Goal: Task Accomplishment & Management: Complete application form

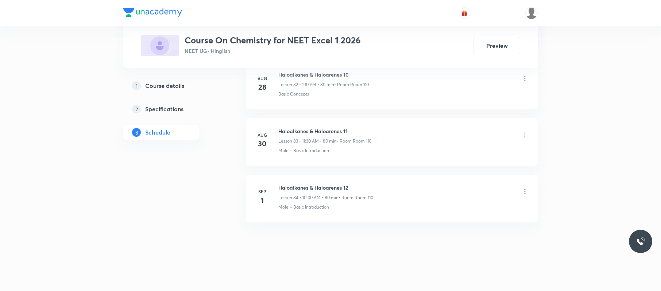
click at [349, 178] on li "Sep 1 Haloalkanes & Haloarenes 12 Lesson 84 • 10:00 AM • 80 min • Room Room 110…" at bounding box center [392, 199] width 292 height 48
drag, startPoint x: 349, startPoint y: 178, endPoint x: 273, endPoint y: 172, distance: 76.0
copy h6 "Haloalkanes & Haloarenes 12"
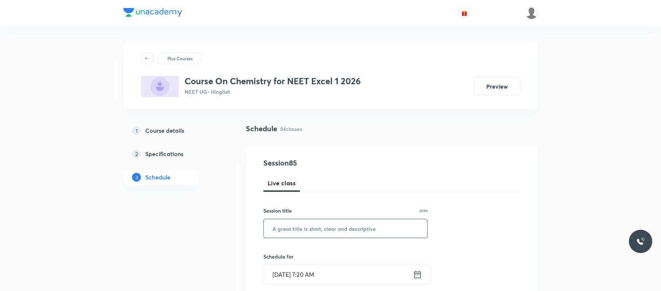
paste input "Haloalkanes & Haloarenes 12"
click at [372, 225] on input "text" at bounding box center [345, 228] width 163 height 19
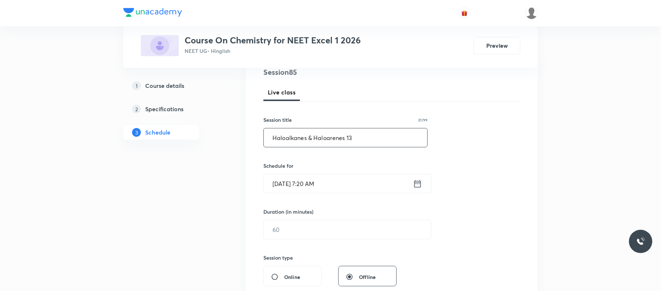
scroll to position [100, 0]
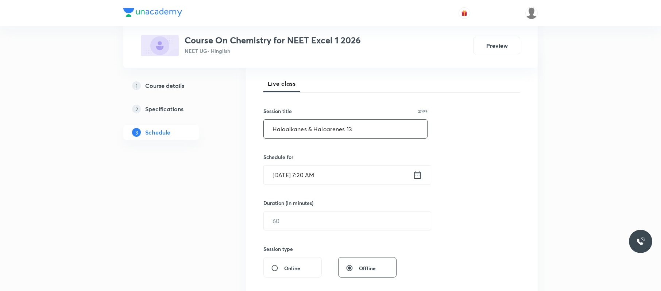
type input "Haloalkanes & Haloarenes 13"
click at [371, 177] on input "Sep 4, 2025, 7:20 AM" at bounding box center [338, 175] width 149 height 19
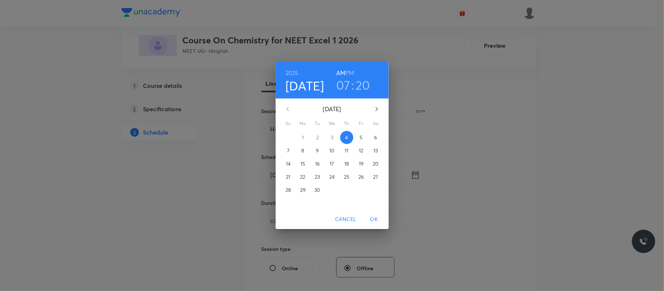
click at [351, 69] on h6 "PM" at bounding box center [349, 73] width 9 height 10
click at [340, 85] on h3 "07" at bounding box center [343, 84] width 14 height 15
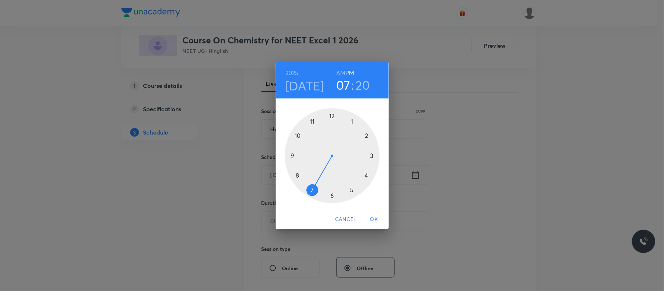
click at [353, 119] on div at bounding box center [332, 155] width 95 height 95
click at [368, 135] on div at bounding box center [332, 155] width 95 height 95
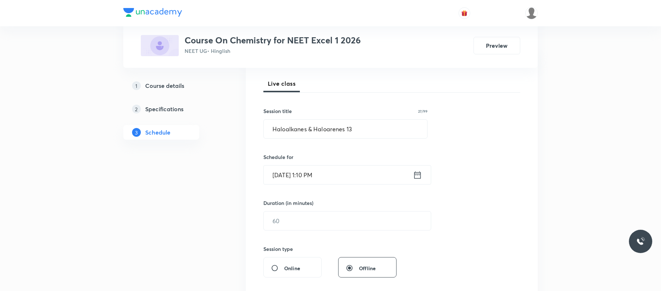
scroll to position [136, 0]
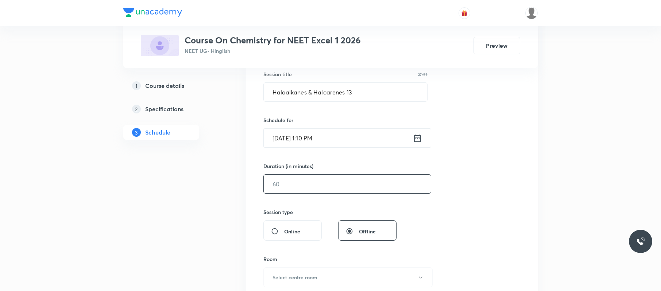
click at [321, 184] on input "text" at bounding box center [347, 184] width 167 height 19
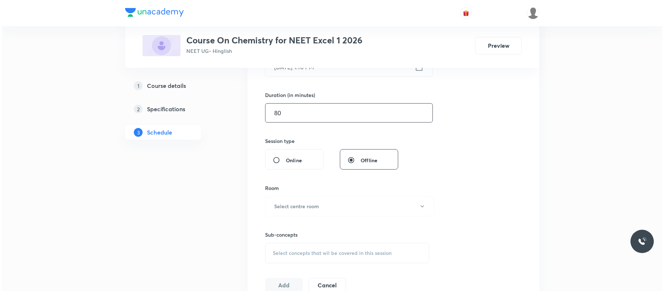
scroll to position [208, 0]
type input "80"
click at [319, 211] on button "Select centre room" at bounding box center [347, 206] width 169 height 20
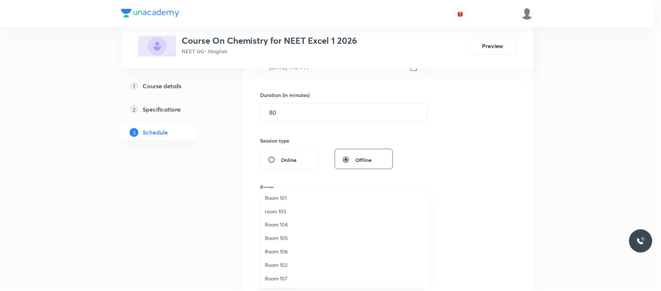
scroll to position [54, 0]
click at [282, 279] on span "Room 110" at bounding box center [346, 279] width 160 height 8
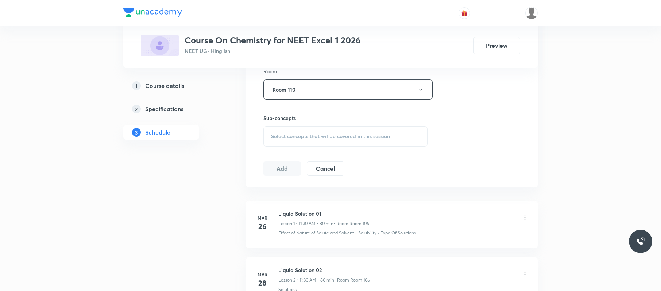
scroll to position [325, 0]
click at [343, 136] on span "Select concepts that wil be covered in this session" at bounding box center [330, 136] width 119 height 6
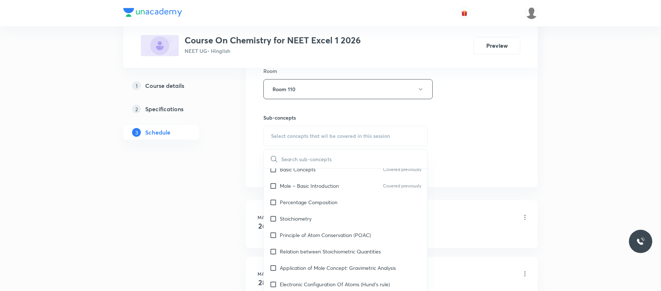
scroll to position [121, 0]
click at [330, 226] on div "Stoichiometry" at bounding box center [345, 218] width 163 height 16
checkbox input "true"
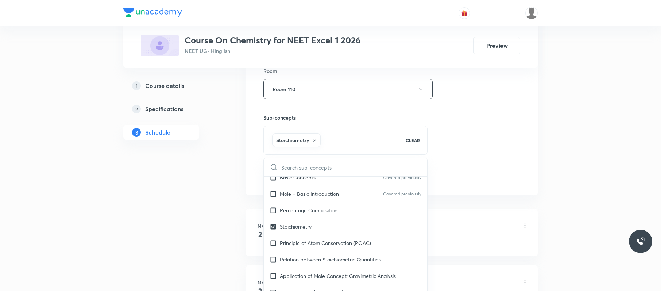
click at [512, 145] on div "Session 85 Live class Session title 27/99 Haloalkanes & Haloarenes 13 ​ Schedul…" at bounding box center [391, 8] width 257 height 351
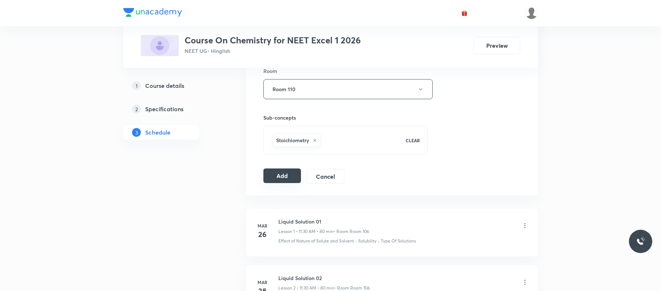
click at [283, 175] on button "Add" at bounding box center [282, 175] width 38 height 15
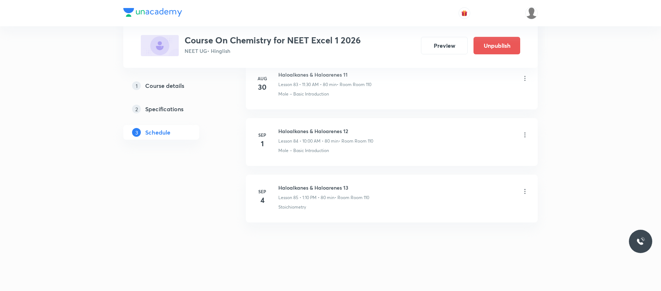
scroll to position [4716, 0]
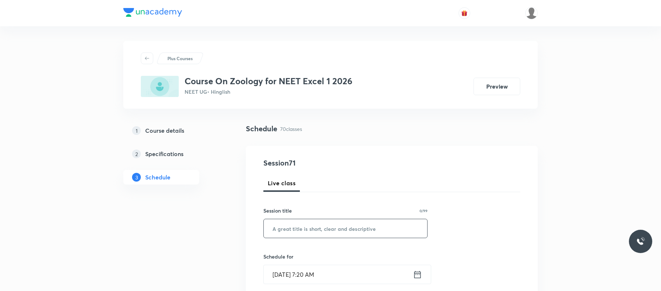
paste input "text"
click at [323, 234] on input "text" at bounding box center [345, 228] width 163 height 19
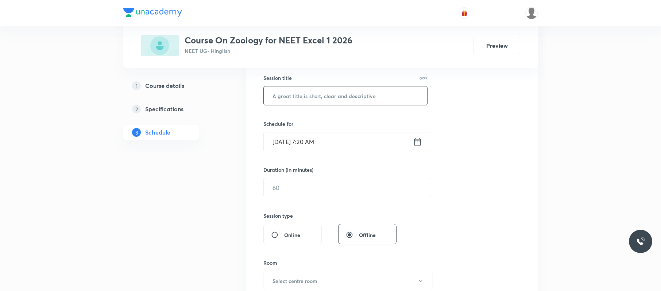
scroll to position [4271, 0]
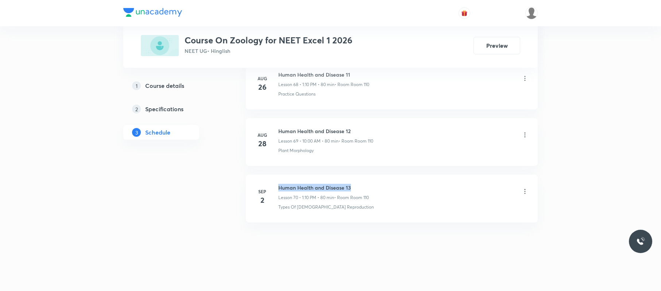
drag, startPoint x: 356, startPoint y: 175, endPoint x: 277, endPoint y: 175, distance: 79.1
click at [277, 175] on li "Sep 2 Human Health and Disease 13 Lesson 70 • 1:10 PM • 80 min • Room Room 110 …" at bounding box center [392, 199] width 292 height 48
copy h6 "Human Health and Disease 13"
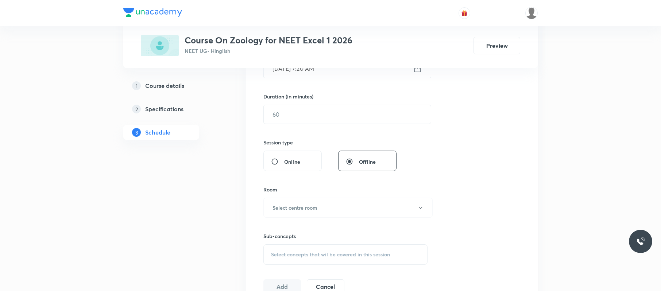
scroll to position [0, 0]
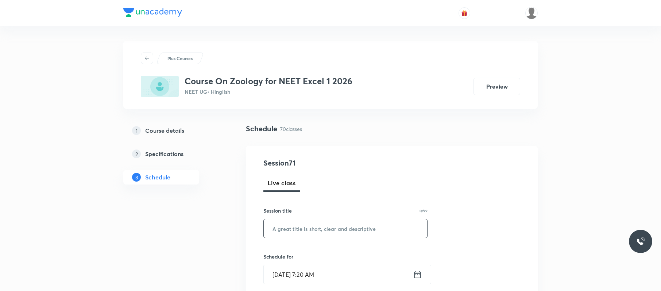
paste input "Human Health and Disease 13"
click at [321, 232] on input "Human Health and Disease 13" at bounding box center [345, 228] width 163 height 19
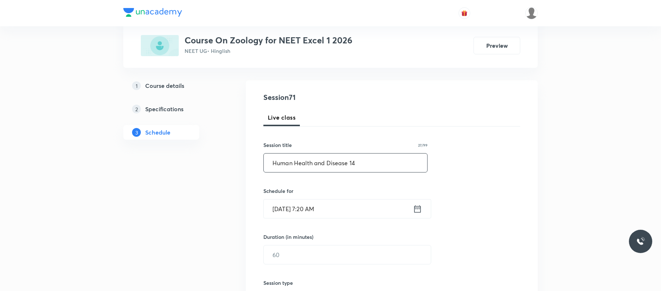
scroll to position [66, 0]
type input "Human Health and Disease 14"
click at [343, 212] on input "Sep 4, 2025, 7:20 AM" at bounding box center [338, 208] width 149 height 19
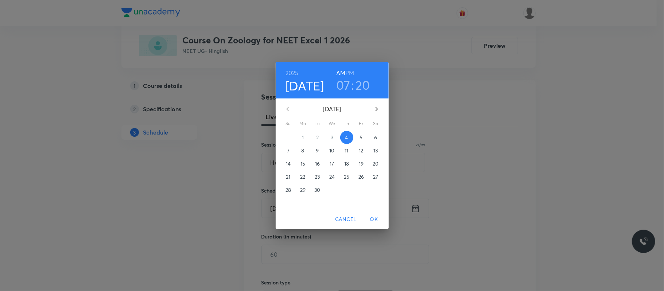
click at [341, 96] on div "2025 Sep 4 07 : 20 AM PM" at bounding box center [332, 80] width 113 height 36
click at [341, 82] on h3 "07" at bounding box center [343, 84] width 14 height 15
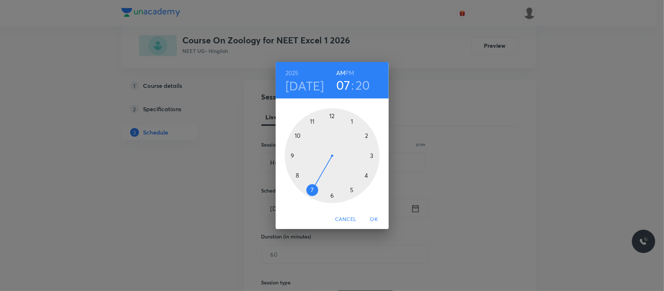
click at [296, 135] on div at bounding box center [332, 155] width 95 height 95
click at [330, 114] on div at bounding box center [332, 155] width 95 height 95
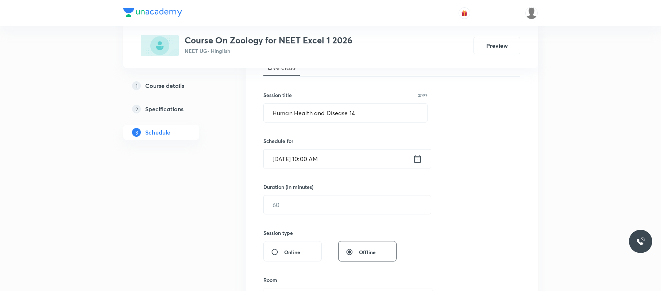
scroll to position [117, 0]
click at [319, 206] on input "text" at bounding box center [347, 203] width 167 height 19
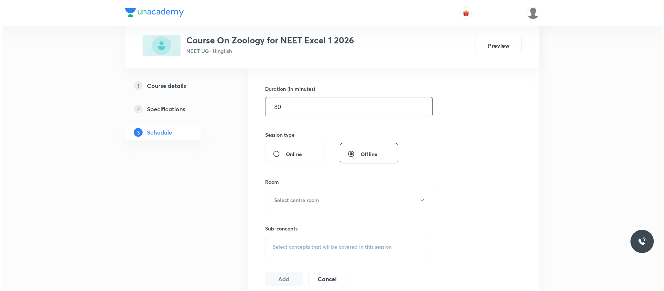
scroll to position [215, 0]
type input "80"
click at [319, 206] on button "Select centre room" at bounding box center [347, 199] width 169 height 20
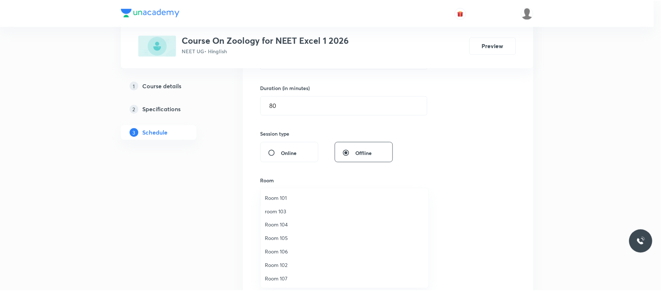
scroll to position [54, 0]
click at [283, 275] on span "Room 110" at bounding box center [346, 279] width 160 height 8
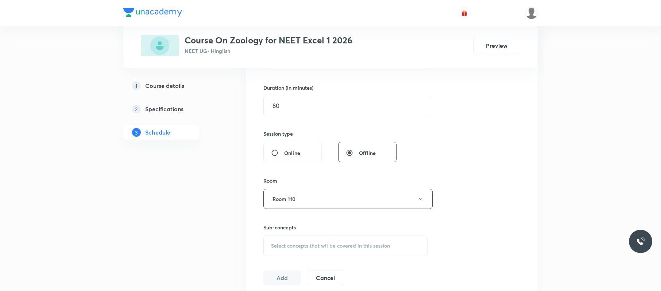
scroll to position [291, 0]
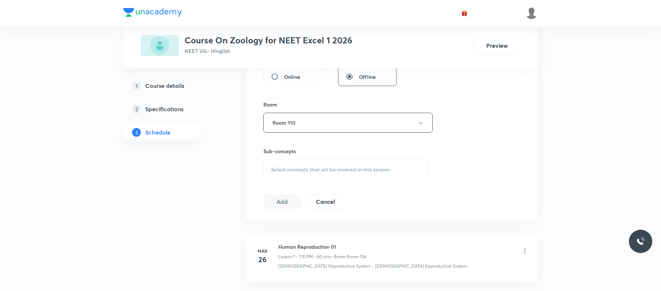
click at [327, 164] on div "Select concepts that wil be covered in this session" at bounding box center [345, 169] width 164 height 20
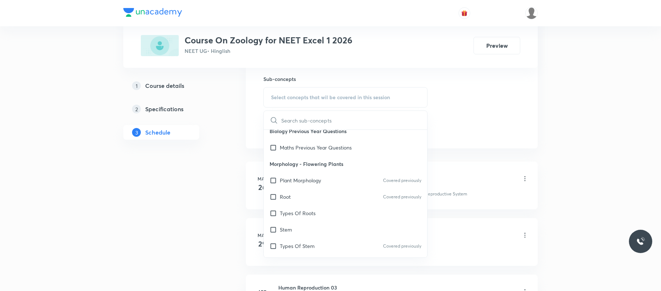
scroll to position [82, 0]
click at [352, 225] on div "Stem" at bounding box center [345, 228] width 163 height 16
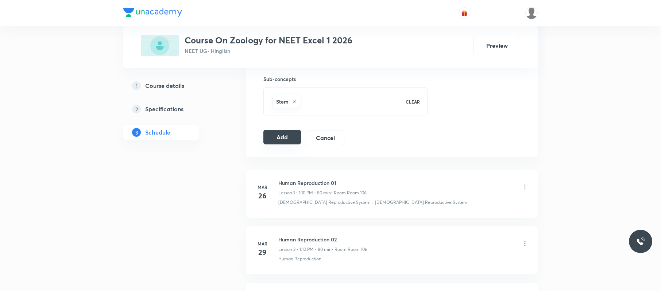
click at [282, 141] on button "Add" at bounding box center [282, 137] width 38 height 15
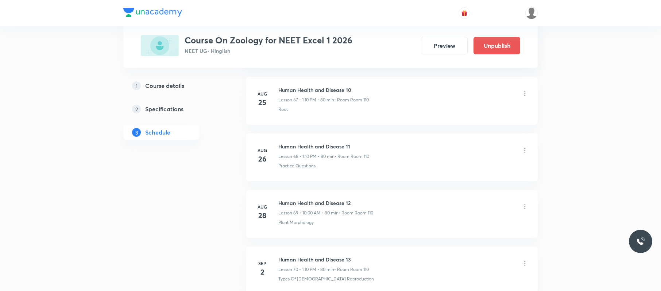
scroll to position [3991, 0]
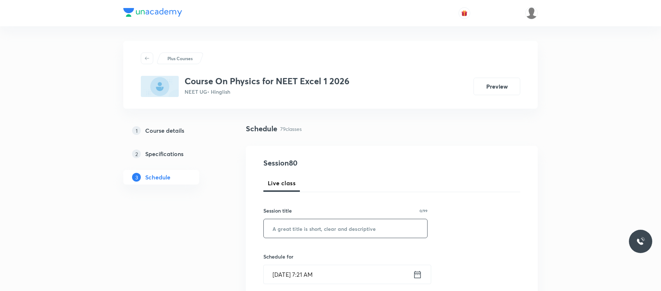
click at [352, 218] on input "text" at bounding box center [345, 228] width 163 height 19
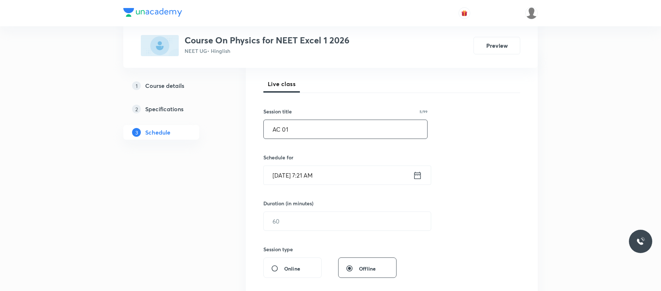
scroll to position [101, 0]
type input "AC 01"
click at [352, 175] on input "Sep 4, 2025, 7:21 AM" at bounding box center [338, 173] width 149 height 19
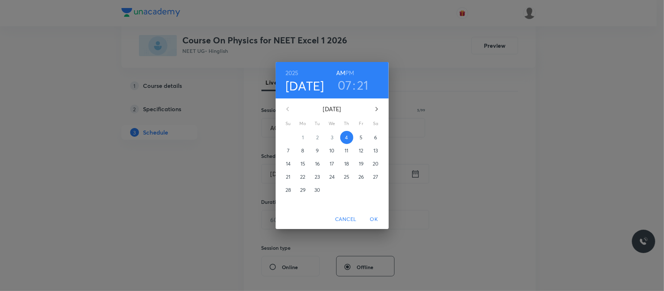
click at [346, 82] on h3 "07" at bounding box center [345, 84] width 14 height 15
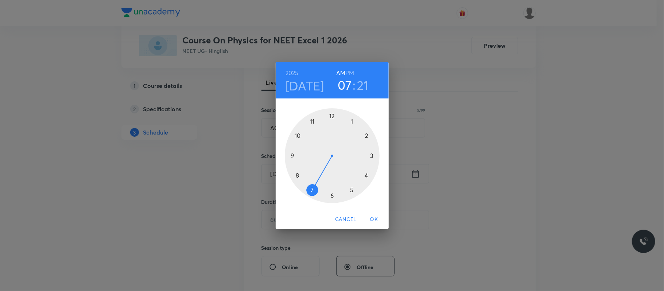
click at [311, 121] on div at bounding box center [332, 155] width 95 height 95
click at [331, 195] on div at bounding box center [332, 155] width 95 height 95
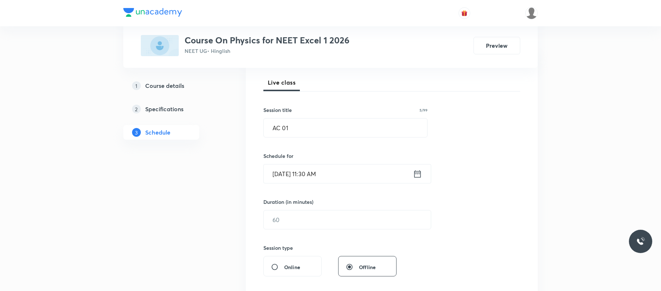
scroll to position [136, 0]
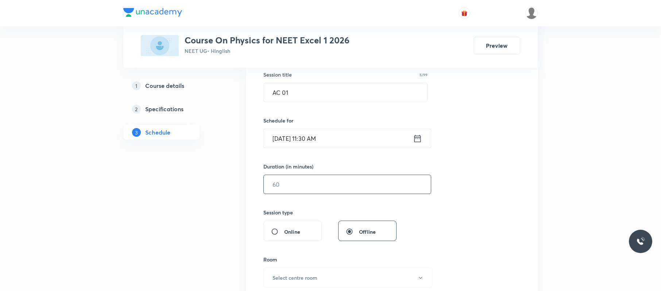
click at [308, 191] on input "text" at bounding box center [347, 184] width 167 height 19
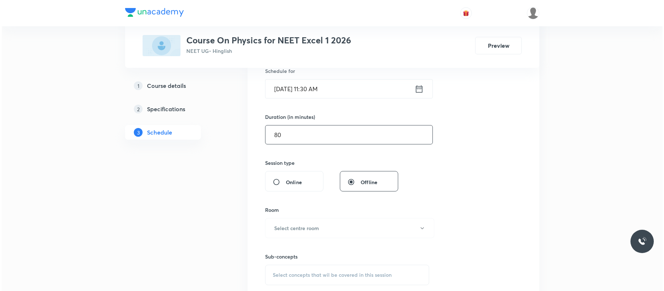
scroll to position [187, 0]
type input "80"
click at [311, 218] on button "Select centre room" at bounding box center [347, 226] width 169 height 20
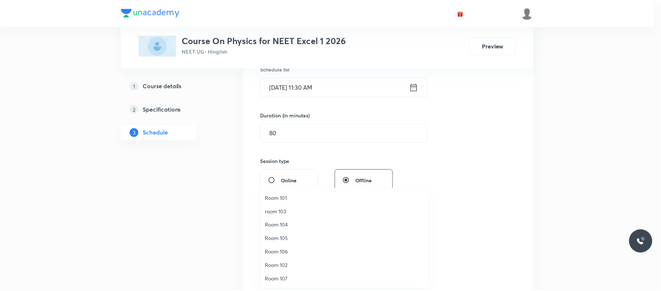
scroll to position [54, 0]
click at [284, 218] on span "Room 110" at bounding box center [346, 279] width 160 height 8
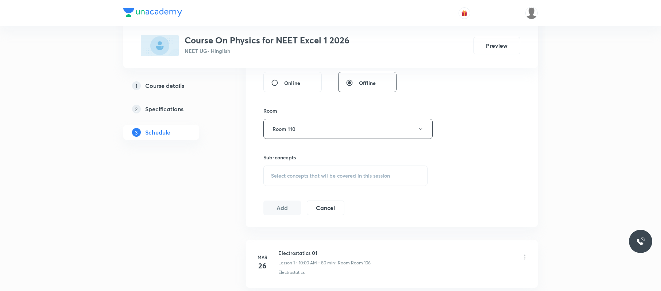
scroll to position [287, 0]
click at [368, 172] on span "Select concepts that wil be covered in this session" at bounding box center [330, 173] width 119 height 6
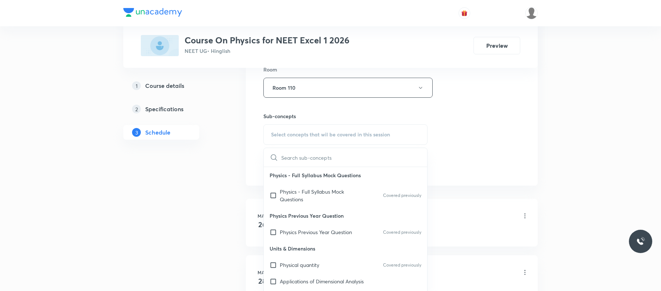
scroll to position [332, 0]
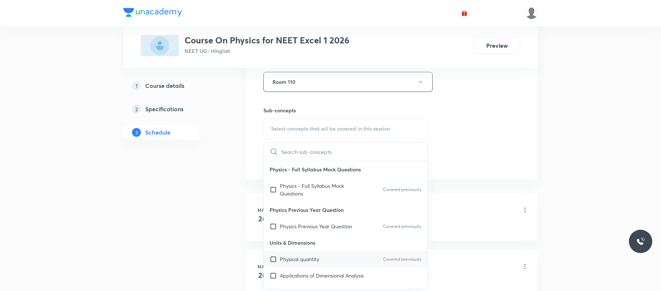
click at [342, 218] on div "Physical quantity Covered previously" at bounding box center [345, 259] width 163 height 16
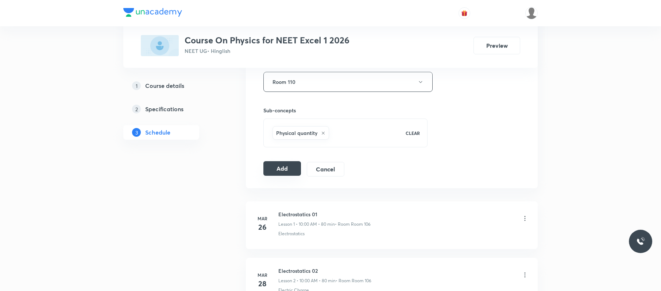
click at [283, 174] on button "Add" at bounding box center [282, 168] width 38 height 15
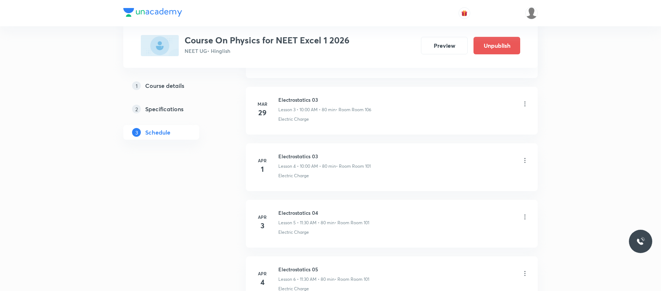
scroll to position [4499, 0]
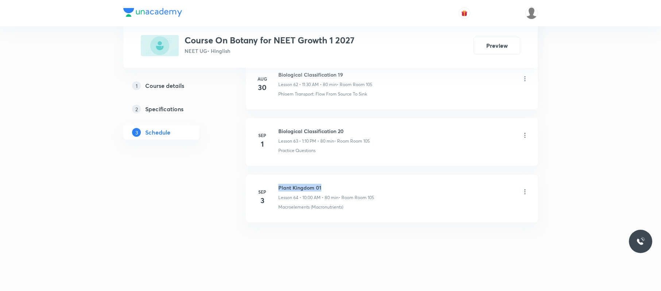
drag, startPoint x: 330, startPoint y: 182, endPoint x: 279, endPoint y: 175, distance: 51.6
click at [279, 175] on li "[DATE] Plant Kingdom 01 Lesson 64 • 10:00 AM • 80 min • Room Room 105 Macroelem…" at bounding box center [392, 199] width 292 height 48
copy h6 "Plant Kingdom 01"
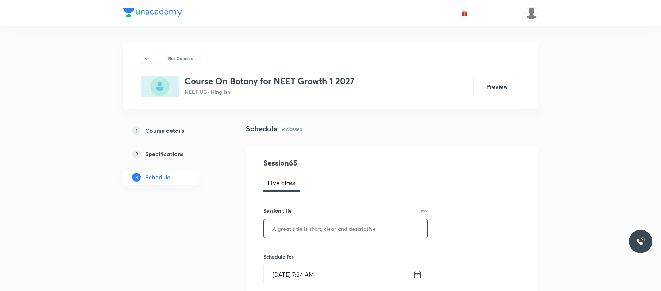
paste input "Plant Kingdom 01"
click at [324, 226] on input "Plant Kingdom 01" at bounding box center [345, 228] width 163 height 19
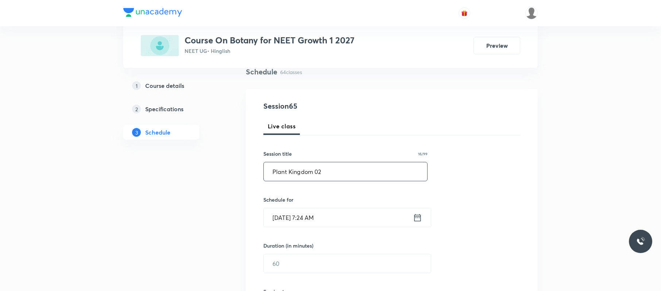
scroll to position [57, 0]
type input "Plant Kingdom 02"
click at [342, 211] on input "Sep 4, 2025, 7:24 AM" at bounding box center [338, 217] width 149 height 19
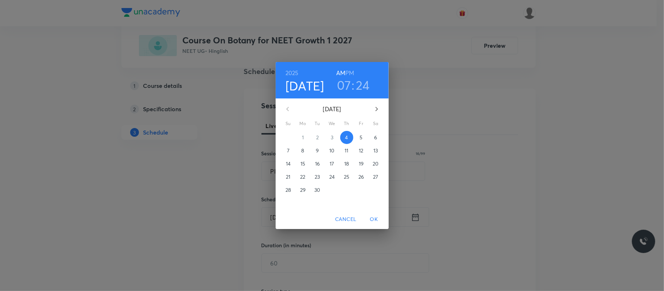
click at [344, 76] on h6 "AM" at bounding box center [340, 73] width 9 height 10
click at [343, 86] on h3 "07" at bounding box center [344, 84] width 14 height 15
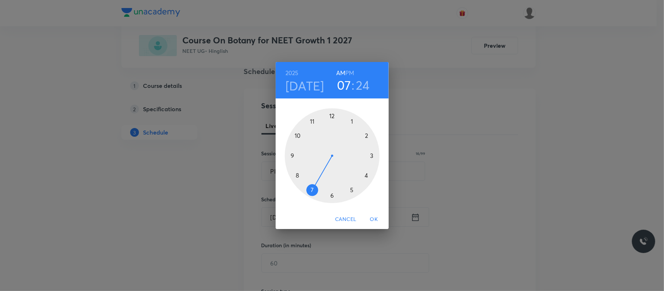
click at [297, 136] on div at bounding box center [332, 155] width 95 height 95
click at [332, 114] on div at bounding box center [332, 155] width 95 height 95
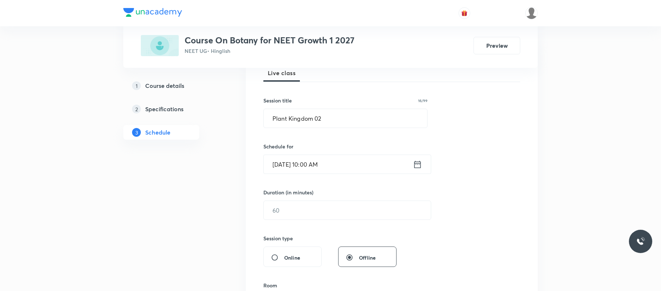
scroll to position [111, 0]
click at [314, 213] on input "text" at bounding box center [347, 209] width 167 height 19
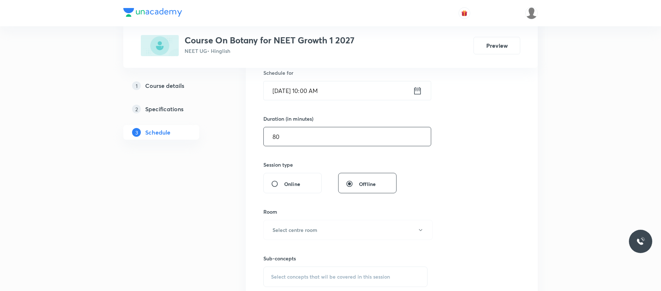
scroll to position [184, 0]
type input "80"
click at [323, 219] on div "Room Select centre room" at bounding box center [345, 223] width 164 height 32
click at [322, 233] on button "Select centre room" at bounding box center [347, 230] width 169 height 20
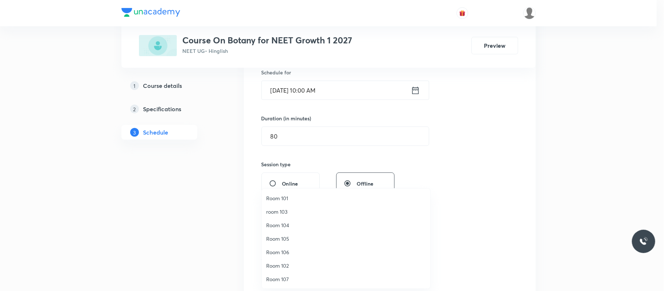
click at [295, 235] on span "Room 105" at bounding box center [346, 239] width 160 height 8
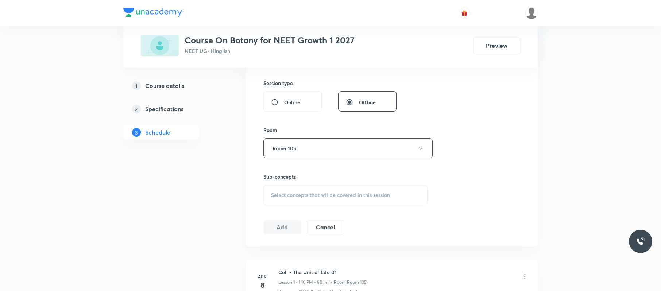
scroll to position [266, 0]
click at [333, 193] on span "Select concepts that wil be covered in this session" at bounding box center [330, 195] width 119 height 6
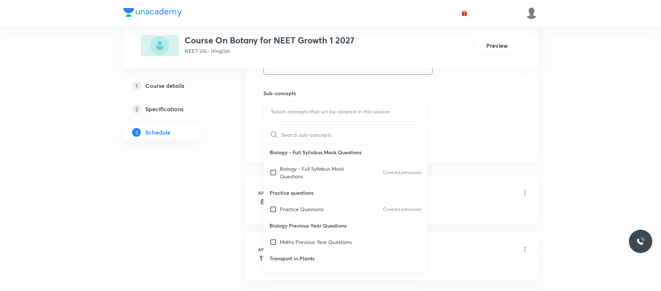
scroll to position [37, 0]
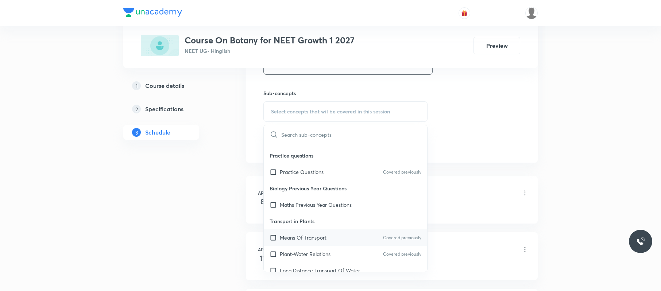
click at [329, 235] on div "Means Of Transport Covered previously" at bounding box center [345, 237] width 163 height 16
checkbox input "true"
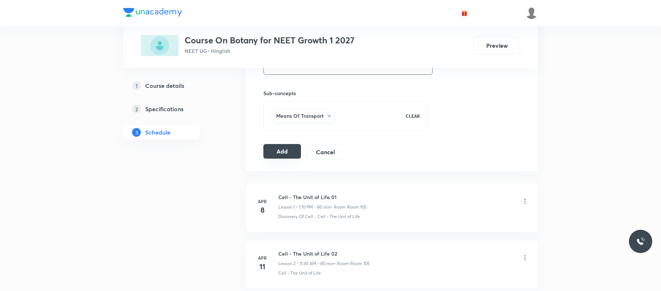
click at [286, 156] on button "Add" at bounding box center [282, 151] width 38 height 15
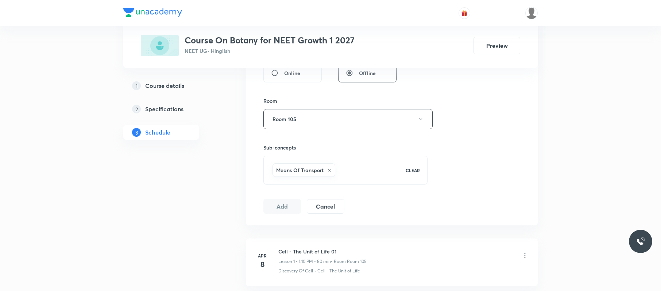
scroll to position [283, 0]
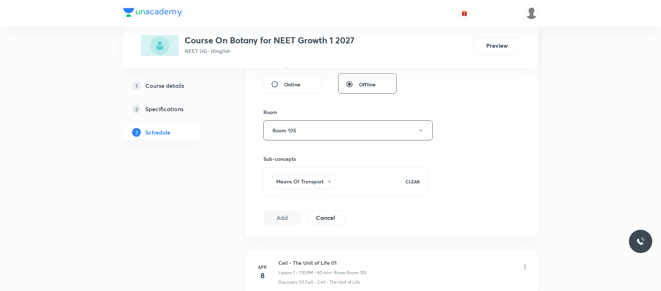
click at [385, 144] on div "Sub-concepts Means Of Transport CLEAR" at bounding box center [345, 167] width 164 height 55
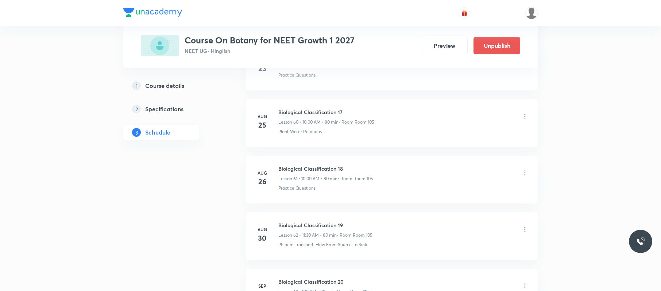
scroll to position [3648, 0]
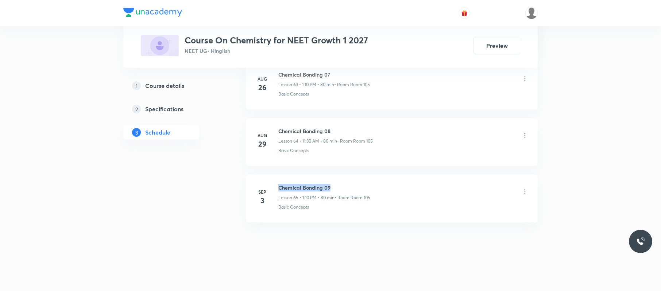
drag, startPoint x: 352, startPoint y: 177, endPoint x: 274, endPoint y: 170, distance: 78.3
copy h6 "Chemical Bonding 09"
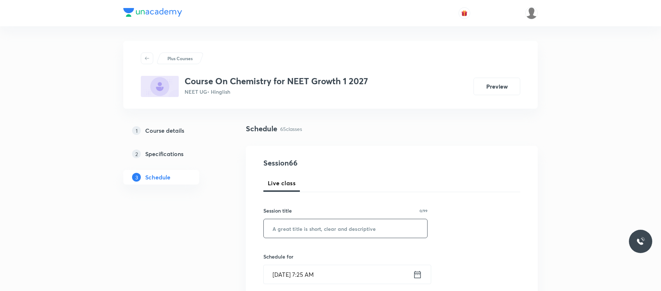
paste input "Chemical Bonding 09"
click at [395, 231] on input "Chemical Bonding 09" at bounding box center [345, 228] width 163 height 19
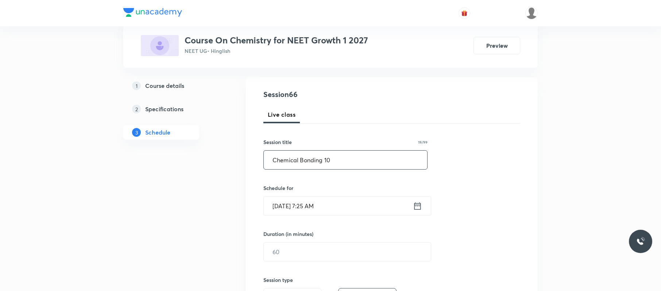
scroll to position [71, 0]
type input "Chemical Bonding 10"
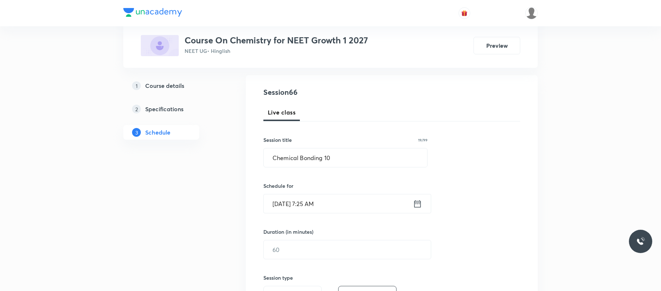
click at [370, 198] on input "[DATE] 7:25 AM" at bounding box center [338, 203] width 149 height 19
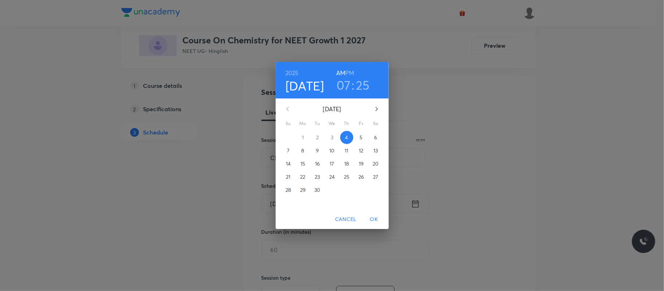
click at [346, 85] on h3 "07" at bounding box center [344, 84] width 14 height 15
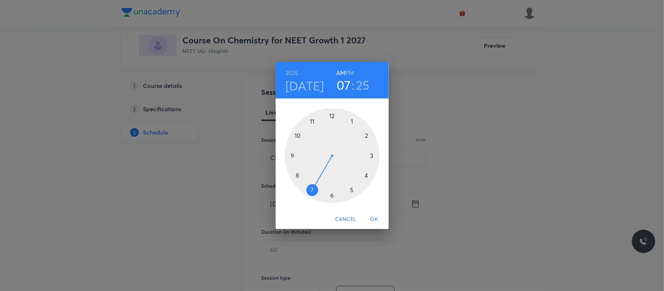
click at [311, 120] on div at bounding box center [332, 155] width 95 height 95
click at [332, 195] on div at bounding box center [332, 155] width 95 height 95
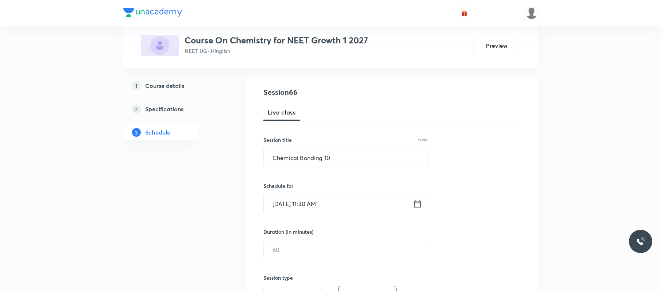
scroll to position [143, 0]
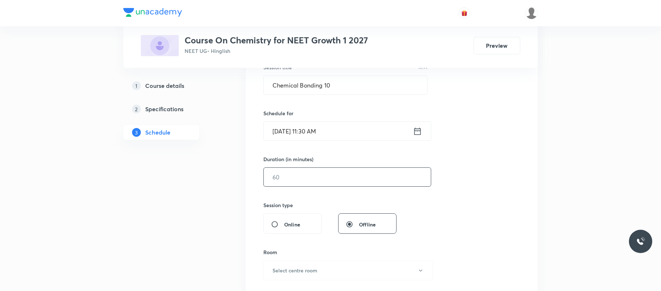
click at [306, 177] on input "text" at bounding box center [347, 177] width 167 height 19
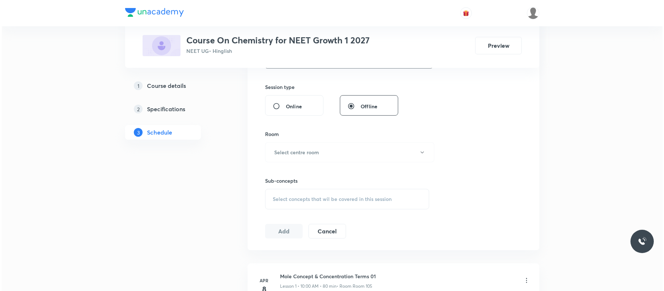
scroll to position [263, 0]
type input "80"
click at [316, 148] on h6 "Select centre room" at bounding box center [294, 151] width 45 height 8
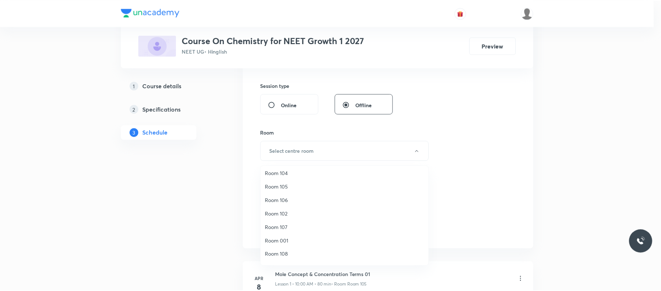
scroll to position [28, 0]
click at [293, 182] on li "Room 105" at bounding box center [346, 187] width 168 height 13
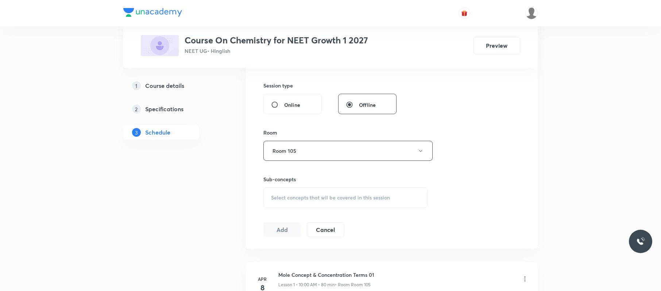
scroll to position [350, 0]
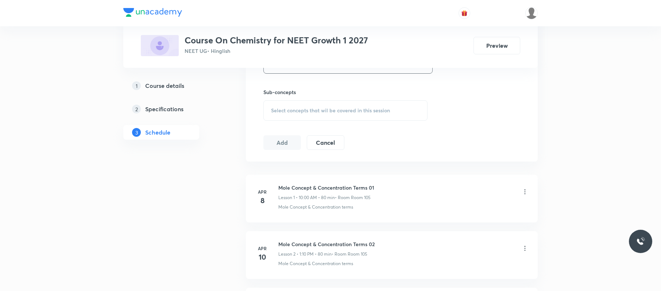
click at [343, 116] on div "Select concepts that wil be covered in this session" at bounding box center [345, 110] width 164 height 20
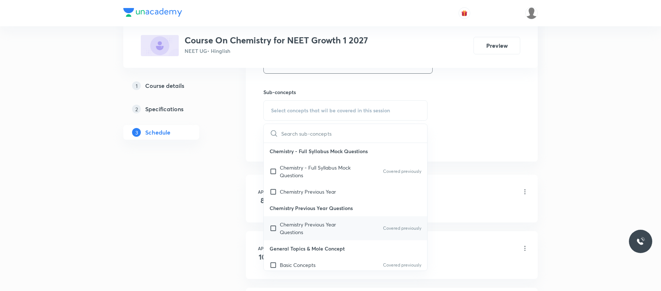
click at [347, 232] on p "Chemistry Previous Year Questions" at bounding box center [317, 228] width 74 height 15
checkbox input "true"
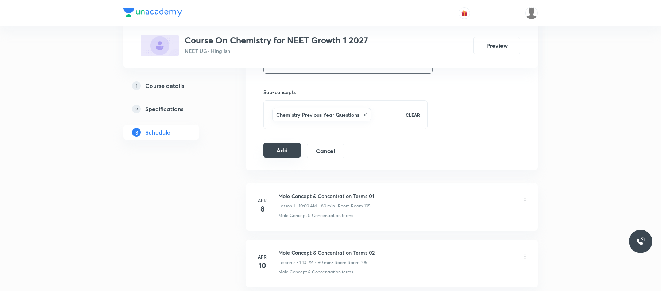
click at [275, 155] on button "Add" at bounding box center [282, 150] width 38 height 15
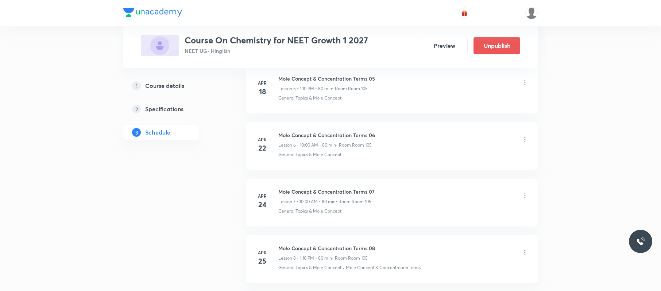
scroll to position [3705, 0]
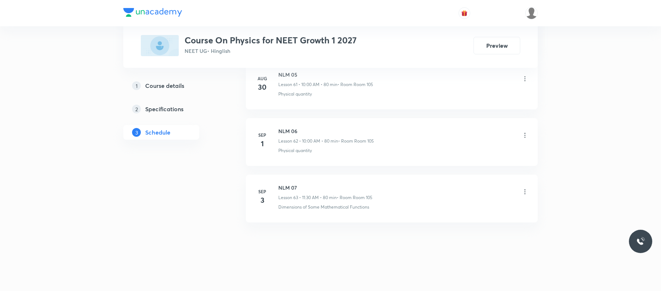
scroll to position [3870, 0]
drag, startPoint x: 317, startPoint y: 175, endPoint x: 274, endPoint y: 167, distance: 43.1
copy h6 "NLM 07"
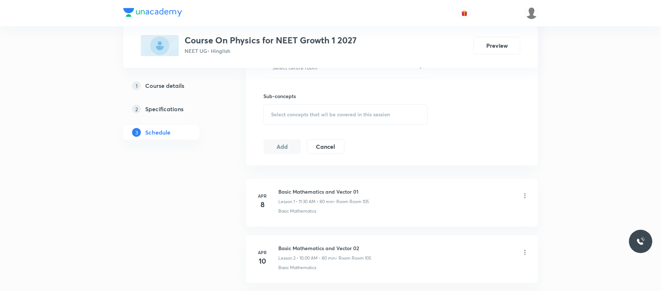
scroll to position [0, 0]
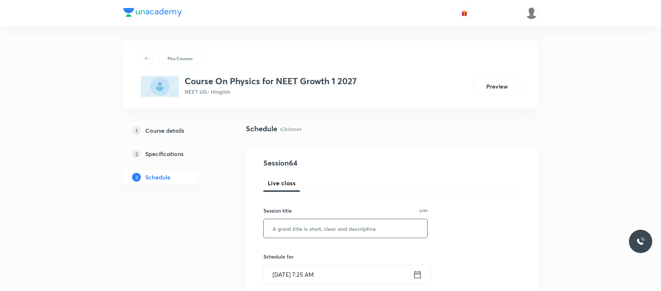
paste input "NLM 07"
click at [340, 222] on input "NLM 07" at bounding box center [345, 228] width 163 height 19
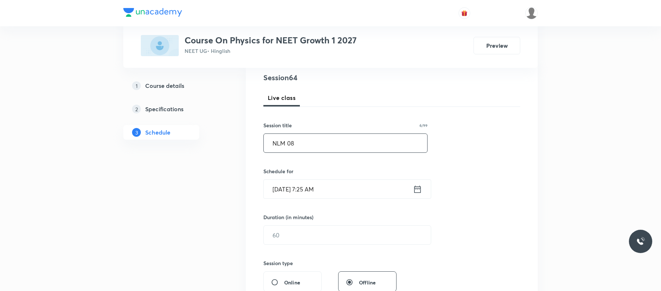
scroll to position [86, 0]
type input "NLM 08"
click at [343, 182] on input "[DATE] 7:25 AM" at bounding box center [338, 188] width 149 height 19
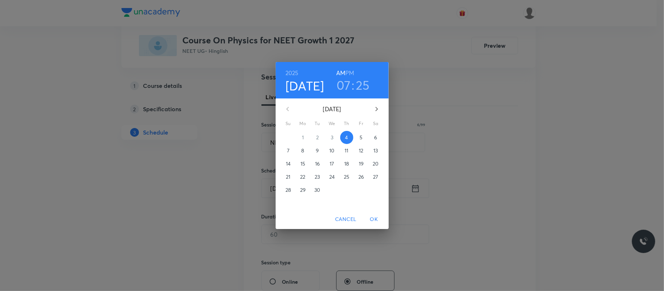
click at [343, 86] on h3 "07" at bounding box center [344, 84] width 14 height 15
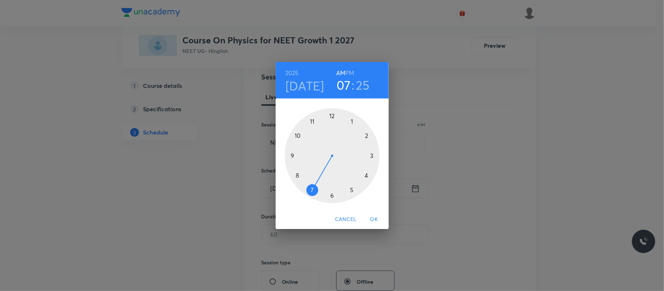
click at [350, 73] on h6 "PM" at bounding box center [349, 73] width 9 height 10
click at [353, 121] on div at bounding box center [332, 155] width 95 height 95
click at [369, 135] on div at bounding box center [332, 155] width 95 height 95
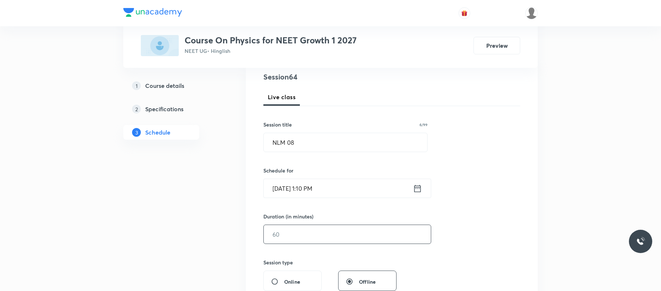
click at [317, 232] on input "text" at bounding box center [347, 234] width 167 height 19
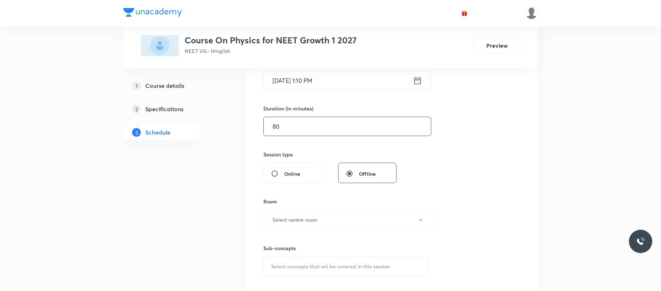
scroll to position [195, 0]
type input "80"
click at [320, 215] on button "Select centre room" at bounding box center [347, 219] width 169 height 20
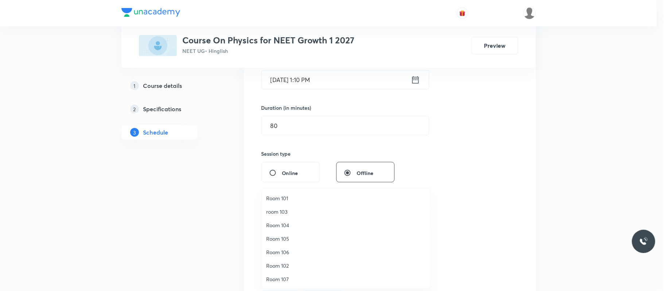
click at [293, 234] on li "Room 105" at bounding box center [346, 238] width 168 height 13
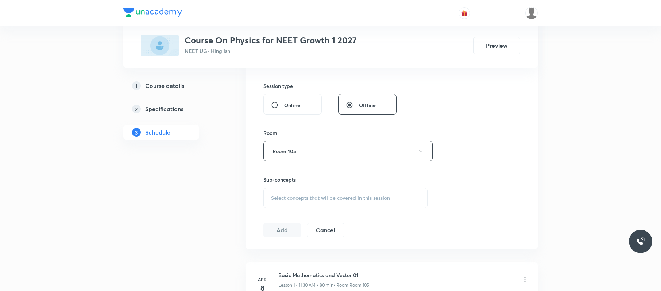
scroll to position [263, 0]
click at [315, 195] on span "Select concepts that wil be covered in this session" at bounding box center [330, 197] width 119 height 6
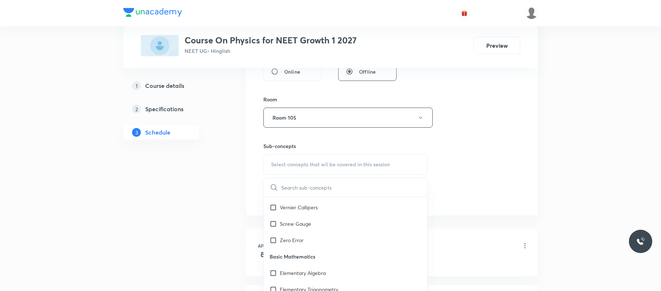
scroll to position [285, 0]
click at [345, 261] on p "Basic Mathematics" at bounding box center [345, 256] width 163 height 16
click at [345, 220] on div "Screw Gauge" at bounding box center [345, 223] width 163 height 16
checkbox input "true"
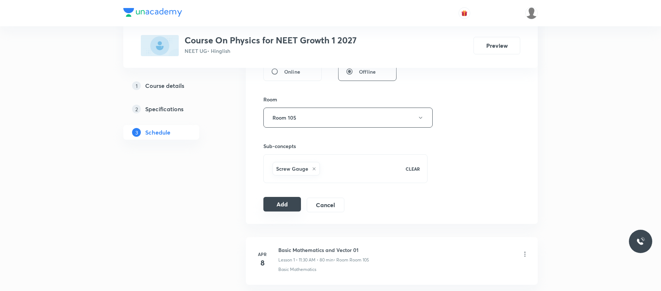
click at [296, 203] on button "Add" at bounding box center [282, 204] width 38 height 15
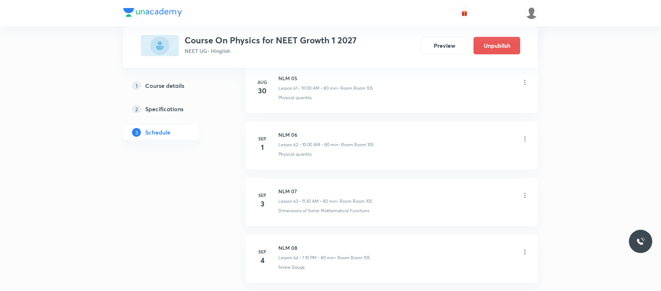
scroll to position [3591, 0]
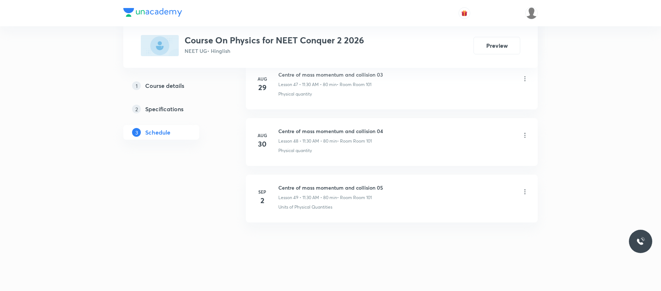
drag, startPoint x: 391, startPoint y: 184, endPoint x: 278, endPoint y: 180, distance: 113.1
click at [278, 180] on li "[DATE] Centre of mass momentum and collision 05 Lesson 49 • 11:30 AM • 80 min •…" at bounding box center [392, 199] width 292 height 48
copy h6 "Centre of mass momentum and collision 05"
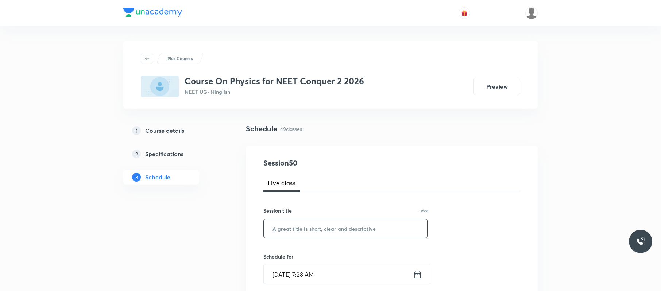
paste input "Centre of mass momentum and collision 05"
click at [375, 222] on input "Centre of mass momentum and collision 05" at bounding box center [345, 228] width 163 height 19
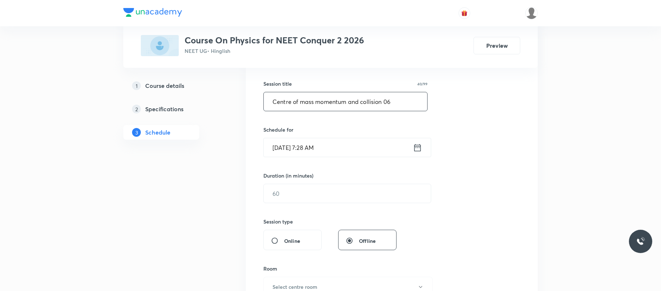
scroll to position [145, 0]
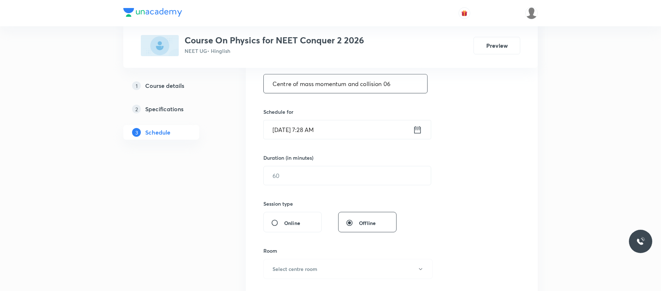
type input "Centre of mass momentum and collision 06"
click at [388, 137] on input "[DATE] 7:28 AM" at bounding box center [338, 129] width 149 height 19
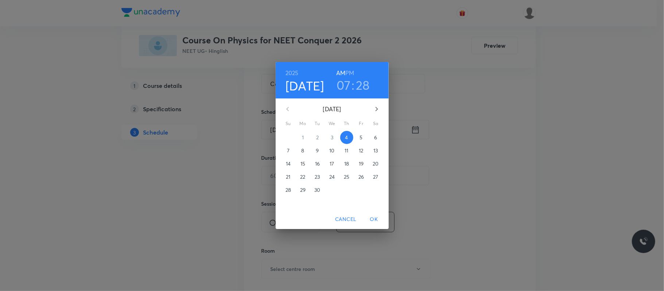
click at [340, 84] on h3 "07" at bounding box center [344, 84] width 14 height 15
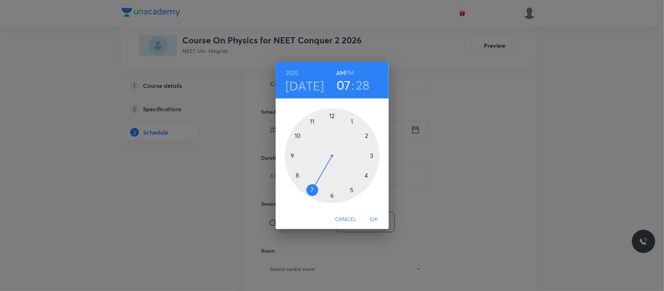
click at [299, 136] on div at bounding box center [332, 155] width 95 height 95
click at [333, 113] on div at bounding box center [332, 155] width 95 height 95
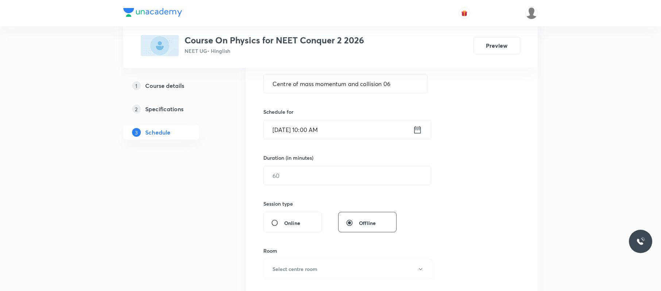
scroll to position [148, 0]
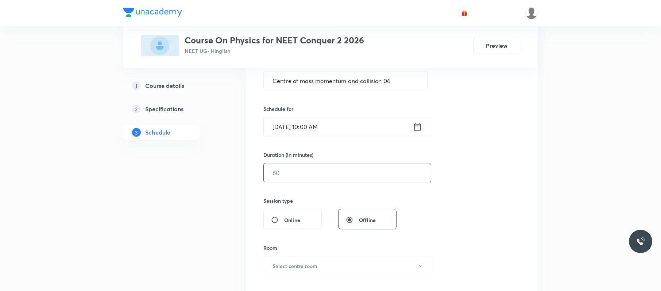
click at [313, 170] on input "text" at bounding box center [347, 172] width 167 height 19
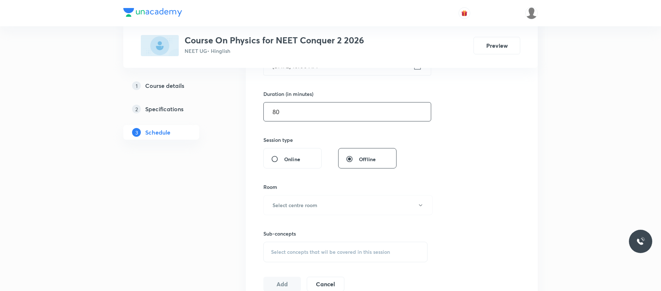
scroll to position [209, 0]
type input "80"
click at [308, 204] on h6 "Select centre room" at bounding box center [294, 205] width 45 height 8
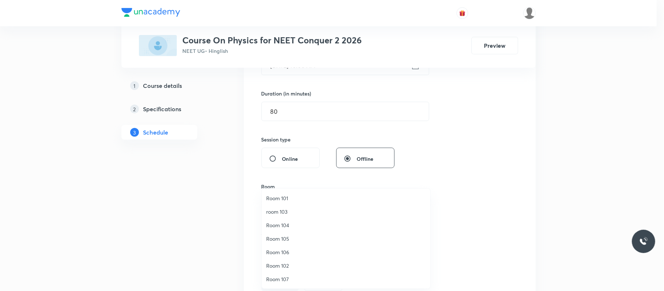
click at [282, 198] on span "Room 101" at bounding box center [346, 198] width 160 height 8
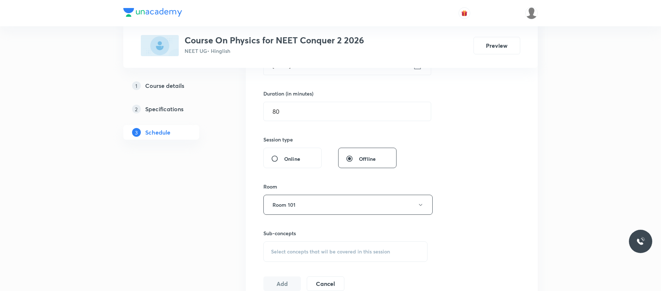
scroll to position [284, 0]
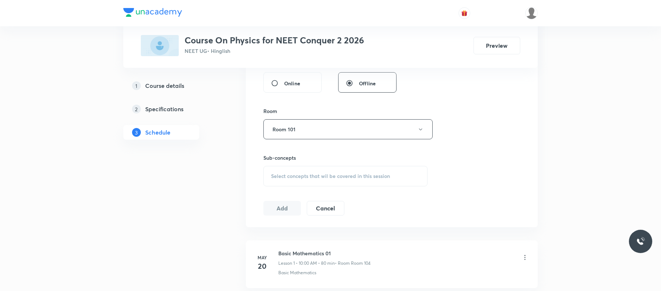
click at [338, 176] on span "Select concepts that wil be covered in this session" at bounding box center [330, 176] width 119 height 6
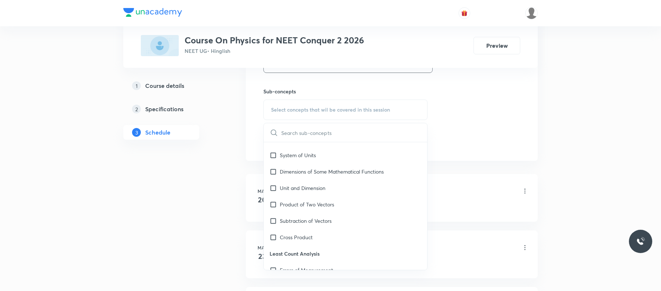
scroll to position [143, 0]
click at [330, 221] on p "Subtraction of Vectors" at bounding box center [306, 221] width 52 height 8
checkbox input "true"
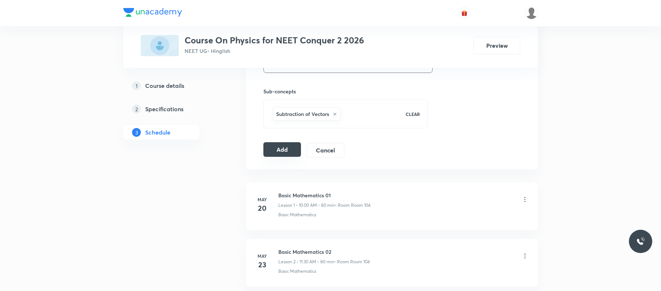
click at [284, 149] on button "Add" at bounding box center [282, 149] width 38 height 15
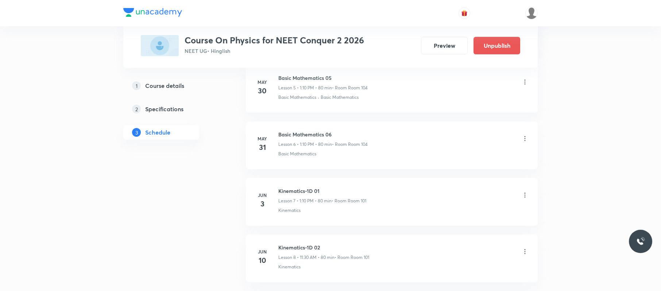
scroll to position [2796, 0]
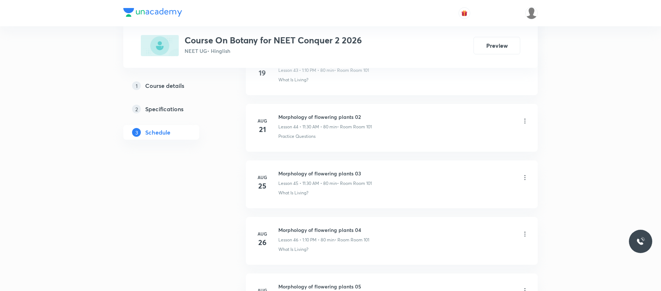
scroll to position [3133, 0]
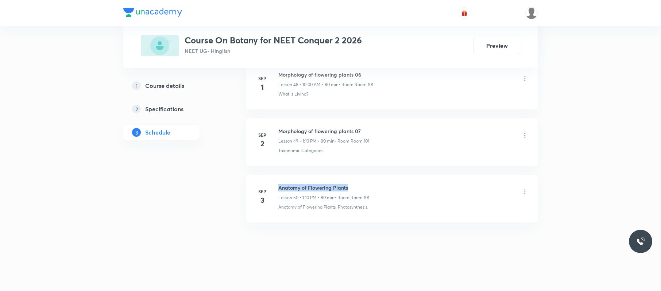
drag, startPoint x: 378, startPoint y: 171, endPoint x: 277, endPoint y: 175, distance: 100.7
copy h6 "Anatomy of Flowering Plants"
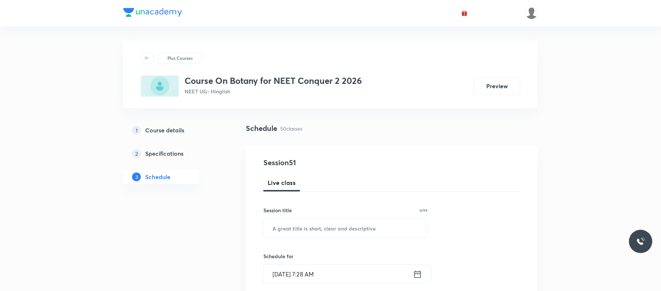
scroll to position [0, 0]
paste input "Anatomy of Flowering Plants"
click at [329, 228] on input "Anatomy of Flowering Plants" at bounding box center [345, 228] width 163 height 19
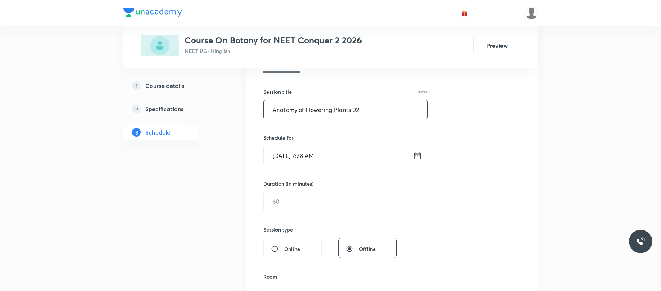
scroll to position [120, 0]
type input "Anatomy of Flowering Plants 02"
click at [335, 155] on input "[DATE] 7:28 AM" at bounding box center [338, 154] width 149 height 19
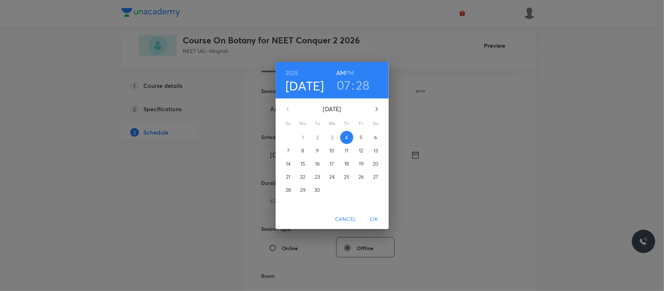
click at [344, 85] on h3 "07" at bounding box center [344, 84] width 14 height 15
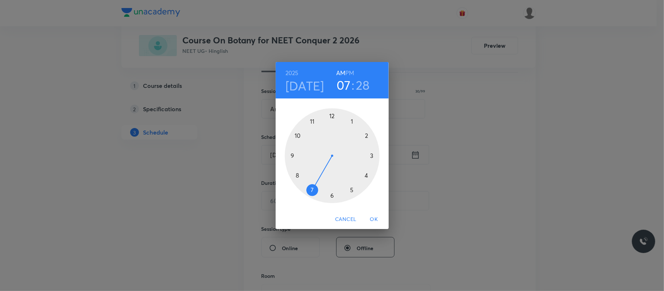
click at [311, 120] on div at bounding box center [332, 155] width 95 height 95
click at [333, 194] on div at bounding box center [332, 155] width 95 height 95
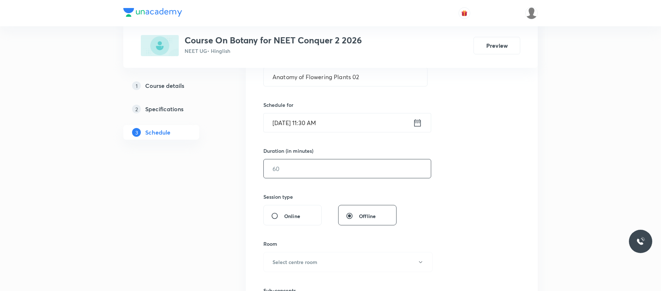
scroll to position [152, 0]
click at [319, 168] on input "text" at bounding box center [347, 168] width 167 height 19
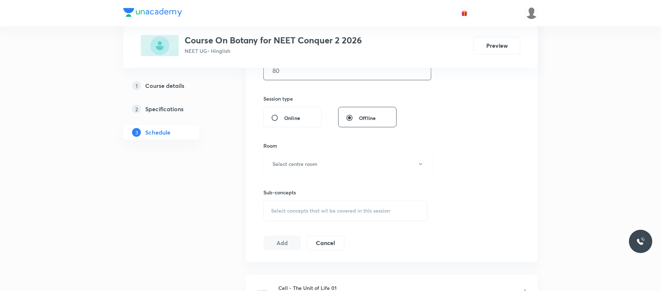
type input "80"
click at [319, 168] on button "Select centre room" at bounding box center [347, 164] width 169 height 20
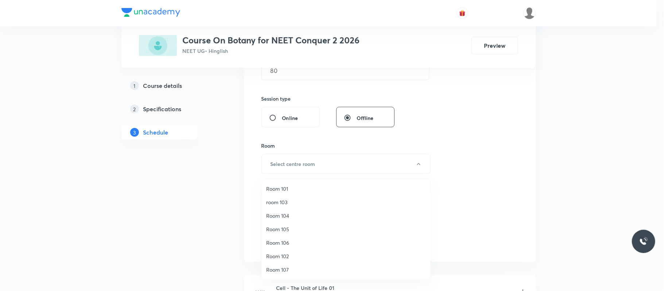
click at [294, 186] on span "Room 101" at bounding box center [346, 189] width 160 height 8
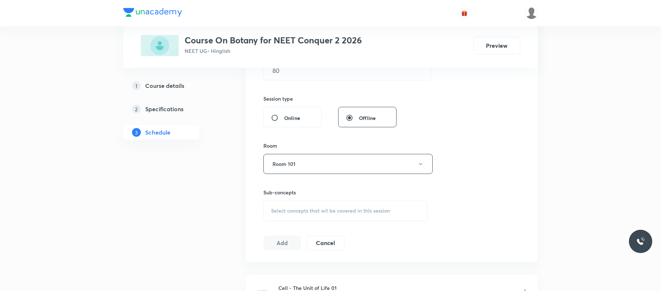
scroll to position [275, 0]
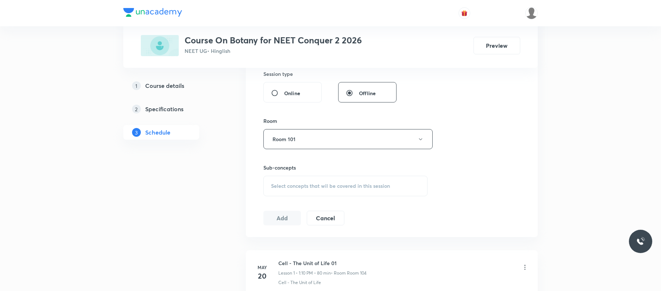
click at [335, 191] on div "Select concepts that wil be covered in this session" at bounding box center [345, 186] width 164 height 20
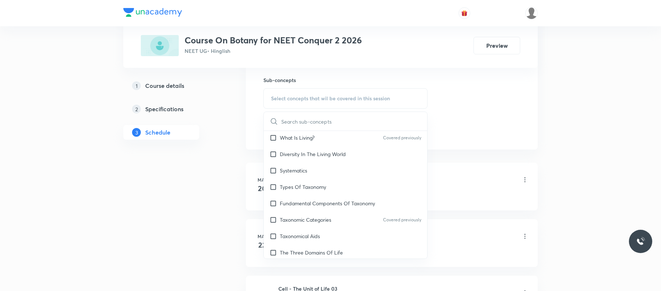
scroll to position [124, 0]
click at [337, 200] on p "Fundamental Components Of Taxonomy" at bounding box center [327, 203] width 95 height 8
checkbox input "true"
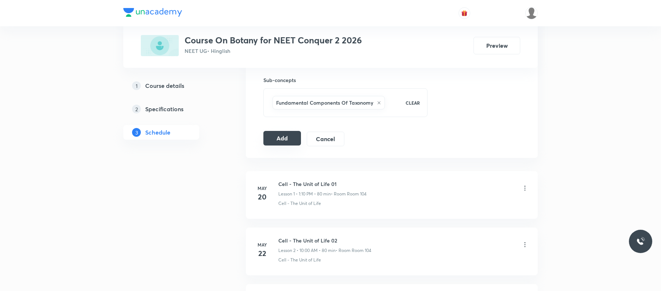
click at [280, 137] on button "Add" at bounding box center [282, 138] width 38 height 15
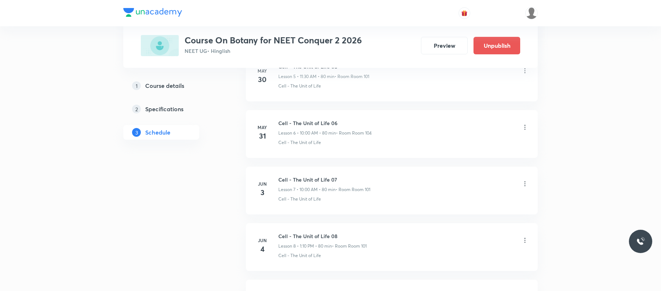
scroll to position [2854, 0]
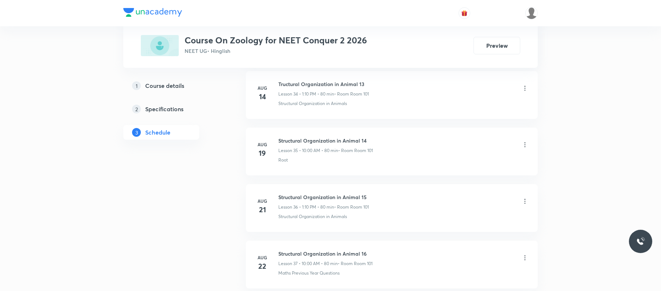
scroll to position [2849, 0]
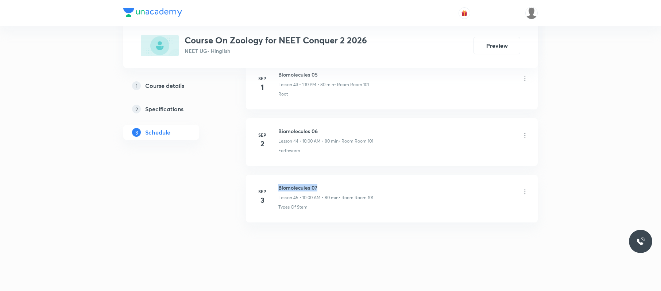
drag, startPoint x: 329, startPoint y: 178, endPoint x: 277, endPoint y: 168, distance: 52.8
copy h6 "Biomolecules 07"
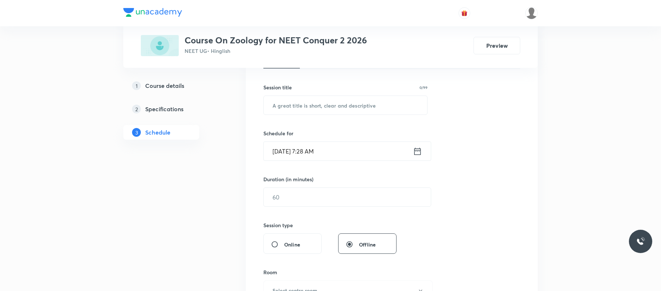
scroll to position [0, 0]
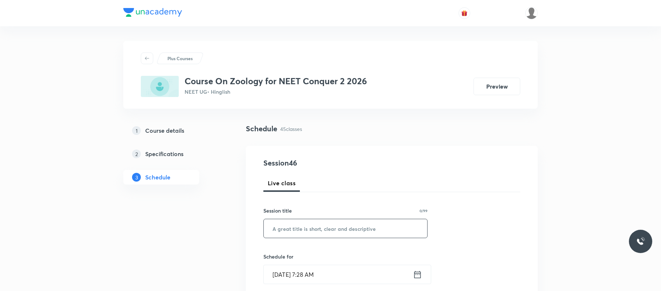
paste input "Biomolecules 07"
click at [323, 224] on input "Biomolecules 07" at bounding box center [345, 228] width 163 height 19
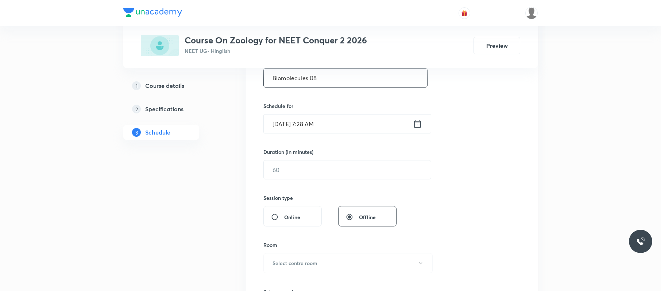
scroll to position [155, 0]
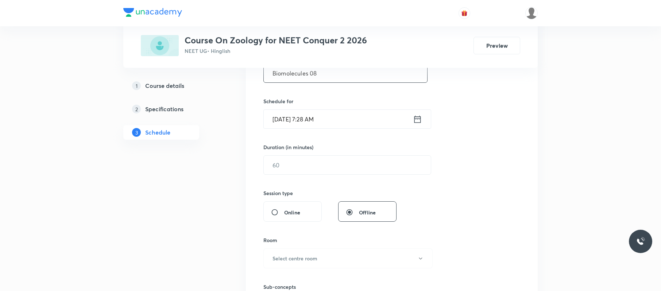
type input "Biomolecules 08"
click at [335, 116] on input "[DATE] 7:28 AM" at bounding box center [338, 119] width 149 height 19
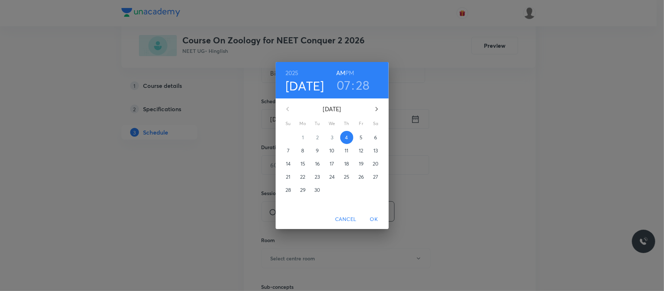
click at [345, 86] on h3 "07" at bounding box center [344, 84] width 14 height 15
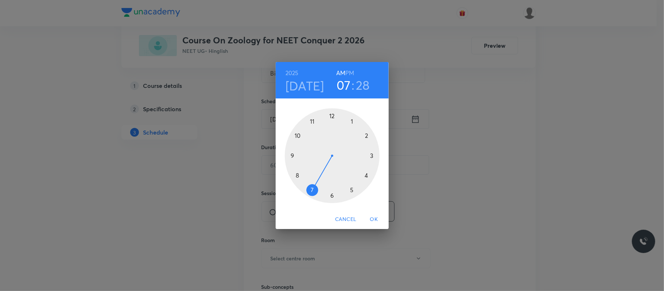
click at [352, 120] on div at bounding box center [332, 155] width 95 height 95
click at [349, 70] on h6 "PM" at bounding box center [349, 73] width 9 height 10
click at [367, 134] on div at bounding box center [332, 155] width 95 height 95
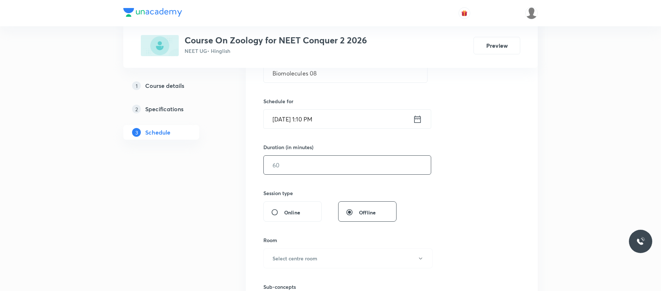
click at [317, 167] on input "text" at bounding box center [347, 165] width 167 height 19
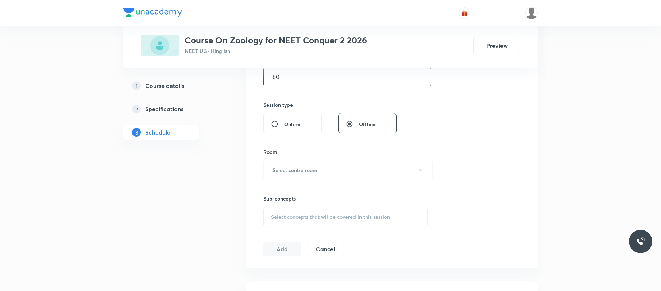
type input "80"
click at [317, 167] on h6 "Select centre room" at bounding box center [294, 170] width 45 height 8
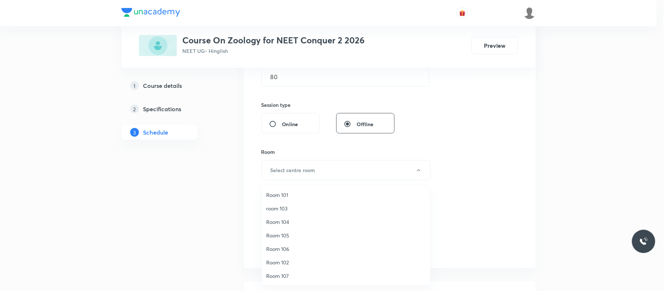
click at [292, 192] on span "Room 101" at bounding box center [346, 195] width 160 height 8
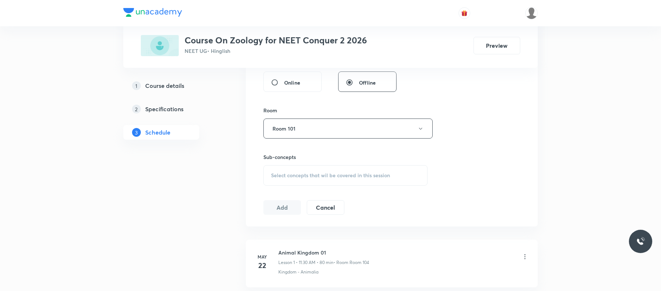
scroll to position [286, 0]
click at [333, 171] on div "Select concepts that wil be covered in this session" at bounding box center [345, 174] width 164 height 20
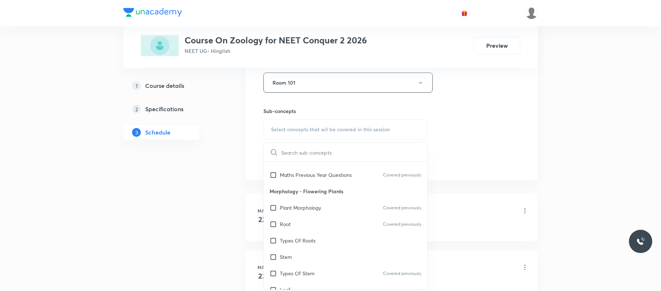
scroll to position [87, 0]
click at [334, 230] on div "Root Covered previously" at bounding box center [345, 222] width 163 height 16
checkbox input "true"
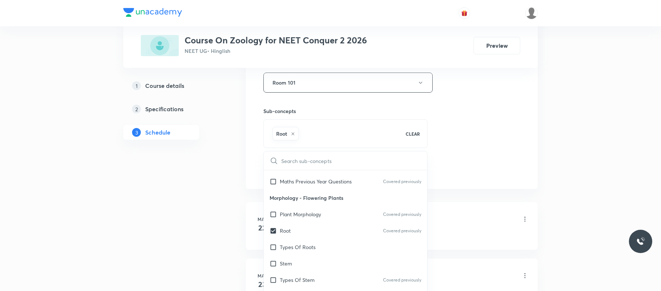
click at [449, 110] on div "Session 46 Live class Session title 15/99 Biomolecules 08 ​ Schedule for [DATE]…" at bounding box center [391, 1] width 257 height 351
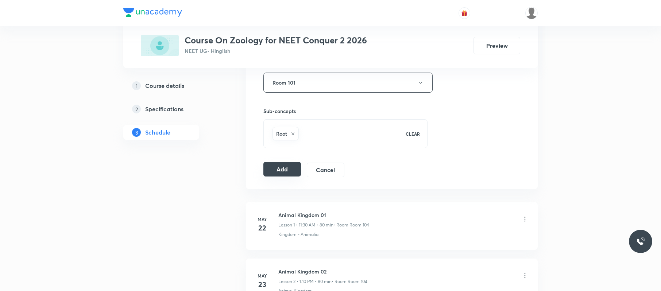
click at [285, 169] on button "Add" at bounding box center [282, 169] width 38 height 15
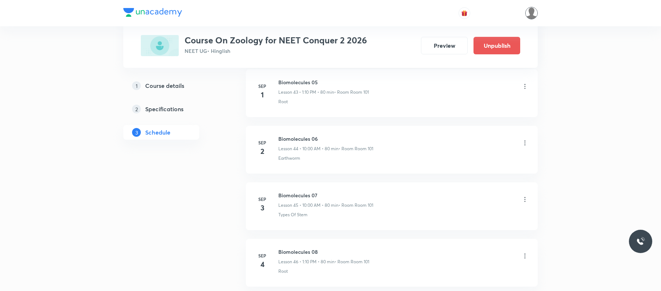
scroll to position [2570, 0]
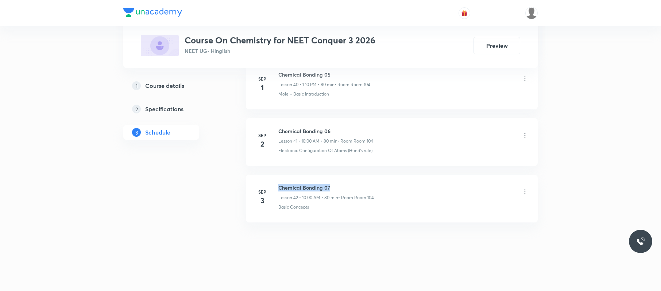
drag, startPoint x: 341, startPoint y: 169, endPoint x: 279, endPoint y: 169, distance: 61.6
copy h6 "Chemical Bonding 07"
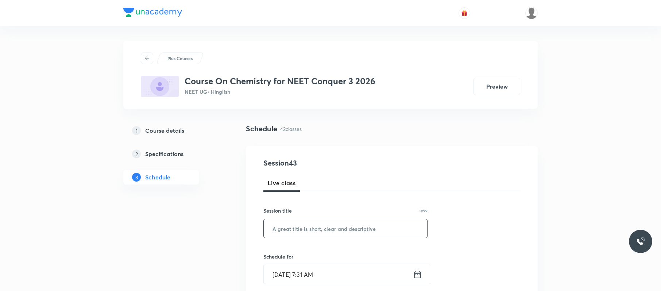
paste input "Chemical Bonding 07"
click at [364, 225] on input "Chemical Bonding 07" at bounding box center [345, 228] width 163 height 19
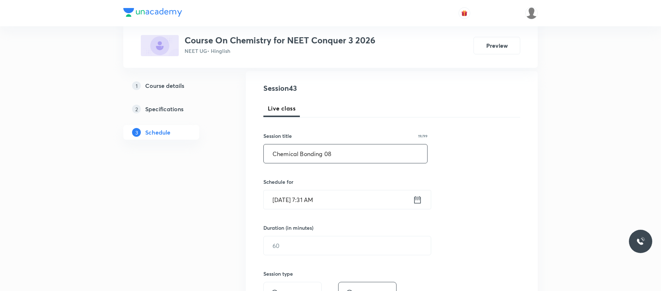
type input "Chemical Bonding 08"
click at [365, 197] on input "[DATE] 7:31 AM" at bounding box center [338, 199] width 149 height 19
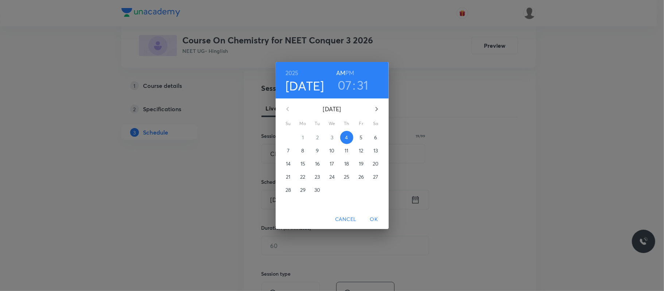
click at [346, 82] on h3 "07" at bounding box center [345, 84] width 14 height 15
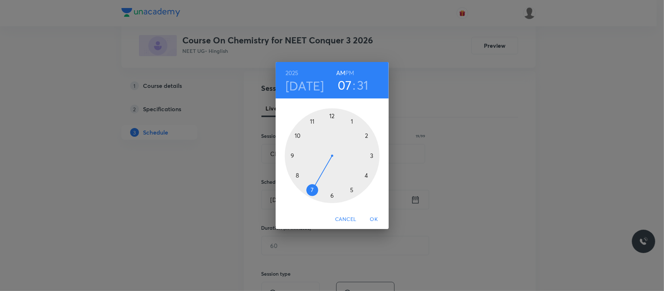
click at [299, 136] on div at bounding box center [332, 155] width 95 height 95
click at [333, 114] on div at bounding box center [332, 155] width 95 height 95
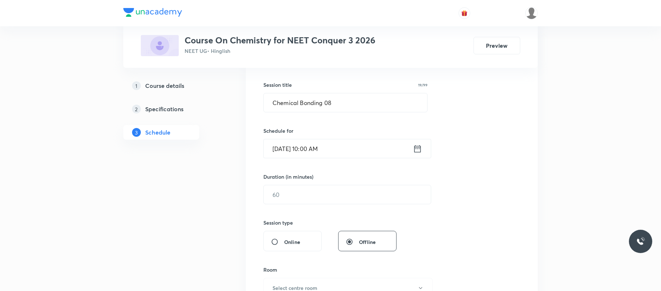
scroll to position [126, 0]
click at [334, 195] on input "text" at bounding box center [347, 194] width 167 height 19
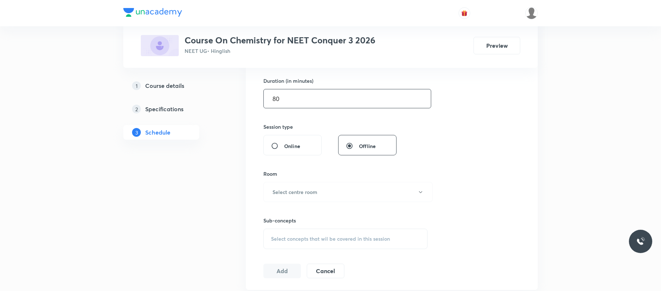
scroll to position [233, 0]
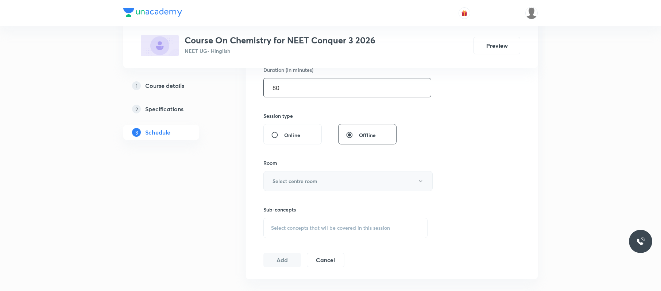
type input "80"
click at [333, 187] on button "Select centre room" at bounding box center [347, 181] width 169 height 20
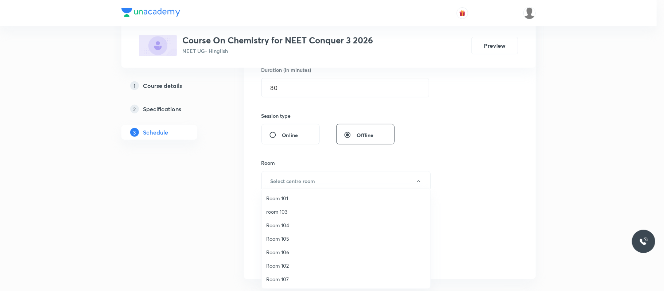
click at [295, 224] on span "Room 104" at bounding box center [346, 225] width 160 height 8
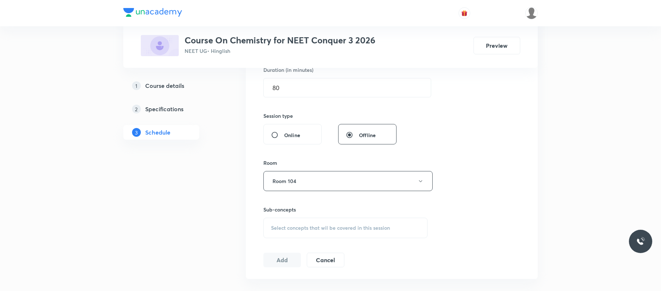
scroll to position [277, 0]
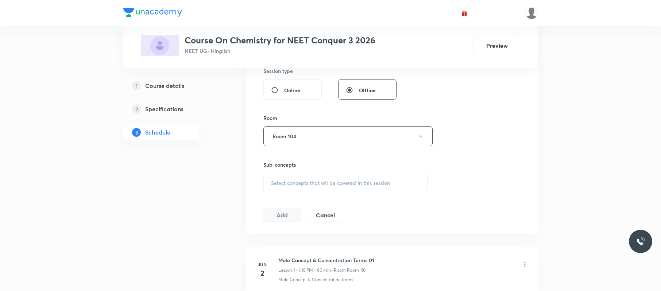
click at [369, 183] on span "Select concepts that wil be covered in this session" at bounding box center [330, 183] width 119 height 6
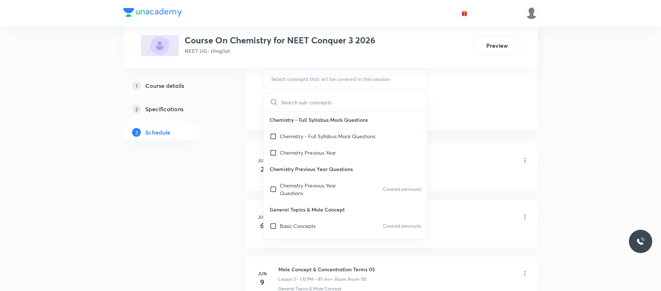
scroll to position [382, 0]
click at [343, 218] on div "Basic Concepts Covered previously" at bounding box center [345, 225] width 163 height 16
checkbox input "true"
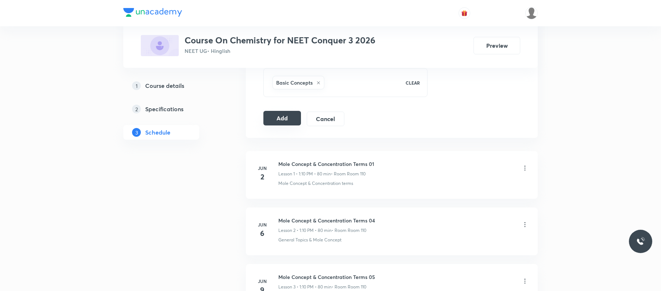
click at [282, 120] on button "Add" at bounding box center [282, 118] width 38 height 15
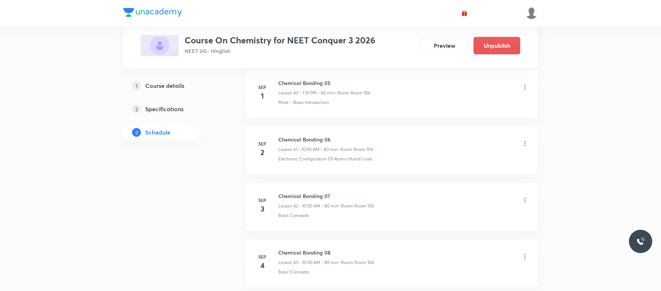
scroll to position [2399, 0]
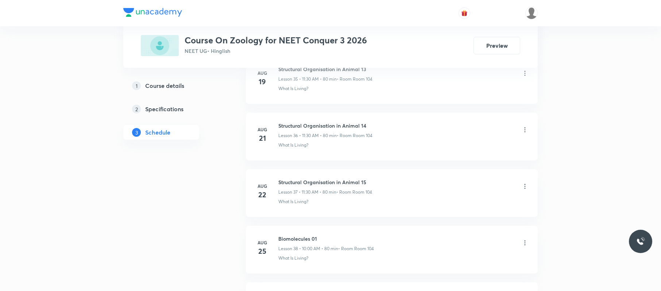
scroll to position [2623, 0]
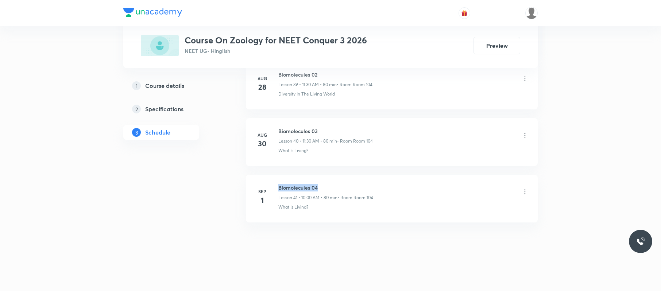
drag, startPoint x: 323, startPoint y: 180, endPoint x: 277, endPoint y: 174, distance: 46.4
click at [277, 175] on li "Sep 1 Biomolecules 04 Lesson 41 • 10:00 AM • 80 min • Room Room 104 What Is Liv…" at bounding box center [392, 199] width 292 height 48
copy h6 "Biomolecules 04"
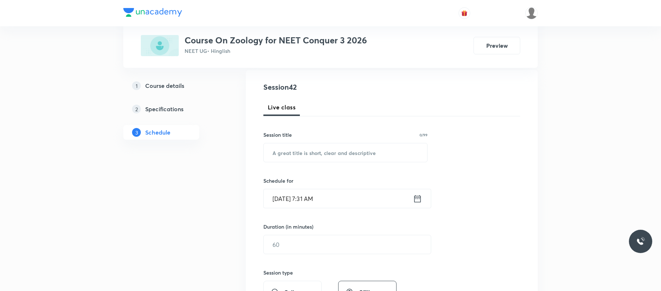
scroll to position [0, 0]
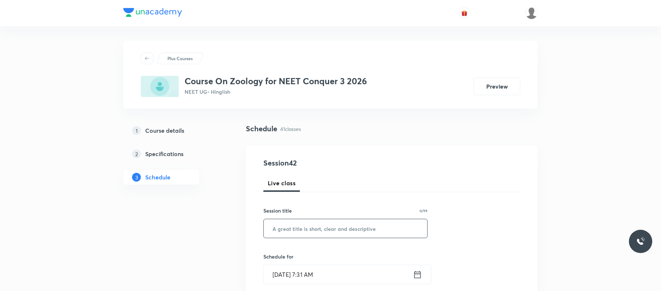
paste input "Biomolecules 04"
click at [346, 228] on input "Biomolecules 04" at bounding box center [345, 228] width 163 height 19
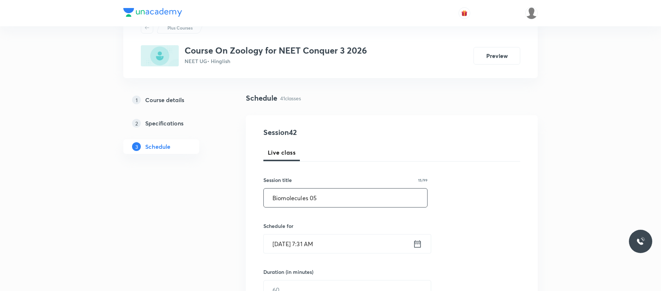
scroll to position [33, 0]
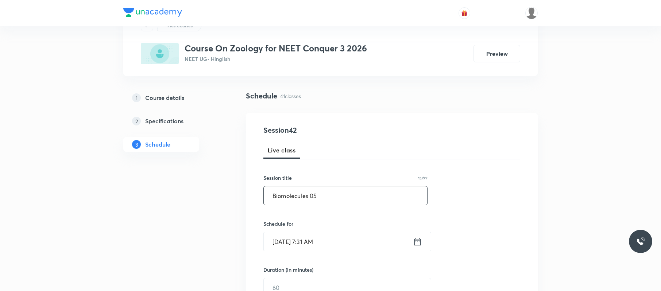
type input "Biomolecules 05"
click at [337, 251] on input "[DATE] 7:31 AM" at bounding box center [338, 241] width 149 height 19
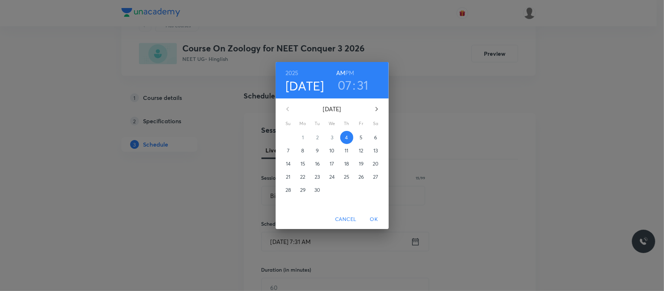
click at [349, 86] on h3 "07" at bounding box center [345, 84] width 14 height 15
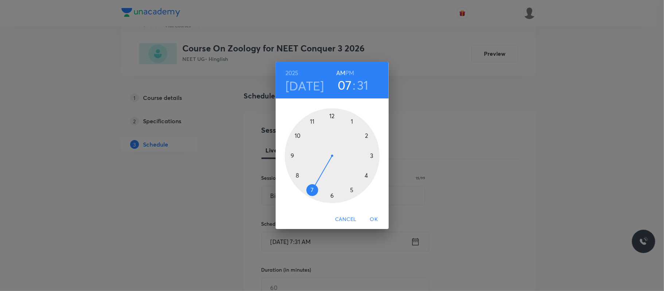
click at [312, 118] on div at bounding box center [332, 155] width 95 height 95
click at [332, 193] on div at bounding box center [332, 155] width 95 height 95
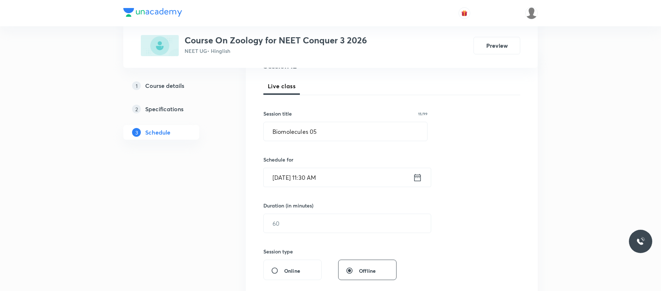
scroll to position [98, 0]
click at [303, 214] on input "text" at bounding box center [347, 222] width 167 height 19
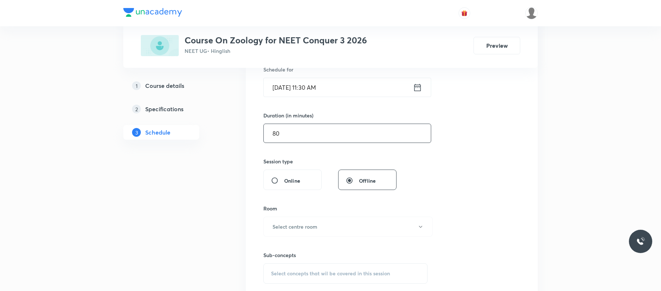
scroll to position [187, 0]
type input "80"
click at [303, 222] on button "Select centre room" at bounding box center [347, 226] width 169 height 20
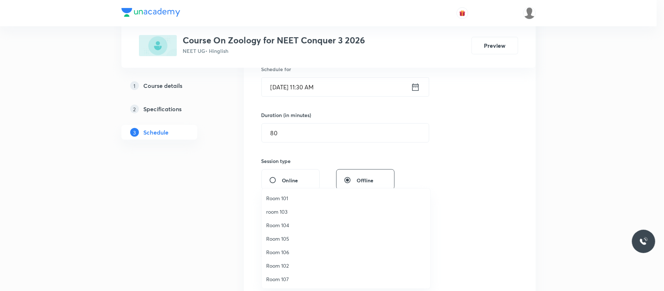
click at [291, 223] on span "Room 104" at bounding box center [346, 225] width 160 height 8
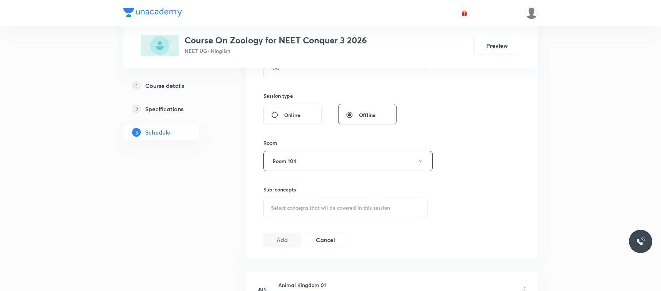
scroll to position [253, 0]
click at [333, 211] on div "Select concepts that wil be covered in this session" at bounding box center [345, 207] width 164 height 20
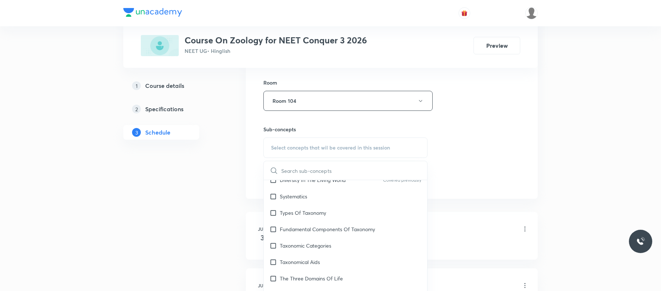
scroll to position [148, 0]
click at [334, 243] on div "Taxonomic Categories" at bounding box center [345, 245] width 163 height 16
checkbox input "true"
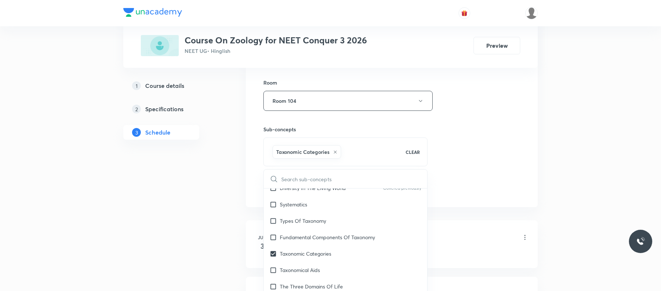
click at [451, 158] on div "Session 42 Live class Session title 15/99 Biomolecules 05 ​ Schedule for Sep 4,…" at bounding box center [391, 20] width 257 height 351
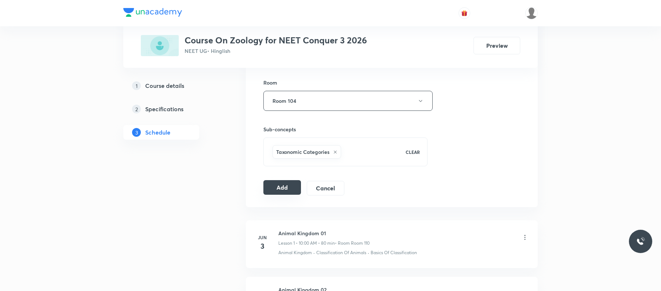
click at [283, 184] on button "Add" at bounding box center [282, 187] width 38 height 15
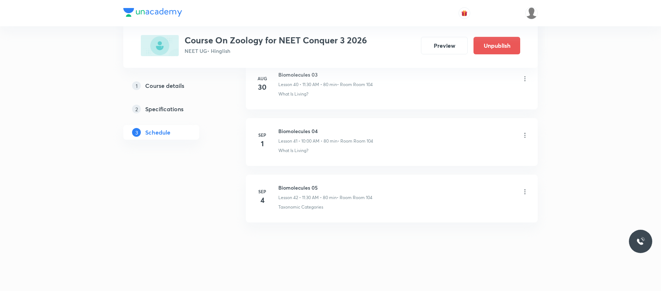
scroll to position [2343, 0]
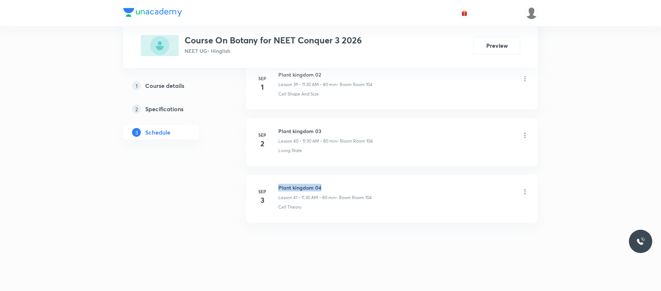
drag, startPoint x: 336, startPoint y: 178, endPoint x: 279, endPoint y: 170, distance: 57.4
copy h6 "Plant kingdom 04"
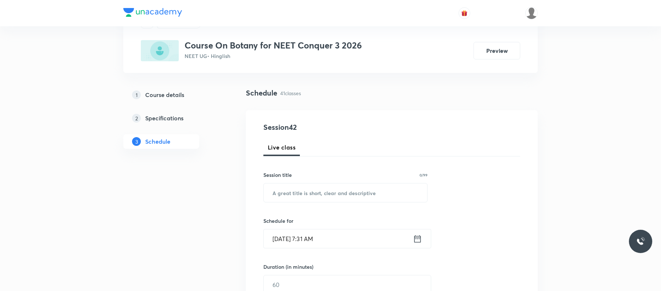
scroll to position [0, 0]
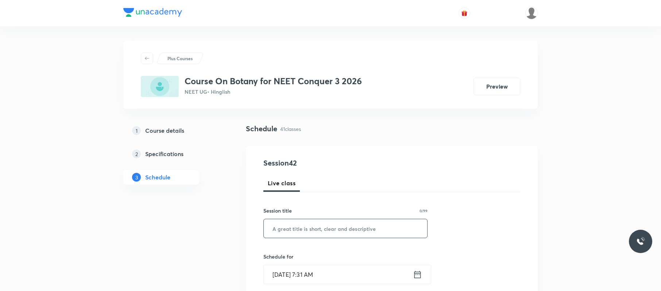
paste input "Plant kingdom 04"
click at [346, 230] on input "Plant kingdom 04" at bounding box center [345, 228] width 163 height 19
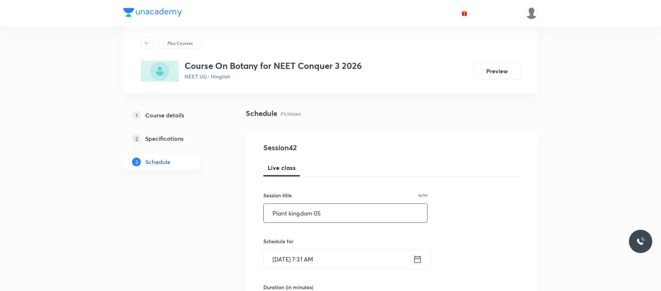
scroll to position [16, 0]
type input "Plant kingdom 05"
click at [349, 265] on input "[DATE] 7:31 AM" at bounding box center [338, 258] width 149 height 19
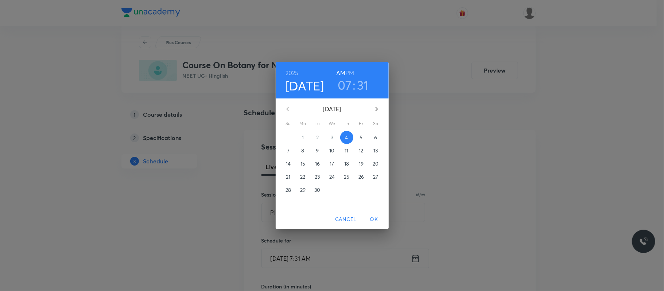
click at [349, 70] on h6 "PM" at bounding box center [349, 73] width 9 height 10
click at [349, 82] on h3 "07" at bounding box center [345, 84] width 14 height 15
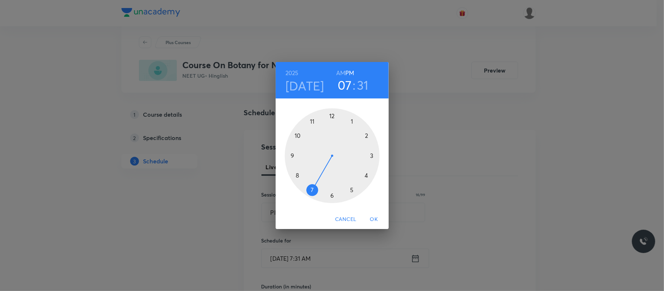
click at [352, 121] on div at bounding box center [332, 155] width 95 height 95
click at [367, 135] on div at bounding box center [332, 155] width 95 height 95
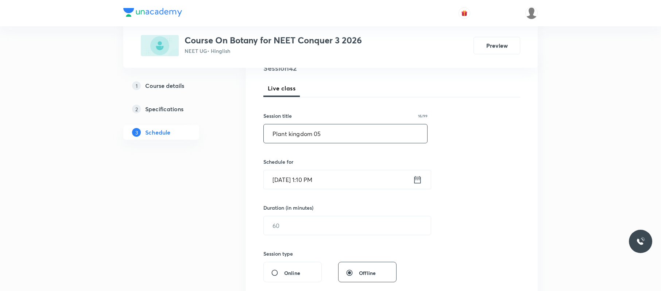
scroll to position [95, 0]
click at [324, 227] on input "text" at bounding box center [347, 225] width 167 height 19
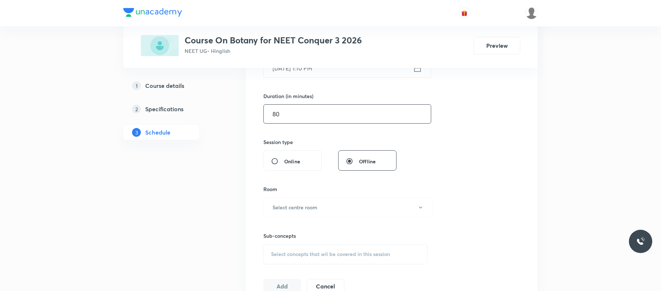
scroll to position [210, 0]
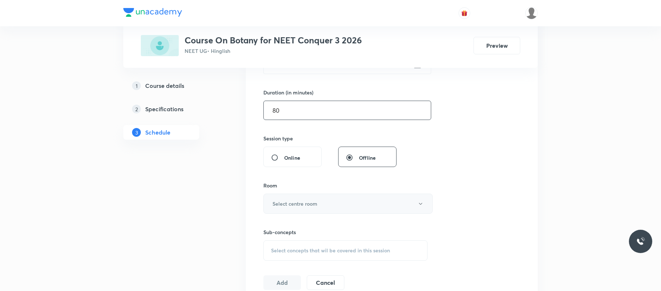
type input "80"
click at [324, 199] on button "Select centre room" at bounding box center [347, 204] width 169 height 20
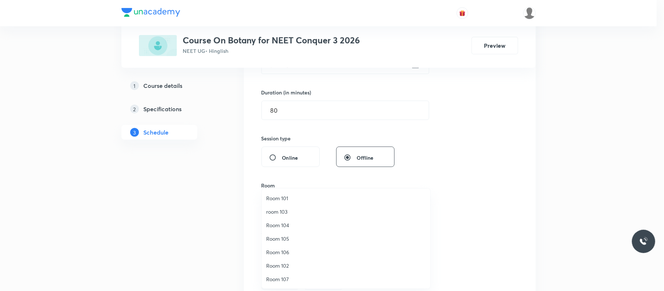
click at [303, 224] on span "Room 104" at bounding box center [346, 225] width 160 height 8
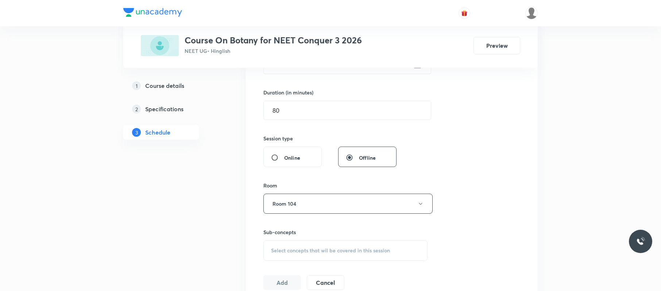
click at [308, 247] on div "Select concepts that wil be covered in this session" at bounding box center [345, 250] width 164 height 20
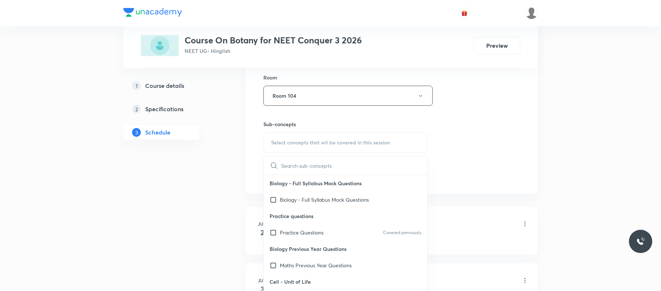
scroll to position [180, 0]
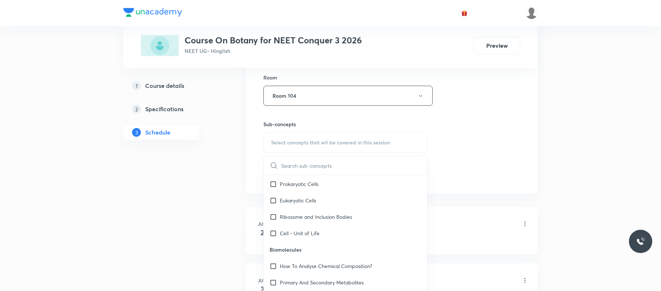
click at [341, 215] on p "Ribosome and Inclusion Bodies" at bounding box center [316, 217] width 72 height 8
checkbox input "true"
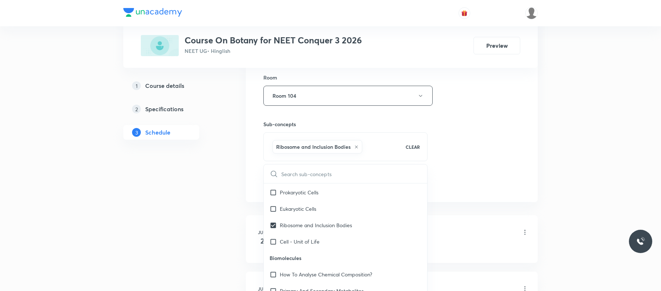
click at [525, 140] on div "Session 42 Live class Session title 16/99 Plant kingdom 05 ​ Schedule for Sep 4…" at bounding box center [392, 15] width 292 height 374
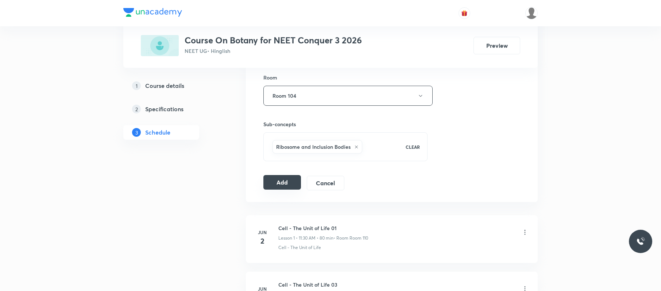
click at [271, 183] on button "Add" at bounding box center [282, 182] width 38 height 15
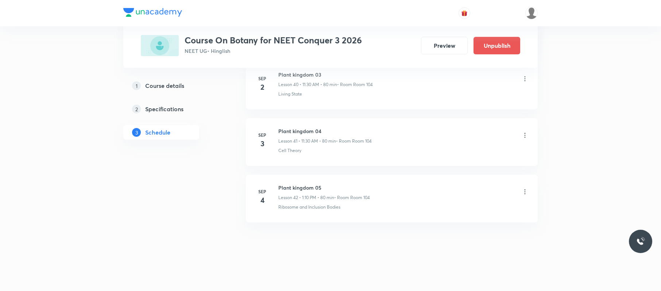
scroll to position [2268, 0]
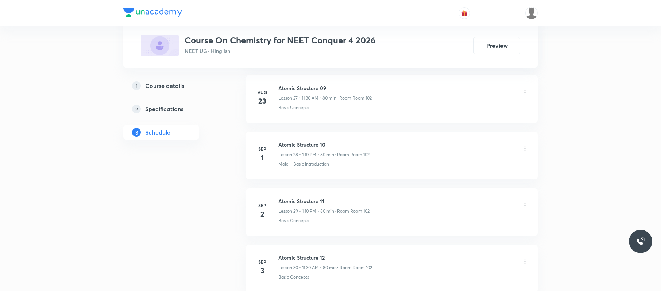
scroll to position [2054, 0]
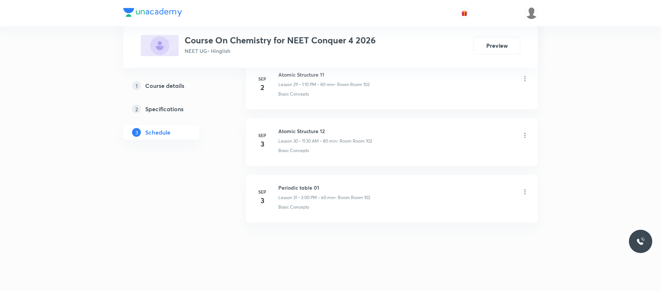
drag, startPoint x: 330, startPoint y: 184, endPoint x: 269, endPoint y: 171, distance: 62.6
copy h6 "Periodic table 01"
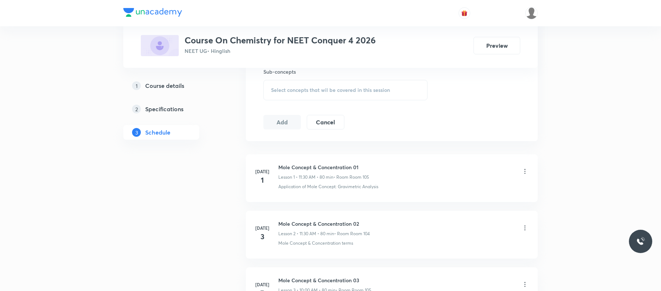
scroll to position [0, 0]
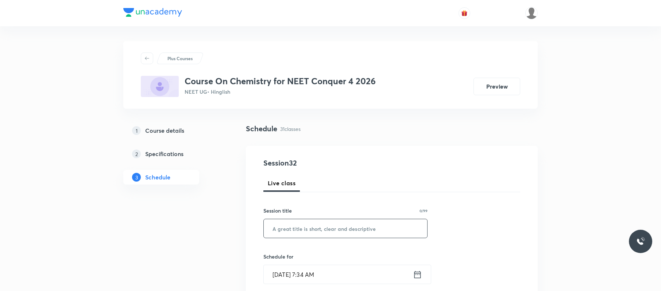
click at [361, 229] on input "text" at bounding box center [345, 228] width 163 height 19
paste input "Periodic table 01"
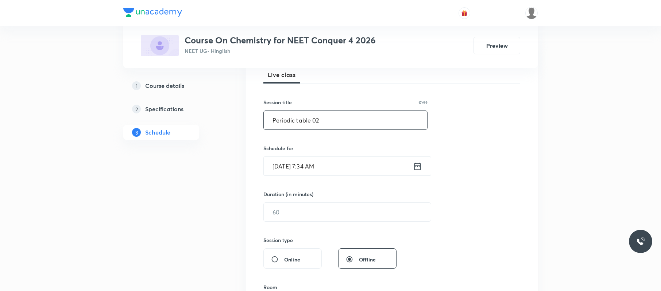
scroll to position [109, 0]
type input "Periodic table 02"
click at [353, 168] on input "[DATE] 7:34 AM" at bounding box center [338, 165] width 149 height 19
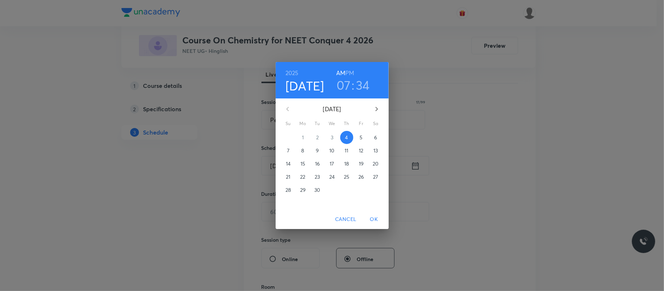
click at [343, 85] on h3 "07" at bounding box center [344, 84] width 14 height 15
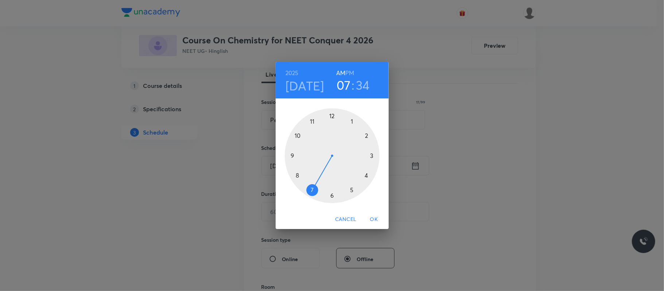
click at [299, 134] on div at bounding box center [332, 155] width 95 height 95
click at [333, 114] on div at bounding box center [332, 155] width 95 height 95
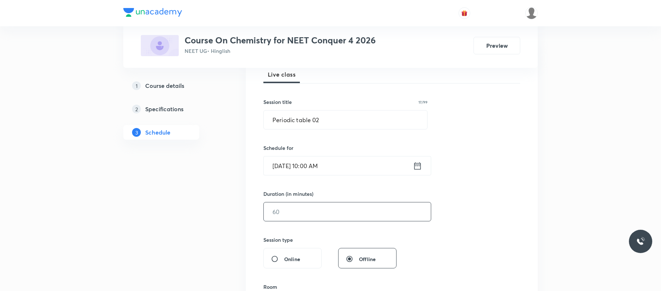
click at [308, 212] on input "text" at bounding box center [347, 211] width 167 height 19
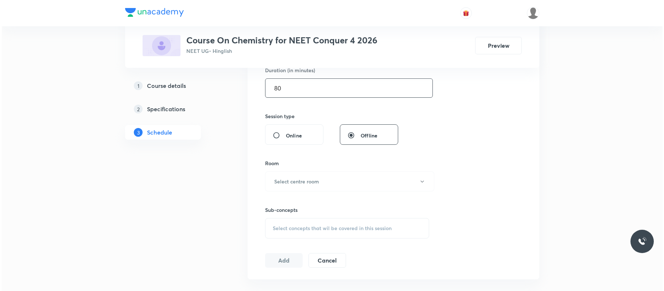
scroll to position [233, 0]
type input "80"
drag, startPoint x: 314, startPoint y: 194, endPoint x: 315, endPoint y: 183, distance: 11.8
click at [315, 183] on div "Session 32 Live class Session title 17/99 Periodic table 02 ​ Schedule for Sep …" at bounding box center [391, 96] width 257 height 342
click at [315, 183] on h6 "Select centre room" at bounding box center [294, 181] width 45 height 8
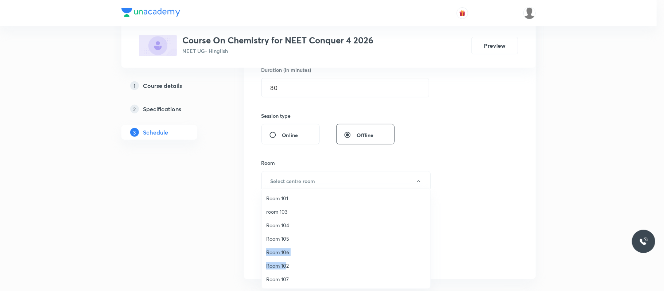
drag, startPoint x: 287, startPoint y: 263, endPoint x: 384, endPoint y: 240, distance: 99.7
click at [384, 240] on ul "Room 101 room 103 Room 104 Room 105 Room 106 Room 102 Room 107 Room 001 Room 10…" at bounding box center [350, 266] width 176 height 154
click at [295, 244] on span "Room 102" at bounding box center [346, 245] width 160 height 8
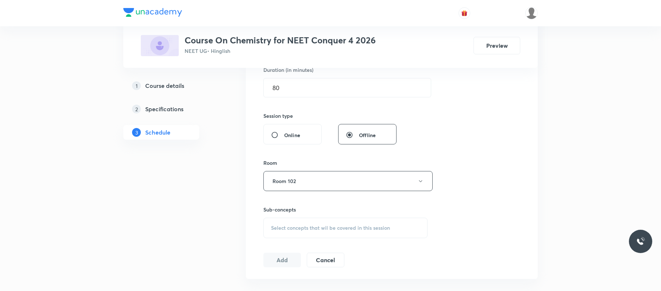
click at [317, 233] on div "Select concepts that wil be covered in this session" at bounding box center [345, 228] width 164 height 20
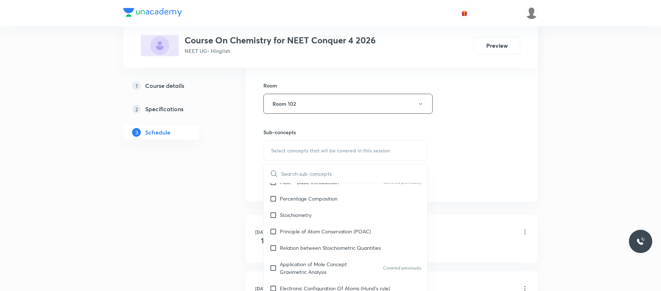
scroll to position [132, 0]
click at [317, 233] on p "Principle of Atom Conservation (POAC)" at bounding box center [325, 231] width 91 height 8
checkbox input "true"
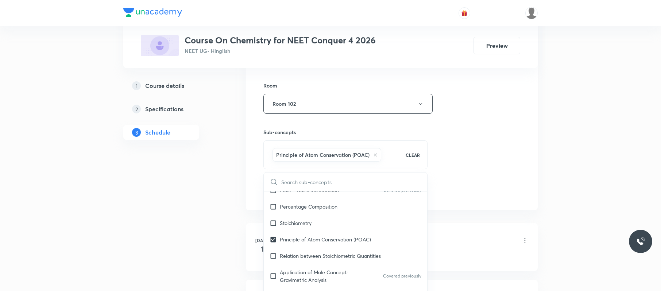
click at [446, 161] on div "Session 32 Live class Session title 17/99 Periodic table 02 ​ Schedule for Sep …" at bounding box center [391, 23] width 257 height 351
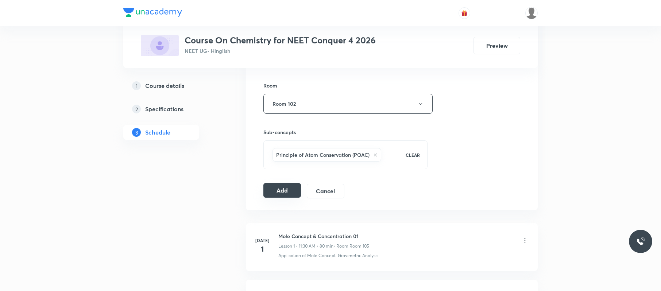
click at [281, 189] on button "Add" at bounding box center [282, 190] width 38 height 15
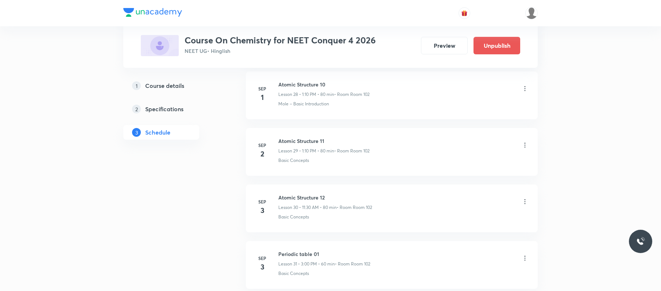
scroll to position [1775, 0]
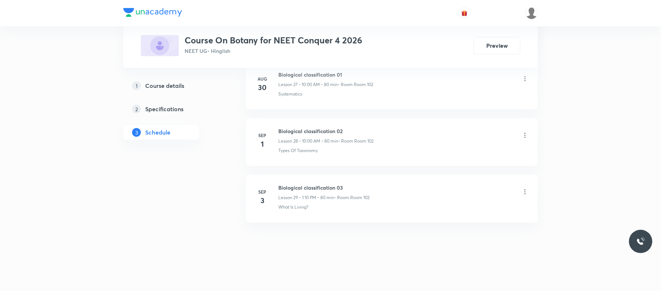
scroll to position [1940, 0]
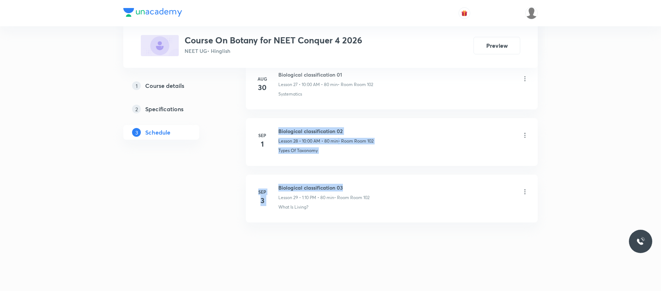
drag, startPoint x: 353, startPoint y: 174, endPoint x: 264, endPoint y: 165, distance: 89.4
click at [330, 185] on h6 "Biological classification 03" at bounding box center [323, 188] width 91 height 8
drag, startPoint x: 377, startPoint y: 185, endPoint x: 278, endPoint y: 172, distance: 100.0
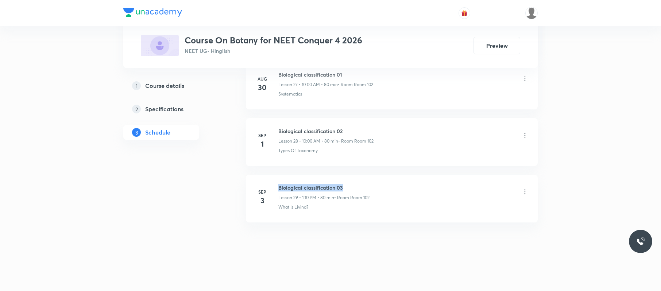
copy h6 "Biological classification 03"
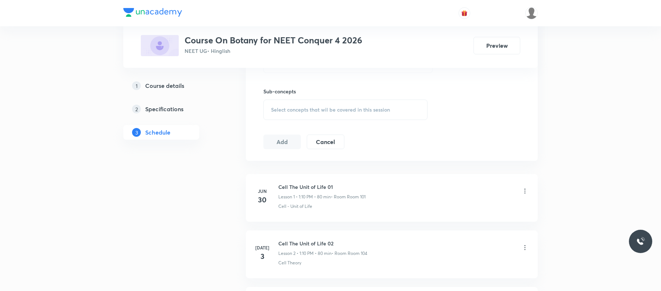
scroll to position [0, 0]
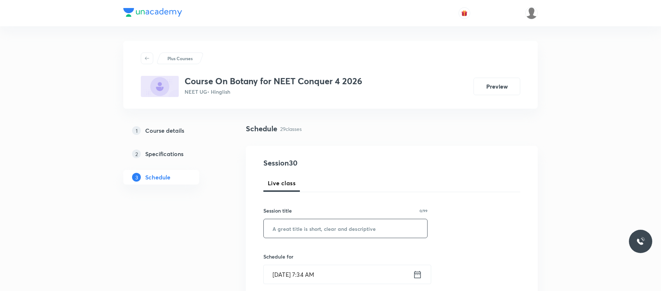
paste input "Biological classification 03"
click at [329, 224] on input "Biological classification 03" at bounding box center [345, 228] width 163 height 19
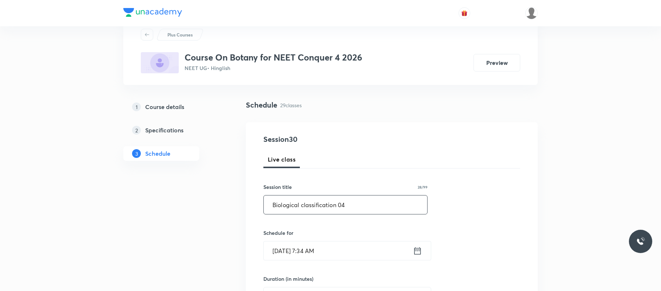
scroll to position [26, 0]
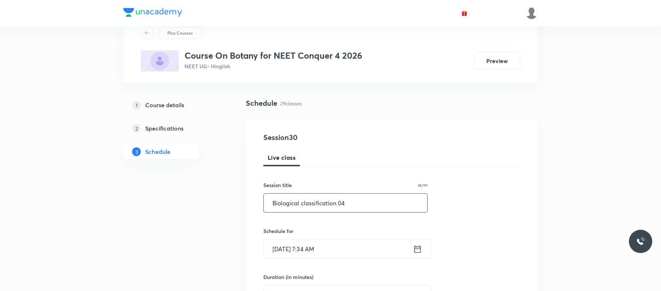
type input "Biological classification 04"
click at [318, 252] on input "[DATE] 7:34 AM" at bounding box center [338, 249] width 149 height 19
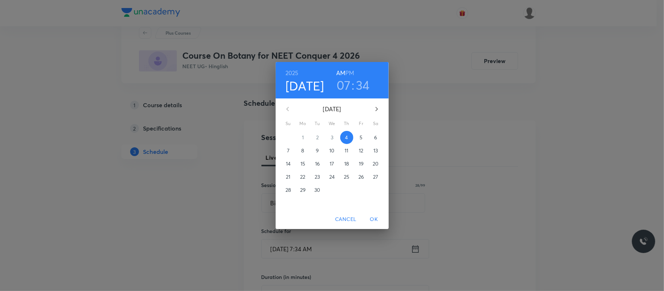
click at [349, 82] on h3 "07" at bounding box center [344, 84] width 14 height 15
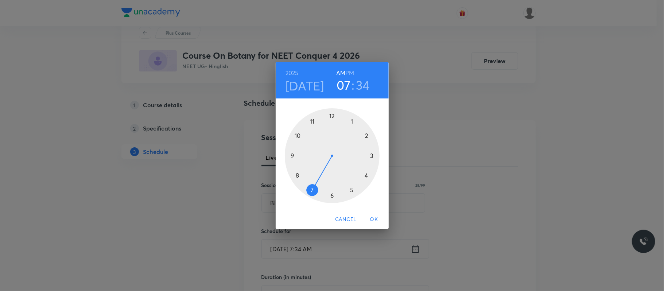
click at [312, 121] on div at bounding box center [332, 155] width 95 height 95
click at [331, 194] on div at bounding box center [332, 155] width 95 height 95
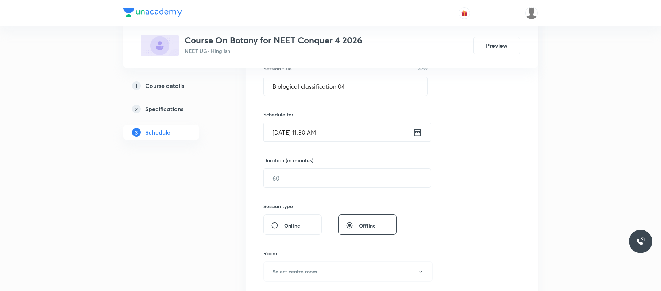
scroll to position [143, 0]
click at [325, 178] on input "text" at bounding box center [347, 177] width 167 height 19
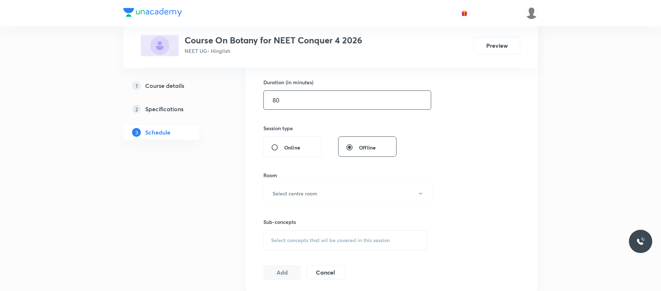
scroll to position [221, 0]
type input "80"
click at [319, 194] on button "Select centre room" at bounding box center [347, 193] width 169 height 20
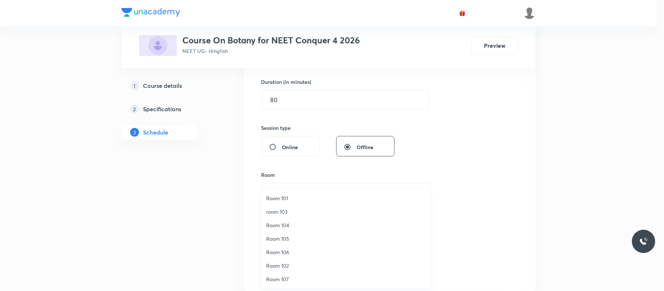
click at [285, 264] on span "Room 102" at bounding box center [346, 266] width 160 height 8
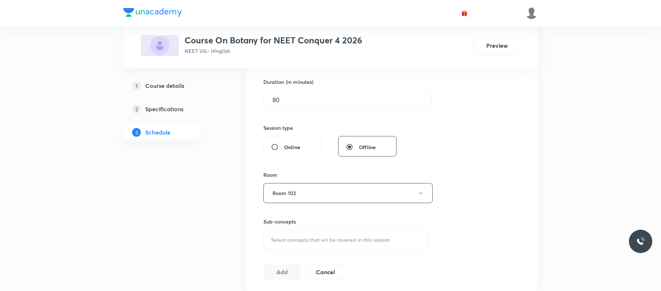
click at [319, 234] on div "Select concepts that wil be covered in this session" at bounding box center [345, 240] width 164 height 20
click at [346, 243] on span "Select concepts that wil be covered in this session" at bounding box center [330, 240] width 119 height 6
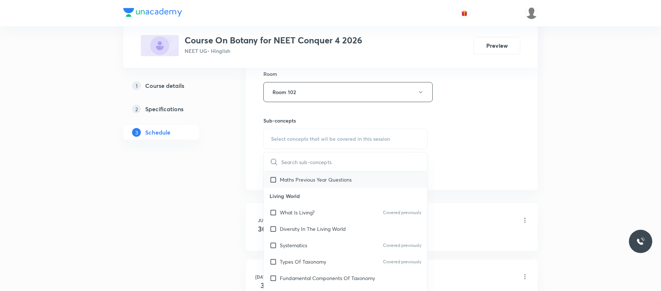
scroll to position [82, 0]
click at [343, 263] on div "Types Of Taxonomy Covered previously" at bounding box center [345, 261] width 163 height 16
checkbox input "true"
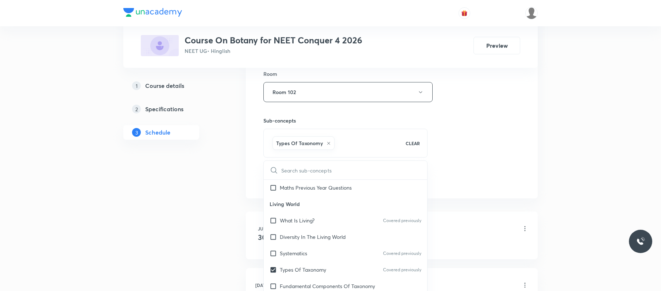
click at [461, 113] on div "Session 30 Live class Session title 28/99 Biological classification 04 ​ Schedu…" at bounding box center [391, 11] width 257 height 351
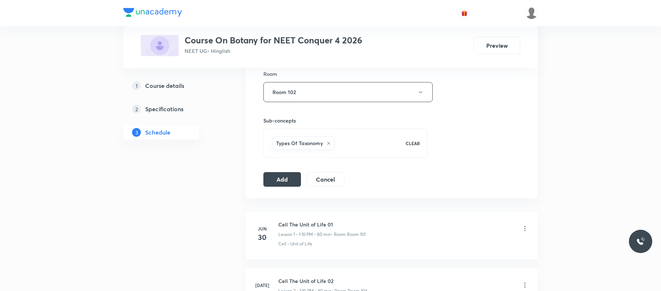
click at [289, 169] on div "Session 30 Live class Session title 28/99 Biological classification 04 ​ Schedu…" at bounding box center [391, 11] width 257 height 351
click at [283, 184] on button "Add" at bounding box center [282, 178] width 38 height 15
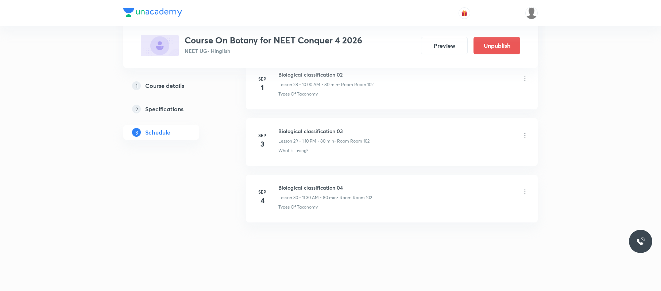
scroll to position [1661, 0]
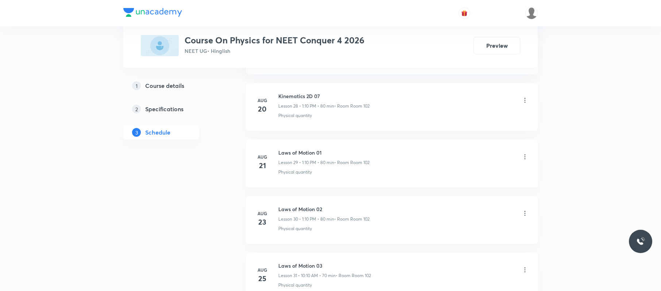
scroll to position [2394, 0]
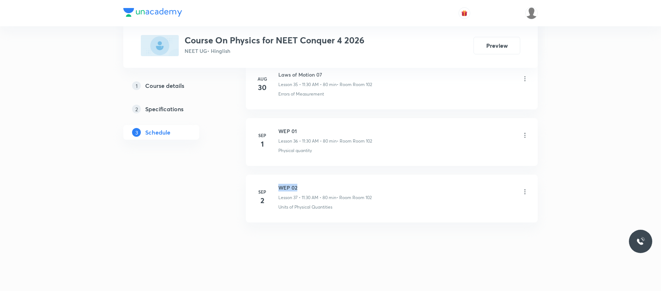
drag, startPoint x: 310, startPoint y: 180, endPoint x: 268, endPoint y: 168, distance: 43.6
copy h6 "WEP 02"
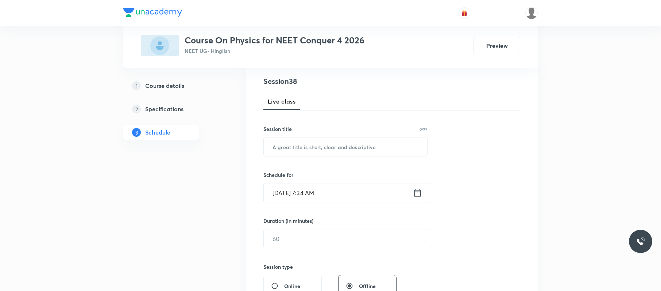
scroll to position [0, 0]
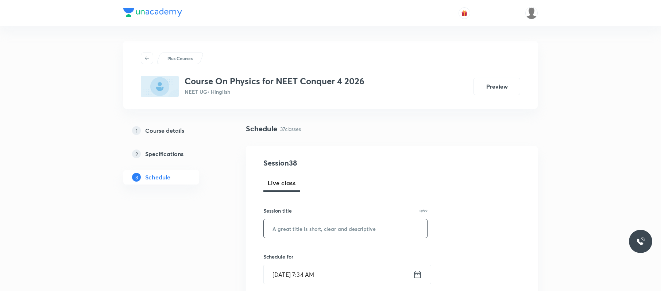
paste input "WEP 02"
click at [310, 232] on input "WEP 02" at bounding box center [345, 228] width 163 height 19
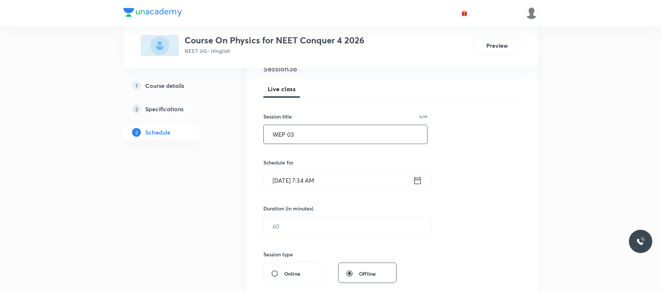
type input "WEP 03"
click at [336, 178] on input "[DATE] 7:34 AM" at bounding box center [338, 180] width 149 height 19
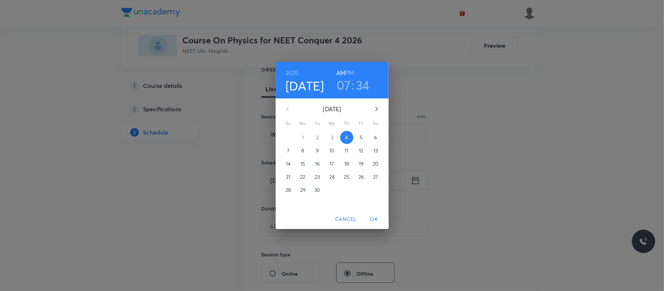
click at [348, 83] on h3 "07" at bounding box center [344, 84] width 14 height 15
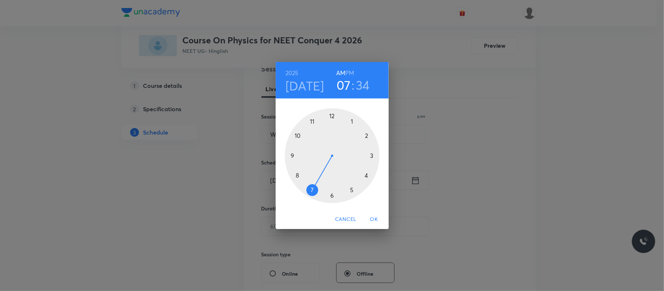
click at [353, 119] on div at bounding box center [332, 155] width 95 height 95
click at [349, 72] on h6 "PM" at bounding box center [349, 73] width 9 height 10
click at [369, 136] on div at bounding box center [332, 155] width 95 height 95
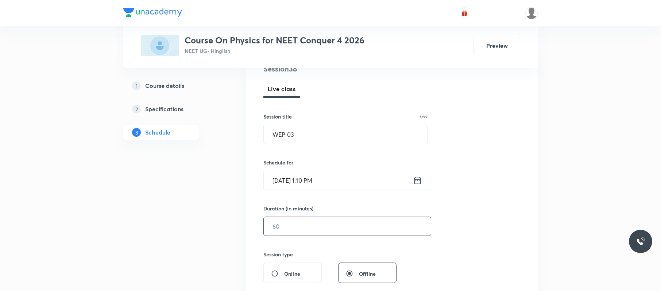
click at [321, 225] on input "text" at bounding box center [347, 226] width 167 height 19
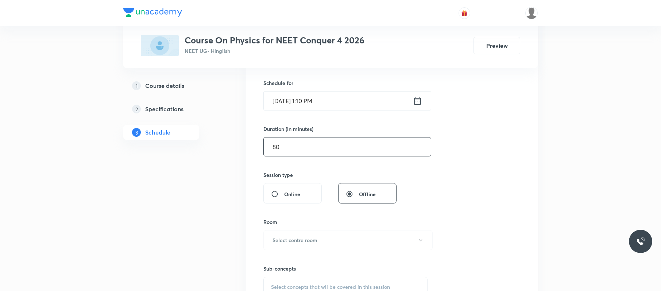
scroll to position [176, 0]
type input "80"
click at [332, 231] on button "Select centre room" at bounding box center [347, 238] width 169 height 20
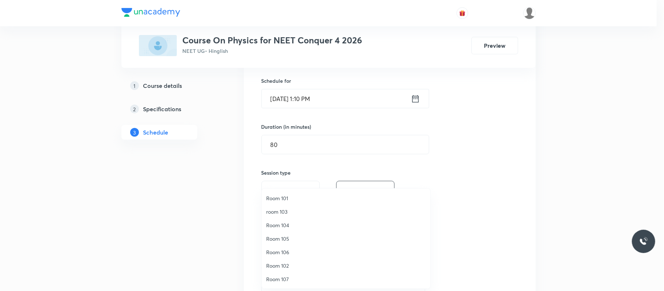
click at [289, 266] on span "Room 102" at bounding box center [346, 266] width 160 height 8
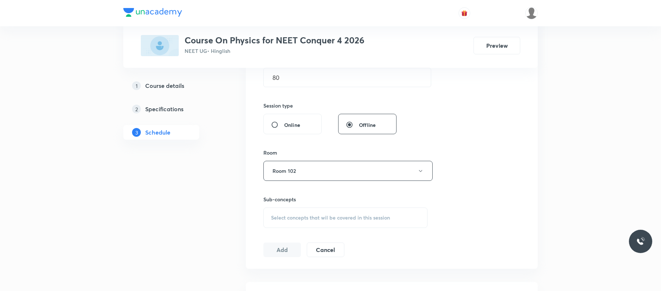
scroll to position [244, 0]
click at [347, 219] on span "Select concepts that wil be covered in this session" at bounding box center [330, 216] width 119 height 6
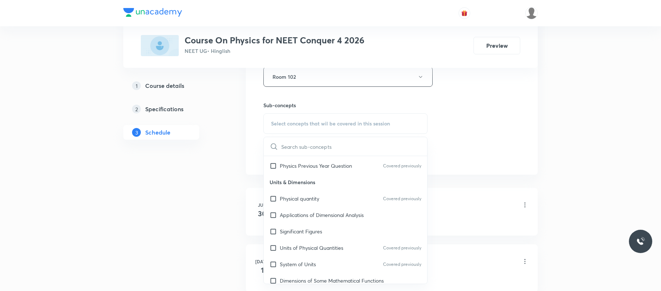
scroll to position [56, 0]
click at [347, 219] on div "Applications of Dimensional Analysis" at bounding box center [345, 214] width 163 height 16
checkbox input "true"
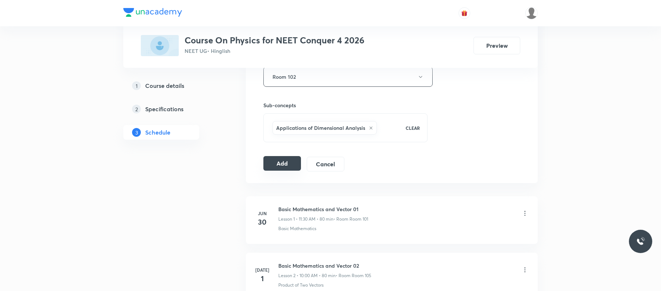
click at [282, 167] on button "Add" at bounding box center [282, 163] width 38 height 15
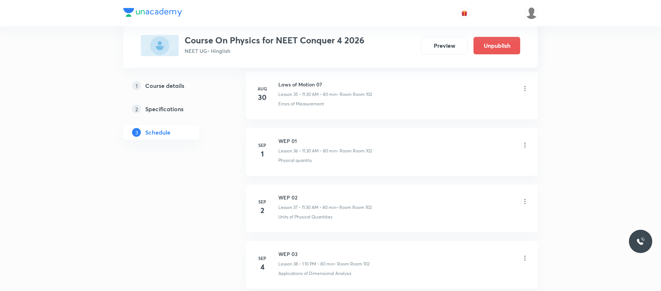
scroll to position [2115, 0]
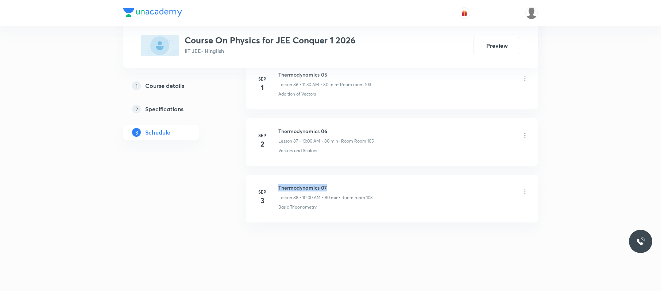
drag, startPoint x: 336, startPoint y: 185, endPoint x: 279, endPoint y: 177, distance: 57.5
click at [279, 177] on li "Sep 3 Thermodynamics 07 Lesson 88 • 10:00 AM • 80 min • Room room 103 Basic Tri…" at bounding box center [392, 199] width 292 height 48
copy h6 "Thermodynamics 07"
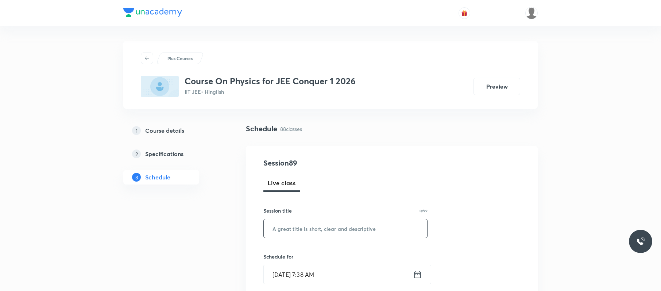
paste input "Thermodynamics 07"
click at [367, 222] on input "text" at bounding box center [345, 228] width 163 height 19
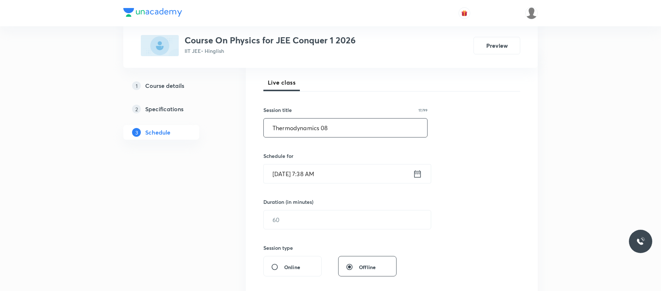
scroll to position [107, 0]
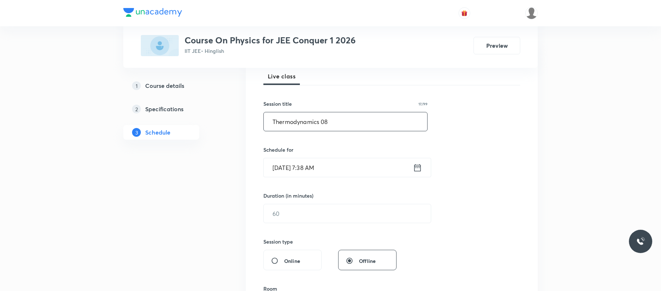
type input "Thermodynamics 08"
click at [371, 164] on input "Sep 4, 2025, 7:38 AM" at bounding box center [338, 167] width 149 height 19
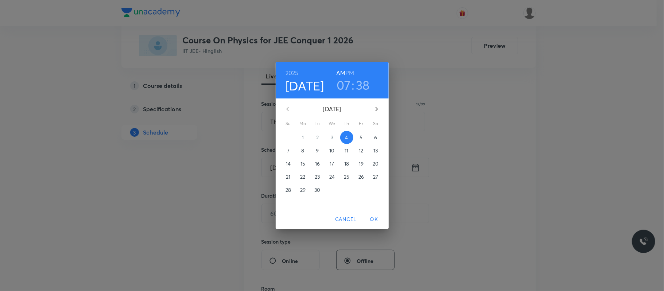
click at [348, 84] on h3 "07" at bounding box center [344, 84] width 14 height 15
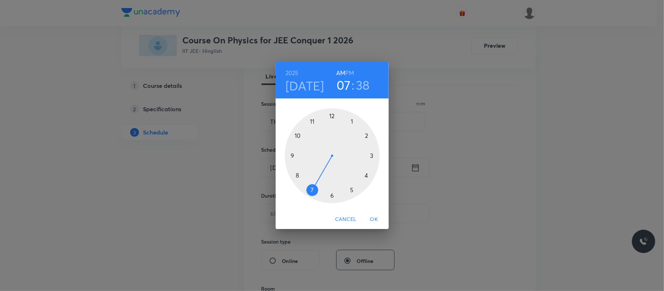
click at [298, 135] on div at bounding box center [332, 155] width 95 height 95
click at [332, 115] on div at bounding box center [332, 155] width 95 height 95
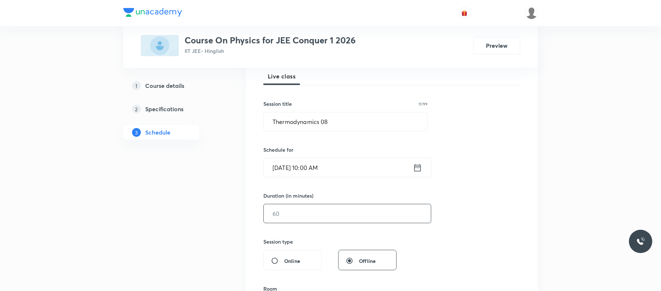
click at [329, 213] on input "text" at bounding box center [347, 213] width 167 height 19
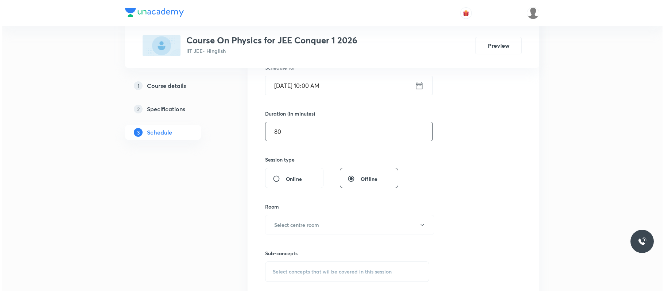
scroll to position [190, 0]
type input "80"
click at [329, 229] on button "Select centre room" at bounding box center [347, 224] width 169 height 20
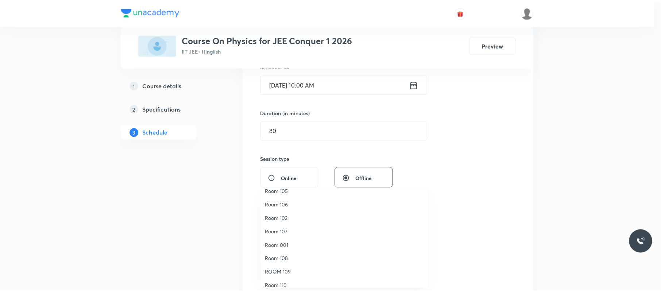
scroll to position [47, 0]
click at [302, 270] on span "ROOM 109" at bounding box center [346, 273] width 160 height 8
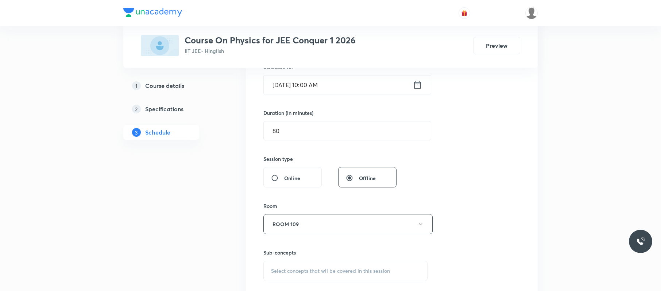
click at [476, 194] on div "Session 89 Live class Session title 17/99 Thermodynamics 08 ​ Schedule for Sep …" at bounding box center [391, 139] width 257 height 342
click at [361, 271] on span "Select concepts that wil be covered in this session" at bounding box center [330, 271] width 119 height 6
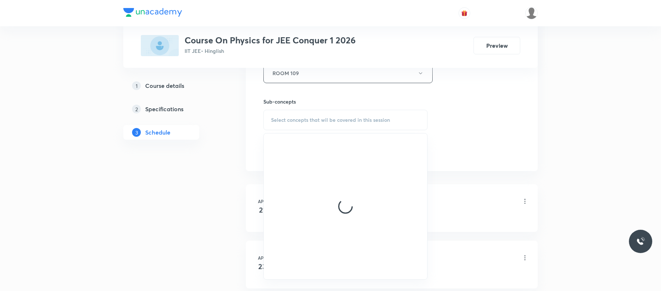
scroll to position [342, 0]
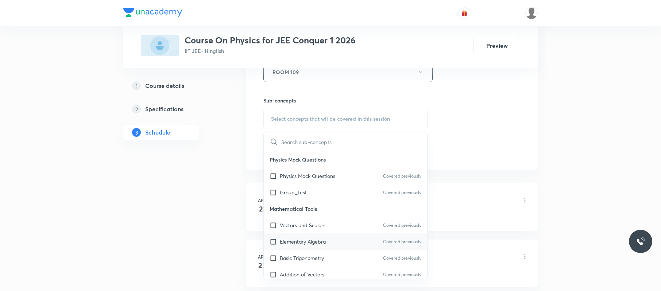
click at [319, 241] on p "Elementary Algebra" at bounding box center [303, 242] width 46 height 8
checkbox input "true"
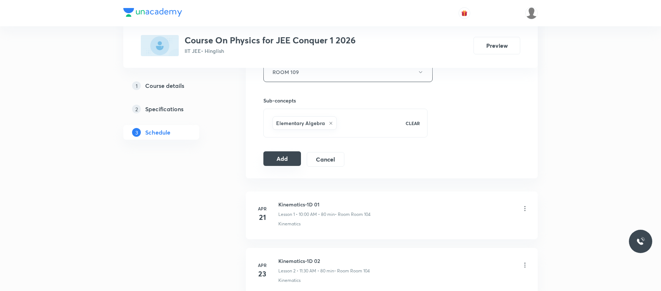
click at [286, 159] on button "Add" at bounding box center [282, 158] width 38 height 15
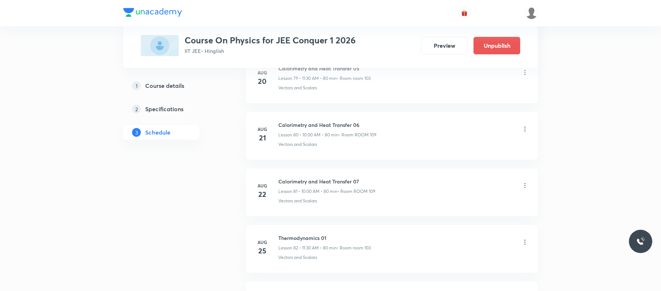
scroll to position [5012, 0]
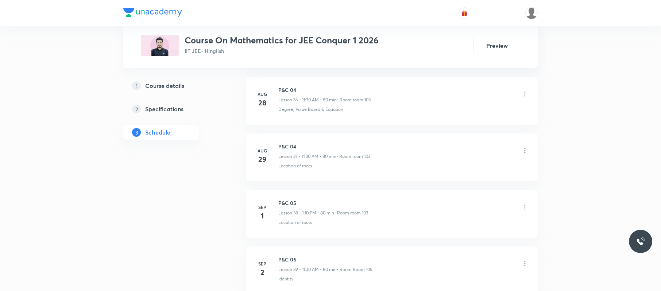
scroll to position [2565, 0]
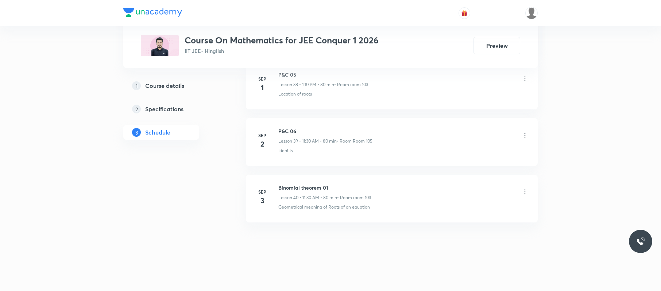
drag, startPoint x: 276, startPoint y: 179, endPoint x: 331, endPoint y: 182, distance: 54.8
click at [331, 182] on li "[DATE] Binomial theorem 01 Lesson 40 • 11:30 AM • 80 min • Room room 103 Geomet…" at bounding box center [392, 199] width 292 height 48
copy h6 "Binomial theorem 01"
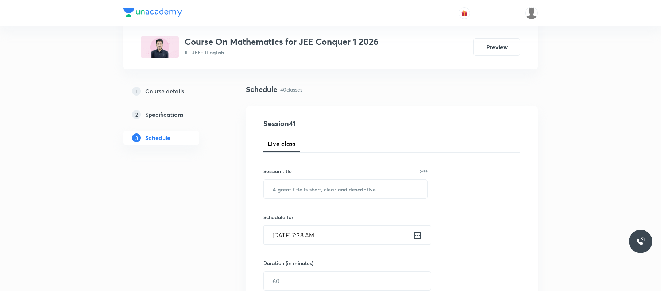
scroll to position [0, 0]
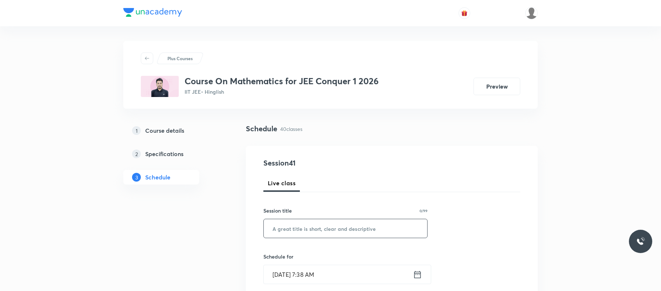
paste input "Binomial theorem 01"
click at [333, 226] on input "Binomial theorem 01" at bounding box center [345, 228] width 163 height 19
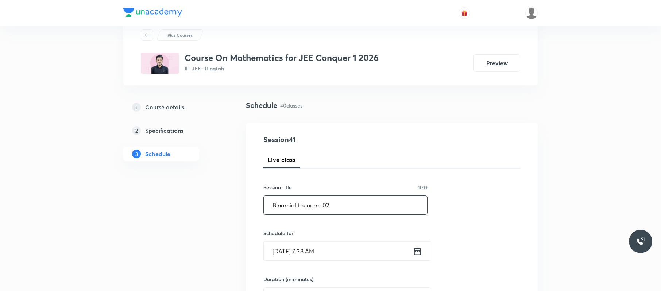
scroll to position [29, 0]
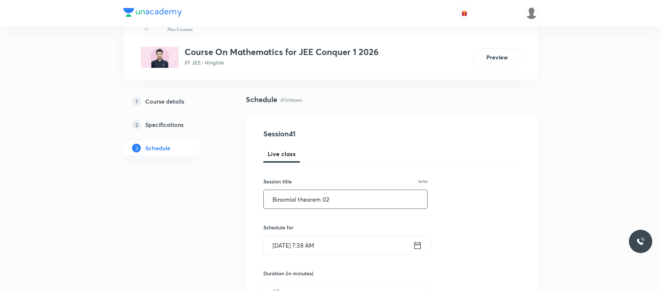
type input "Binomial theorem 02"
click at [352, 246] on input "[DATE] 7:38 AM" at bounding box center [338, 245] width 149 height 19
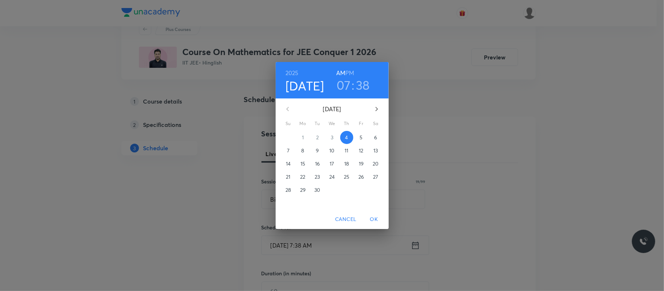
click at [342, 87] on h3 "07" at bounding box center [344, 84] width 14 height 15
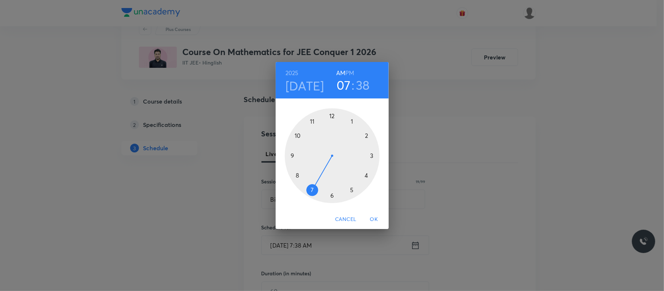
click at [311, 118] on div at bounding box center [332, 155] width 95 height 95
click at [333, 195] on div at bounding box center [332, 155] width 95 height 95
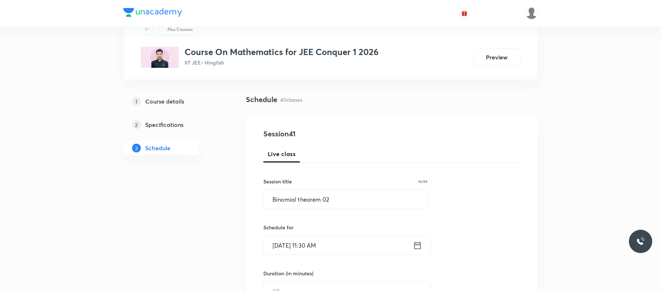
scroll to position [100, 0]
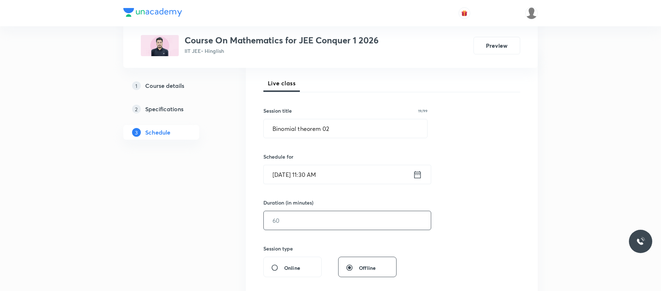
click at [314, 222] on input "text" at bounding box center [347, 220] width 167 height 19
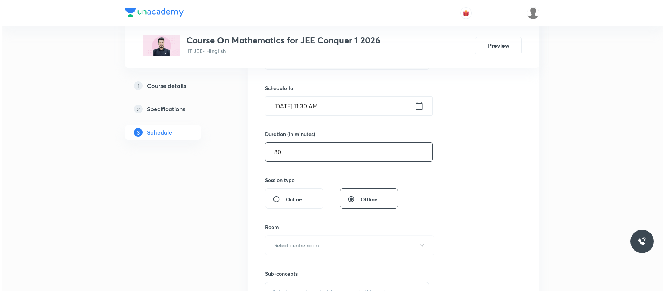
scroll to position [172, 0]
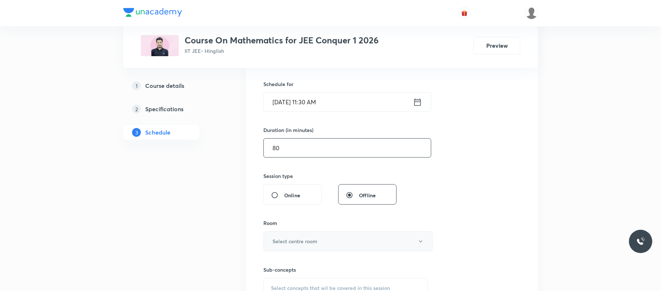
type input "80"
click at [313, 233] on button "Select centre room" at bounding box center [347, 241] width 169 height 20
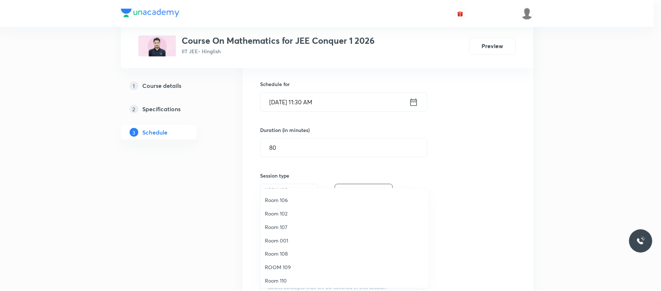
scroll to position [53, 0]
click at [288, 268] on span "ROOM 109" at bounding box center [346, 267] width 160 height 8
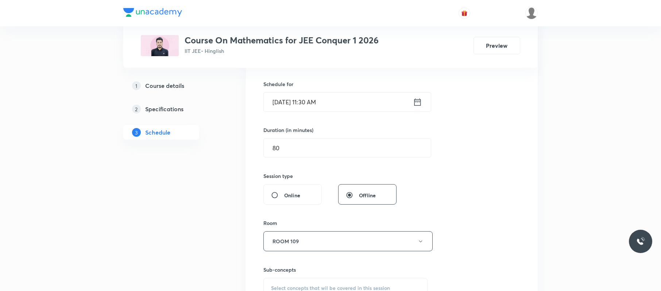
drag, startPoint x: 362, startPoint y: 247, endPoint x: 461, endPoint y: 194, distance: 111.8
click at [461, 194] on div "Session 41 Live class Session title 19/99 Binomial theorem 02 ​ Schedule for Se…" at bounding box center [391, 156] width 257 height 342
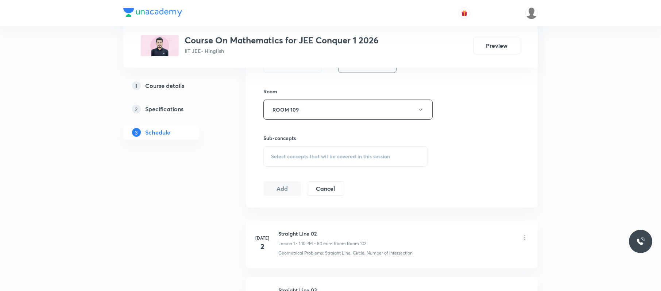
click at [388, 151] on div "Select concepts that wil be covered in this session" at bounding box center [345, 156] width 164 height 20
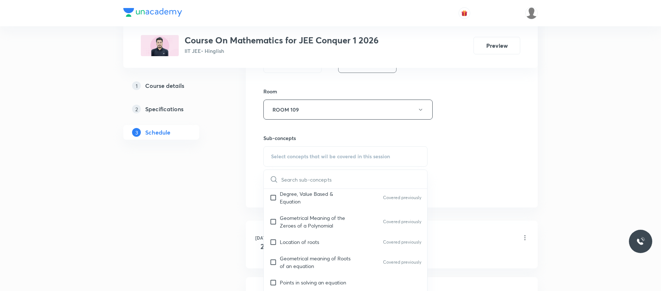
scroll to position [86, 0]
click at [337, 258] on p "Geometrical meaning of Roots of an equation" at bounding box center [317, 261] width 74 height 15
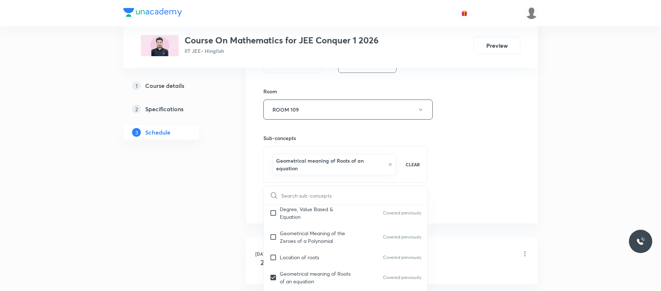
checkbox input "true"
click at [494, 140] on div "Session 41 Live class Session title 19/99 Binomial theorem 02 ​ Schedule for Se…" at bounding box center [391, 32] width 257 height 358
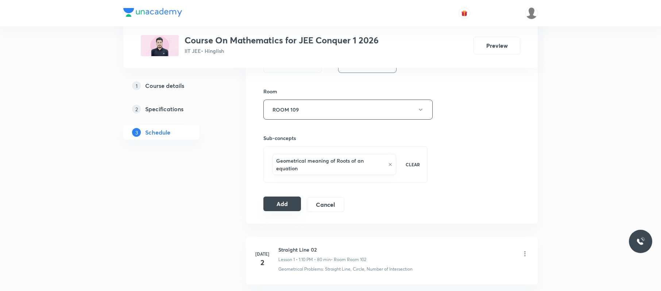
click at [284, 200] on button "Add" at bounding box center [282, 204] width 38 height 15
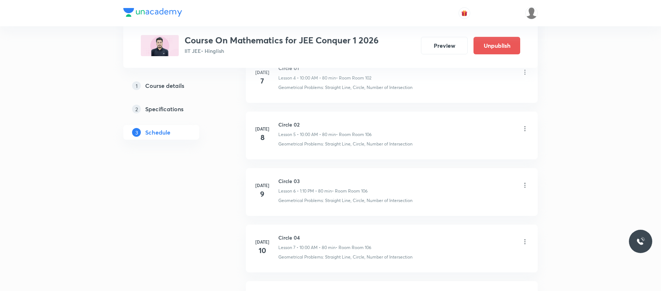
scroll to position [2286, 0]
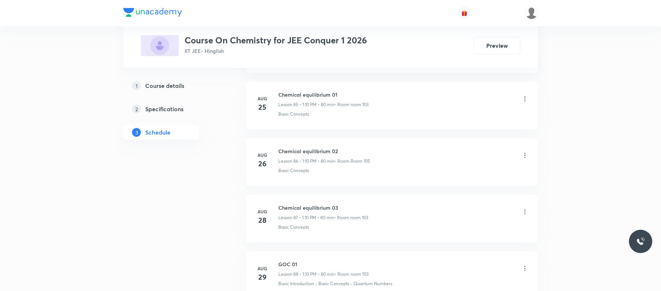
scroll to position [5461, 0]
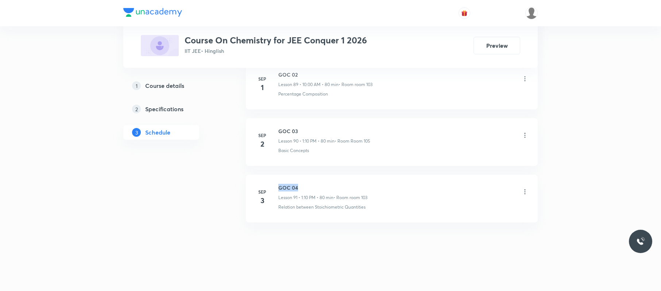
drag, startPoint x: 307, startPoint y: 182, endPoint x: 273, endPoint y: 166, distance: 36.9
copy h6 "GOC 04"
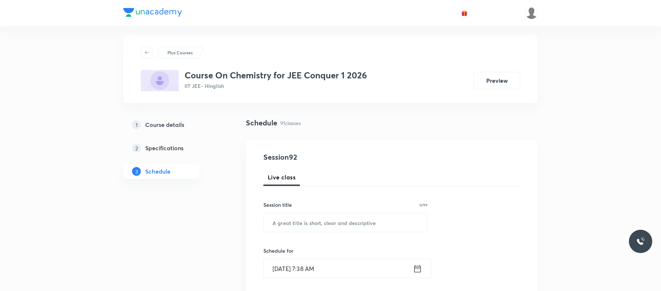
scroll to position [0, 0]
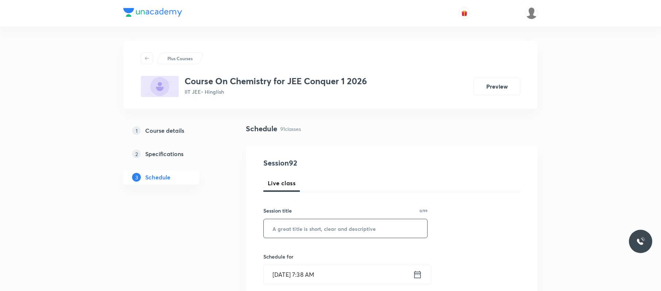
paste input "GOC 04"
click at [311, 232] on input "GOC 04" at bounding box center [345, 228] width 163 height 19
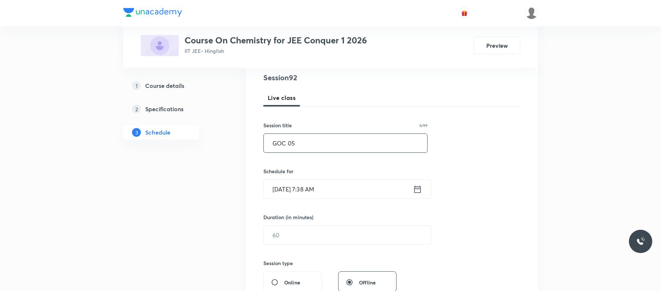
scroll to position [89, 0]
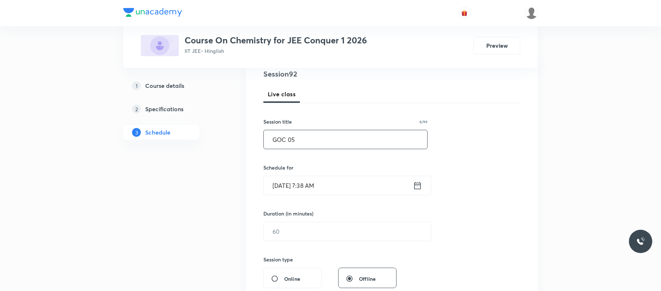
type input "GOC 05"
click at [346, 190] on input "[DATE] 7:38 AM" at bounding box center [338, 185] width 149 height 19
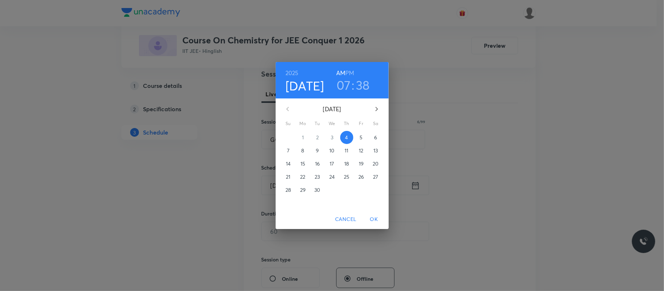
click at [352, 69] on h6 "PM" at bounding box center [349, 73] width 9 height 10
click at [342, 82] on h3 "07" at bounding box center [344, 84] width 14 height 15
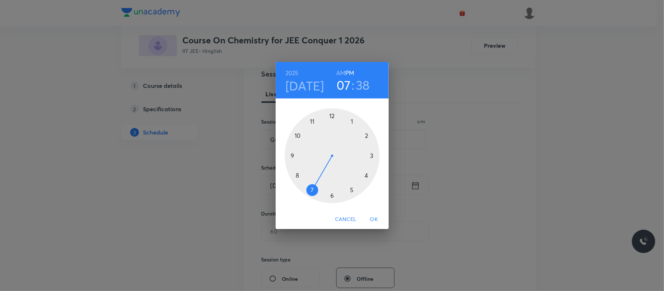
click at [354, 119] on div at bounding box center [332, 155] width 95 height 95
click at [367, 137] on div at bounding box center [332, 155] width 95 height 95
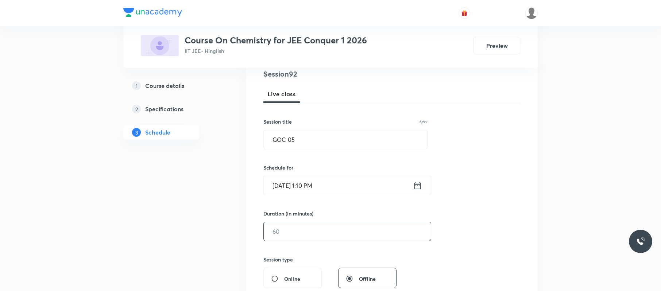
click at [313, 238] on input "text" at bounding box center [347, 231] width 167 height 19
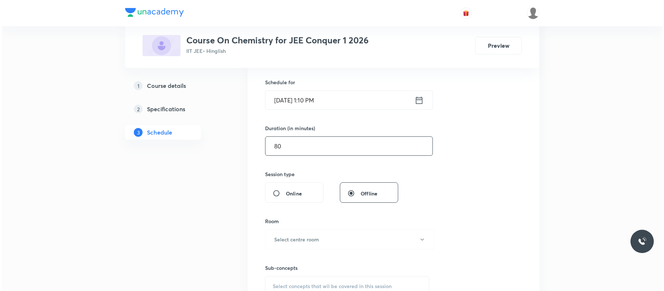
scroll to position [182, 0]
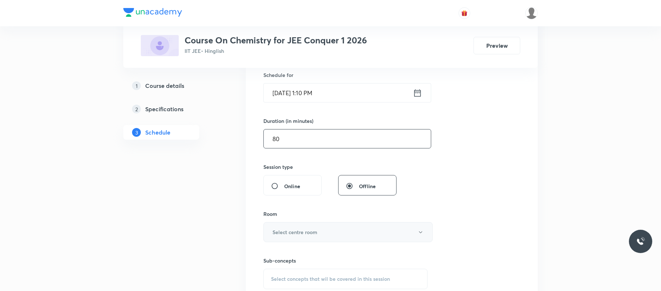
type input "80"
click at [317, 231] on h6 "Select centre room" at bounding box center [294, 232] width 45 height 8
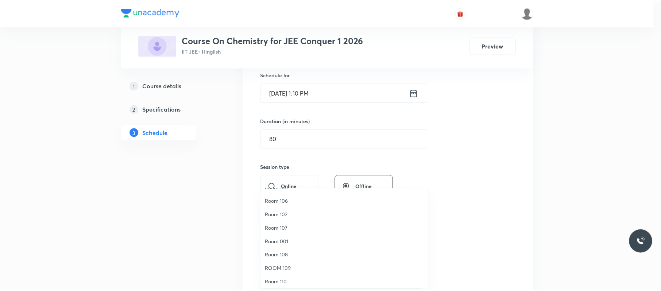
scroll to position [54, 0]
click at [286, 264] on span "ROOM 109" at bounding box center [346, 265] width 160 height 8
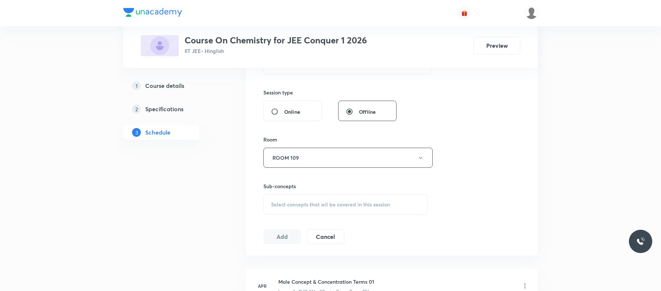
scroll to position [257, 0]
click at [396, 202] on div "Select concepts that wil be covered in this session" at bounding box center [345, 204] width 164 height 20
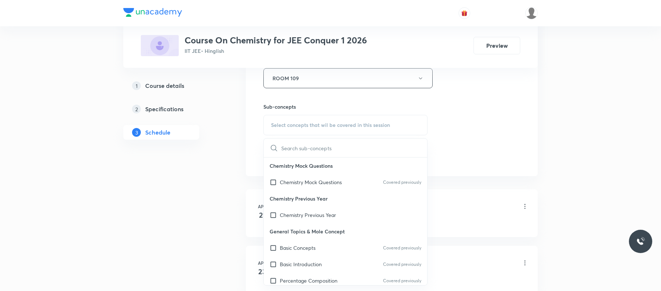
scroll to position [336, 0]
click at [341, 249] on div "Basic Concepts Covered previously" at bounding box center [345, 247] width 163 height 16
checkbox input "true"
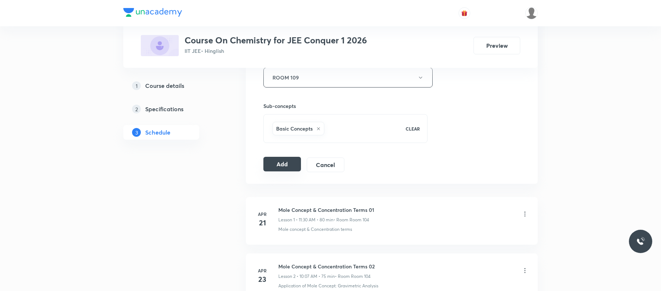
click at [283, 163] on button "Add" at bounding box center [282, 164] width 38 height 15
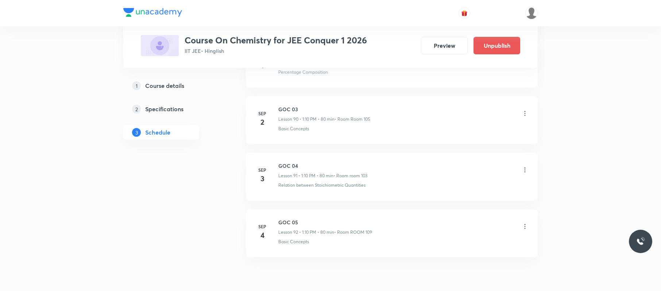
scroll to position [5181, 0]
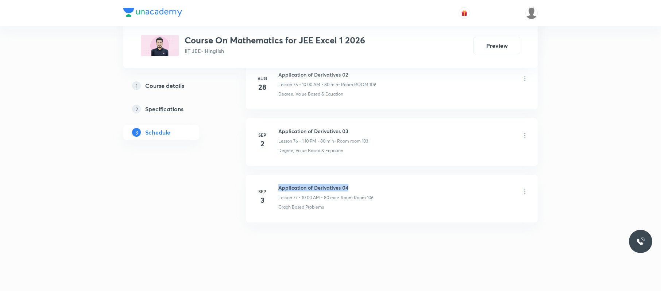
drag, startPoint x: 353, startPoint y: 174, endPoint x: 276, endPoint y: 174, distance: 76.9
copy h6 "Application of Derivatives 04"
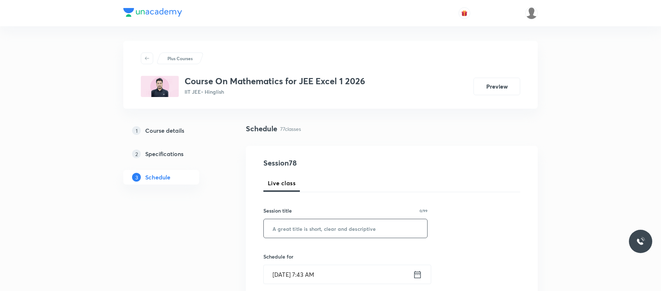
click at [322, 225] on input "text" at bounding box center [345, 228] width 163 height 19
paste input "Application of Derivatives 04"
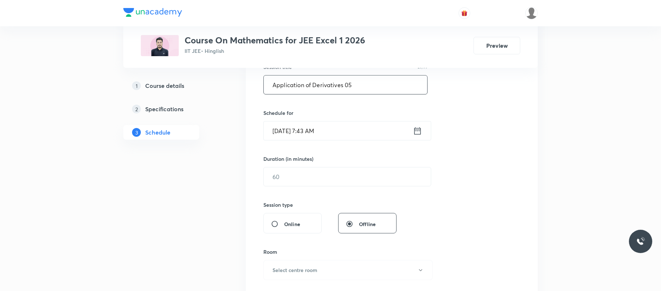
type input "Application of Derivatives 05"
click at [348, 136] on input "Sep 4, 2025, 7:43 AM" at bounding box center [338, 130] width 149 height 19
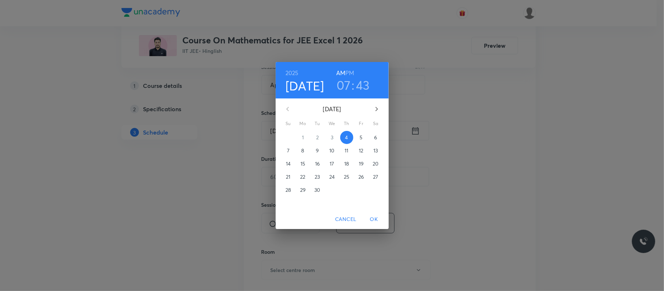
click at [343, 84] on h3 "07" at bounding box center [344, 84] width 14 height 15
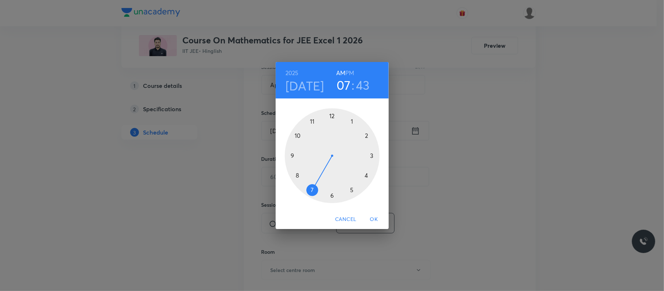
click at [297, 136] on div at bounding box center [332, 155] width 95 height 95
click at [332, 113] on div at bounding box center [332, 155] width 95 height 95
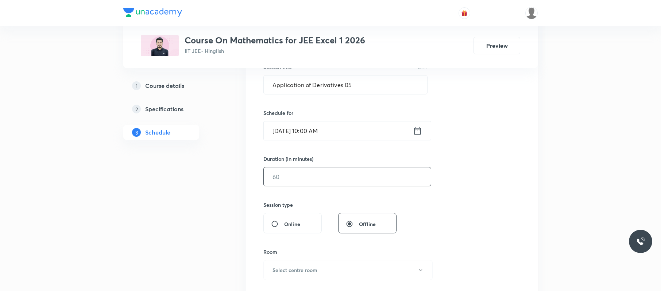
click at [317, 180] on input "text" at bounding box center [347, 176] width 167 height 19
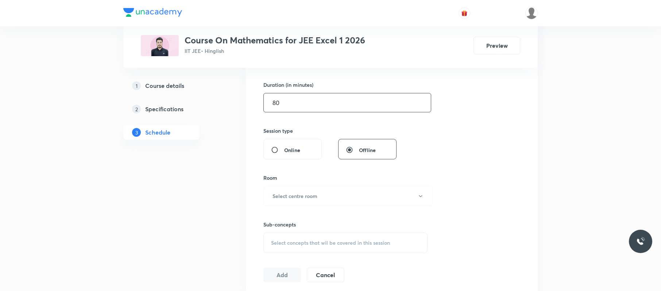
scroll to position [218, 0]
type input "80"
click at [316, 191] on button "Select centre room" at bounding box center [347, 196] width 169 height 20
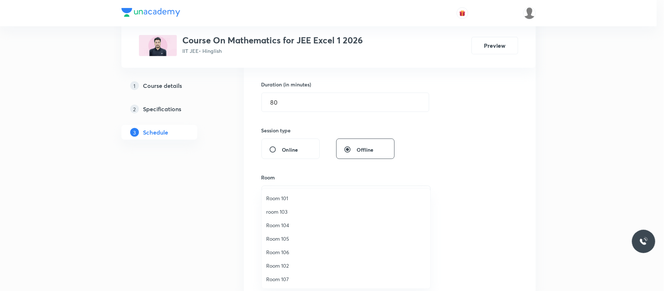
click at [298, 249] on span "Room 106" at bounding box center [346, 252] width 160 height 8
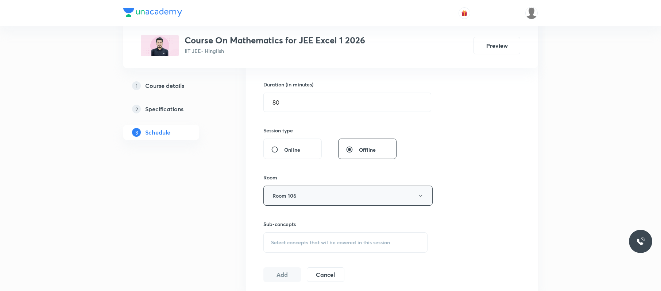
click at [311, 195] on button "Room 106" at bounding box center [347, 196] width 169 height 20
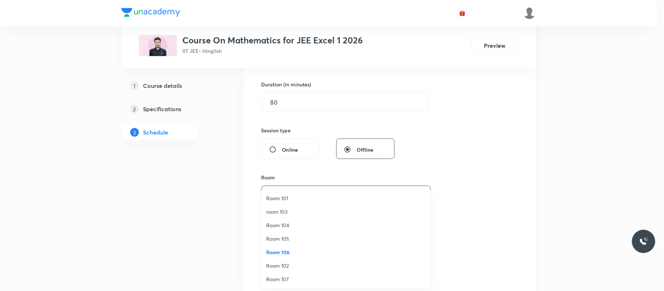
click at [288, 210] on span "room 103" at bounding box center [346, 212] width 160 height 8
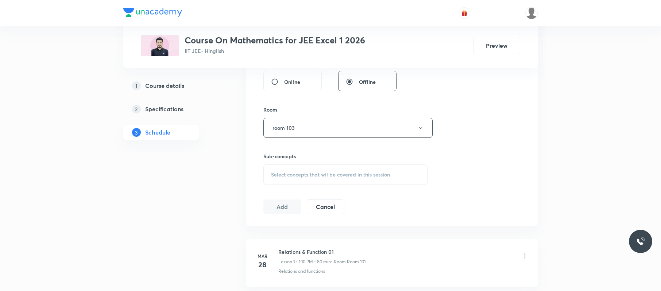
scroll to position [287, 0]
click at [327, 176] on span "Select concepts that wil be covered in this session" at bounding box center [330, 173] width 119 height 6
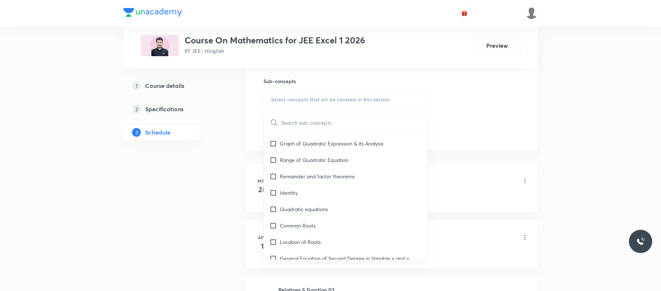
scroll to position [169, 0]
click at [370, 193] on div "Identity" at bounding box center [345, 192] width 163 height 16
checkbox input "true"
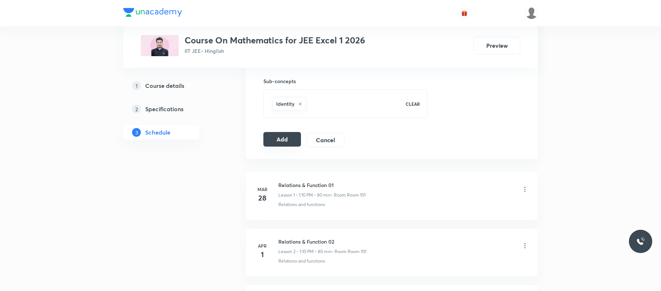
click at [298, 140] on button "Add" at bounding box center [282, 139] width 38 height 15
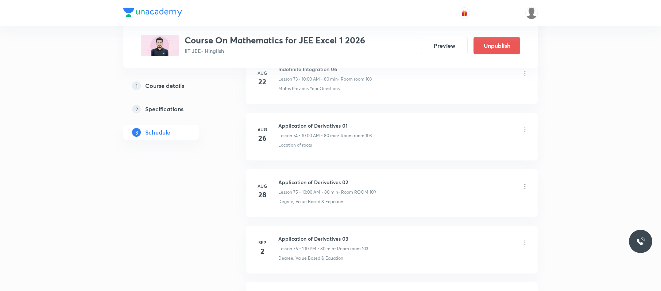
scroll to position [4386, 0]
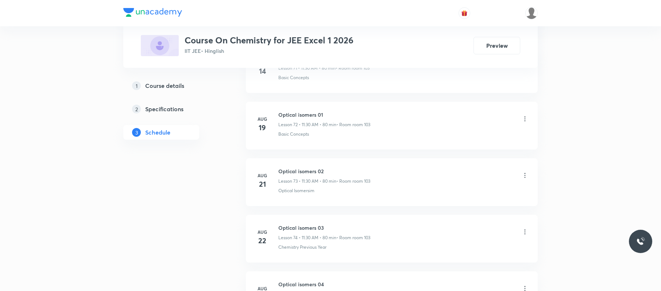
scroll to position [4837, 0]
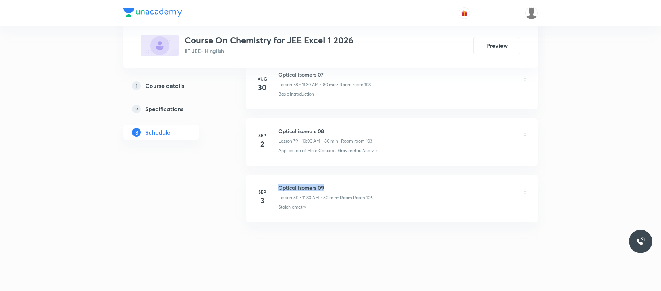
drag, startPoint x: 343, startPoint y: 185, endPoint x: 277, endPoint y: 177, distance: 66.4
click at [277, 177] on li "[DATE] Optical isomers 09 Lesson 80 • 11:30 AM • 80 min • Room Room 106 Stoichi…" at bounding box center [392, 199] width 292 height 48
copy h6 "Optical isomers 09"
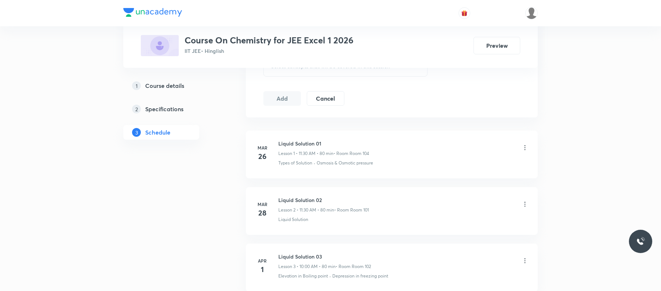
scroll to position [0, 0]
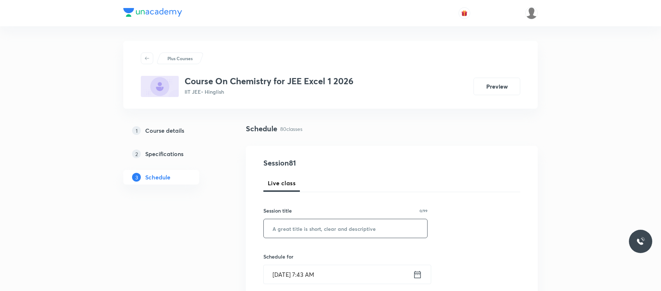
click at [294, 222] on input "text" at bounding box center [345, 228] width 163 height 19
paste input "Optical isomers 09"
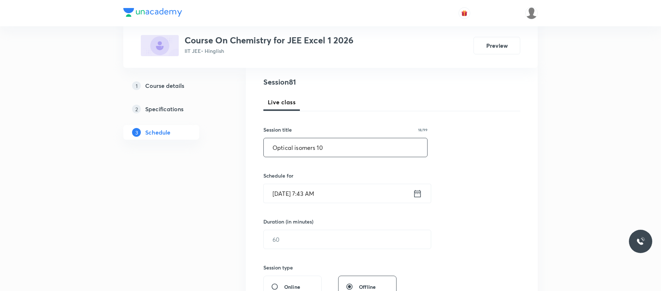
scroll to position [82, 0]
type input "Optical isomers 10"
click at [368, 190] on input "[DATE] 7:43 AM" at bounding box center [338, 192] width 149 height 19
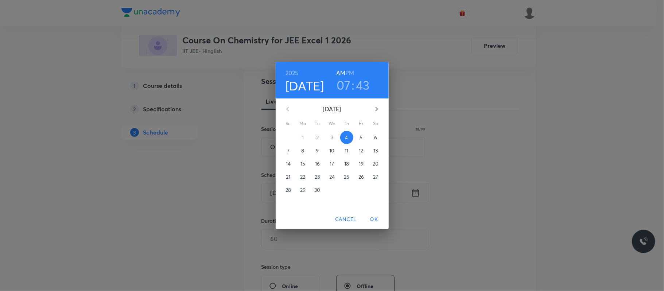
click at [343, 88] on h3 "07" at bounding box center [344, 84] width 14 height 15
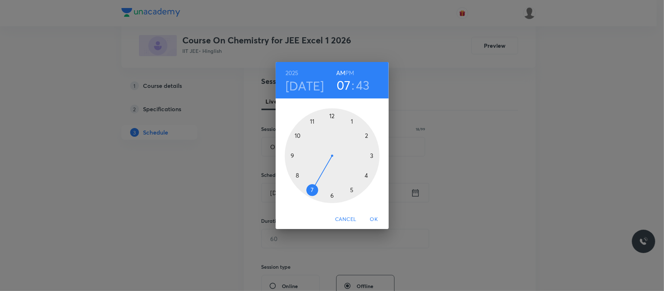
click at [311, 119] on div at bounding box center [332, 155] width 95 height 95
click at [331, 195] on div at bounding box center [332, 155] width 95 height 95
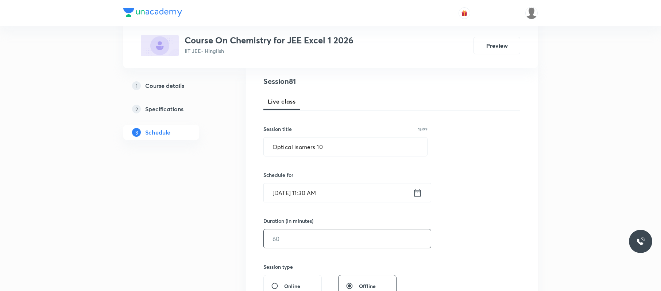
click at [303, 237] on input "text" at bounding box center [347, 238] width 167 height 19
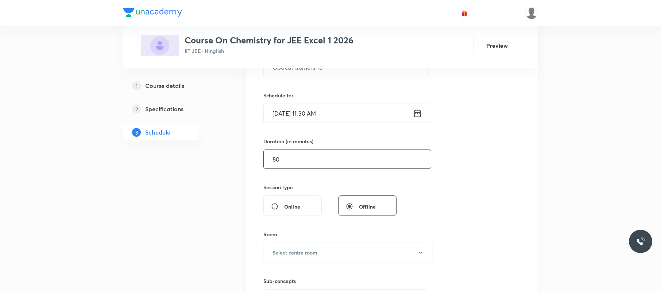
scroll to position [169, 0]
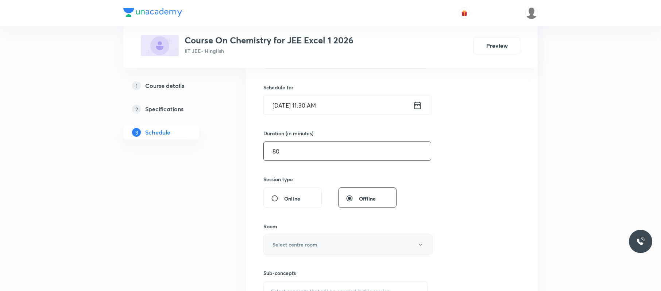
type input "80"
click at [306, 239] on button "Select centre room" at bounding box center [347, 244] width 169 height 20
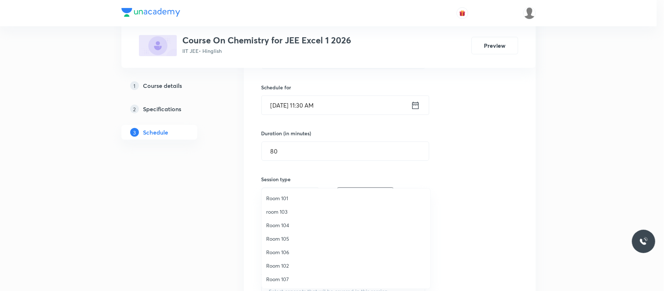
click at [290, 211] on span "room 103" at bounding box center [346, 212] width 160 height 8
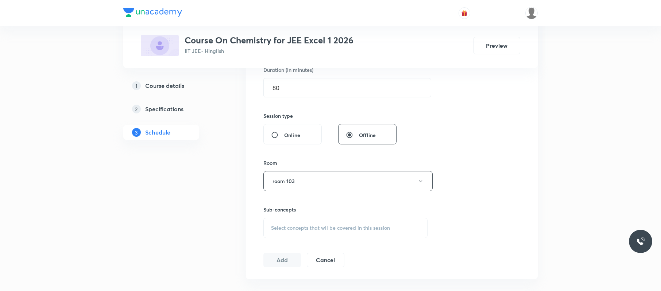
scroll to position [238, 0]
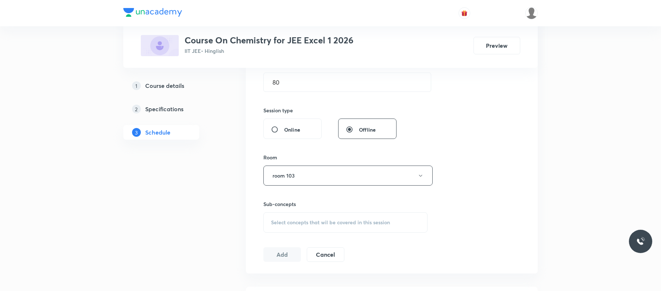
click at [308, 216] on div "Select concepts that wil be covered in this session" at bounding box center [345, 222] width 164 height 20
click at [319, 260] on p "Principle of Atom Conservation (POAC)" at bounding box center [325, 261] width 91 height 8
checkbox input "true"
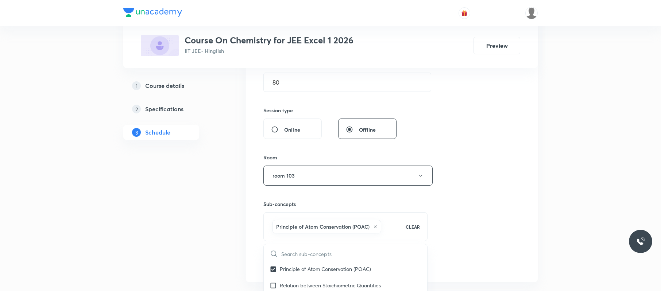
click at [488, 215] on div "Session 81 Live class Session title 18/99 Optical isomers 10 ​ Schedule for Sep…" at bounding box center [391, 94] width 257 height 351
click at [291, 261] on button "Add" at bounding box center [282, 262] width 38 height 15
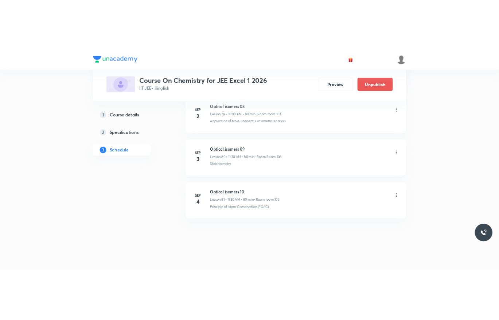
scroll to position [4529, 0]
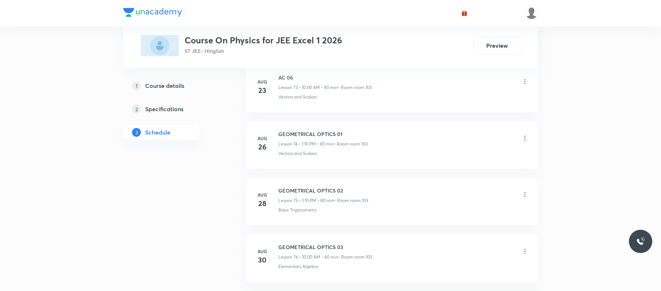
scroll to position [4722, 0]
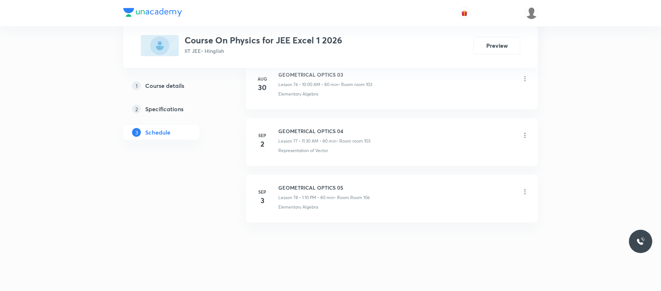
click at [344, 177] on li "[DATE] GEOMETRICAL OPTICS 05 Lesson 78 • 1:10 PM • 80 min • Room Room 106 Eleme…" at bounding box center [392, 199] width 292 height 48
drag, startPoint x: 279, startPoint y: 182, endPoint x: 352, endPoint y: 174, distance: 73.3
click at [352, 175] on li "[DATE] GEOMETRICAL OPTICS 05 Lesson 78 • 1:10 PM • 80 min • Room Room 106 Eleme…" at bounding box center [392, 199] width 292 height 48
copy h6 "GEOMETRICAL OPTICS 05"
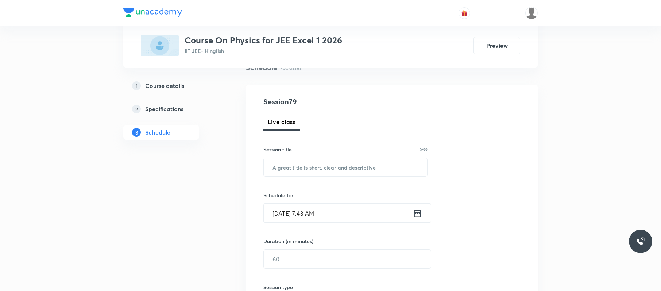
scroll to position [0, 0]
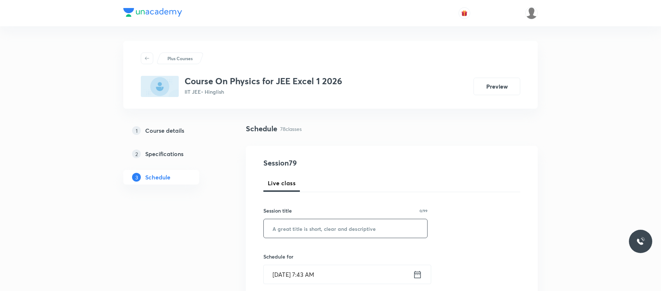
click at [360, 224] on input "text" at bounding box center [345, 228] width 163 height 19
paste input "GEOMETRICAL OPTICS 05"
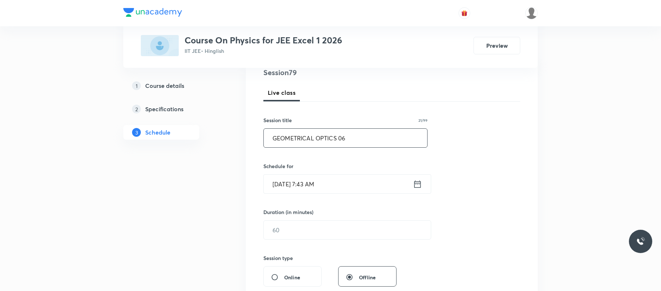
scroll to position [93, 0]
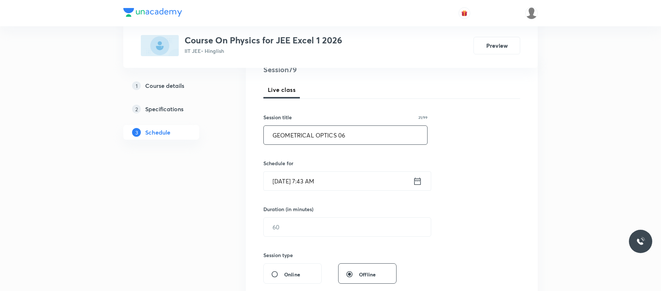
type input "GEOMETRICAL OPTICS 06"
click at [368, 176] on input "[DATE] 7:43 AM" at bounding box center [338, 181] width 149 height 19
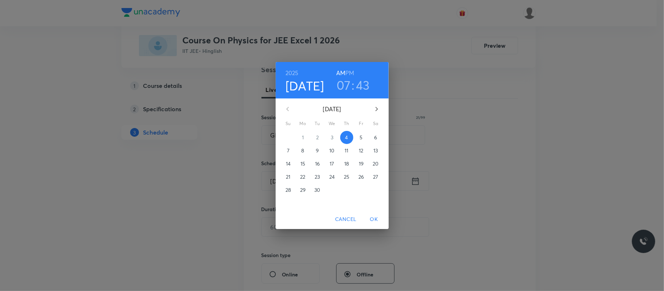
click at [349, 85] on h3 "07" at bounding box center [344, 84] width 14 height 15
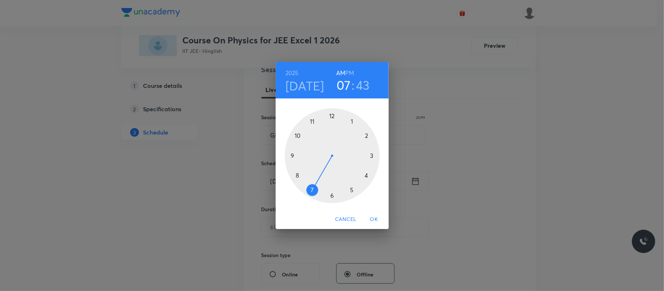
click at [351, 72] on h6 "PM" at bounding box center [349, 73] width 9 height 10
click at [353, 120] on div at bounding box center [332, 155] width 95 height 95
click at [367, 136] on div at bounding box center [332, 155] width 95 height 95
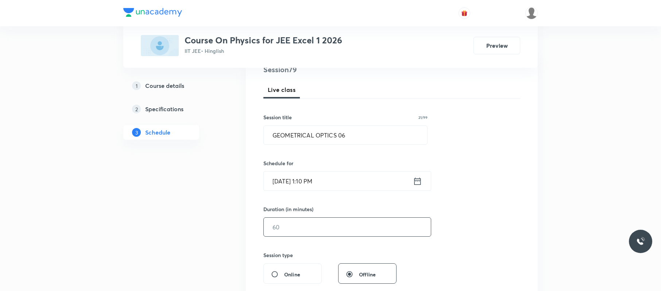
drag, startPoint x: 319, startPoint y: 222, endPoint x: 279, endPoint y: 225, distance: 40.6
click at [279, 225] on input "text" at bounding box center [347, 227] width 167 height 19
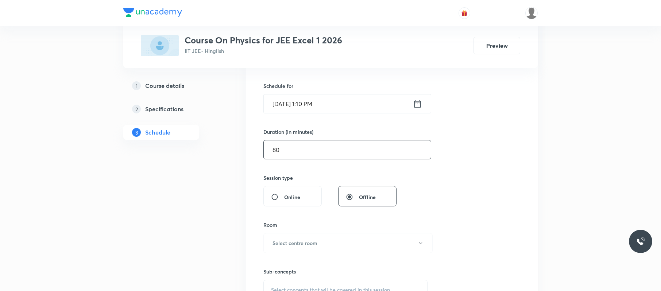
scroll to position [171, 0]
type input "80"
click at [281, 240] on h6 "Select centre room" at bounding box center [294, 242] width 45 height 8
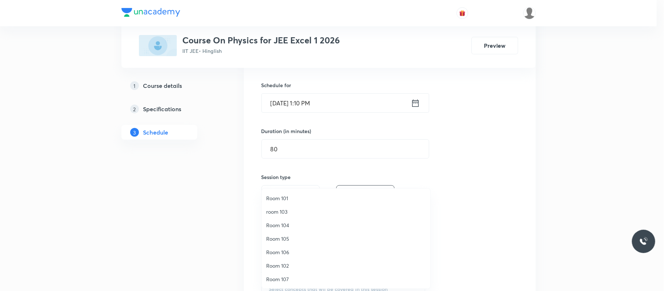
click at [290, 209] on span "room 103" at bounding box center [346, 212] width 160 height 8
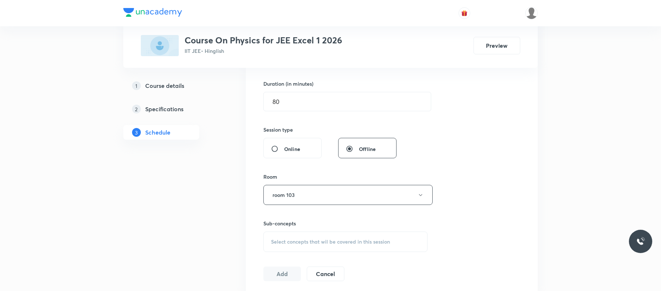
scroll to position [220, 0]
click at [319, 233] on div "Select concepts that wil be covered in this session" at bounding box center [345, 241] width 164 height 20
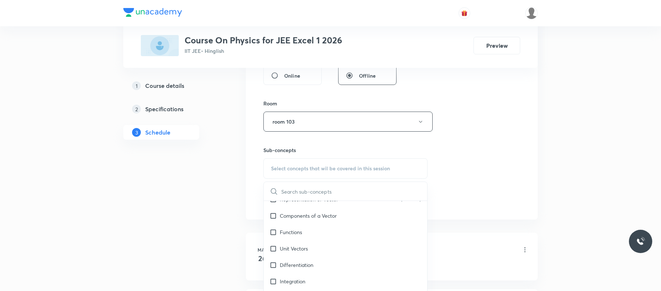
scroll to position [158, 0]
click at [354, 255] on div "Unit Vectors" at bounding box center [345, 248] width 163 height 16
checkbox input "true"
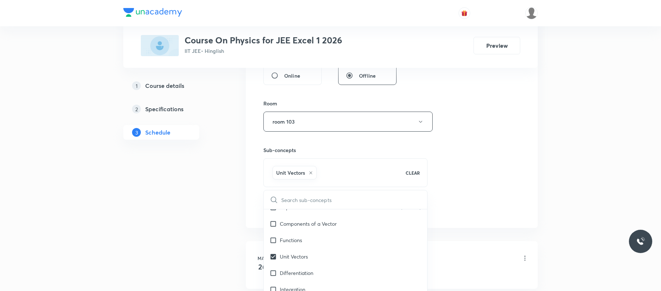
click at [454, 178] on div "Session 79 Live class Session title 21/99 GEOMETRICAL OPTICS 06 ​ Schedule for …" at bounding box center [391, 40] width 257 height 351
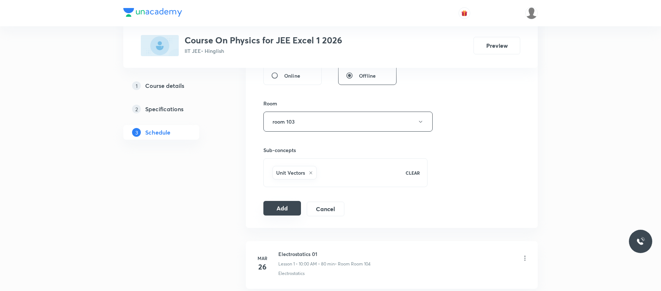
click at [286, 209] on button "Add" at bounding box center [282, 208] width 38 height 15
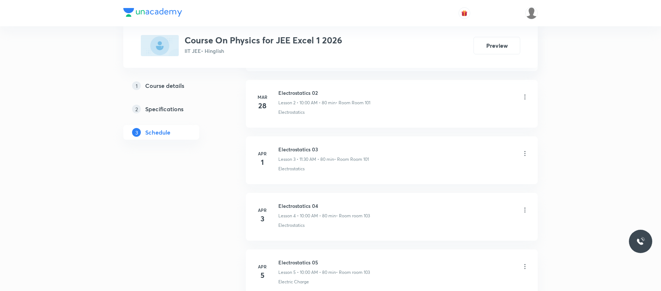
scroll to position [4386, 0]
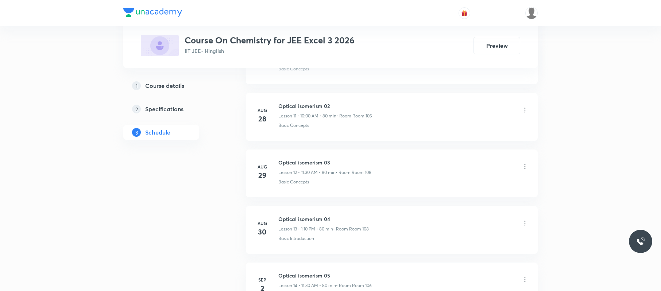
scroll to position [1089, 0]
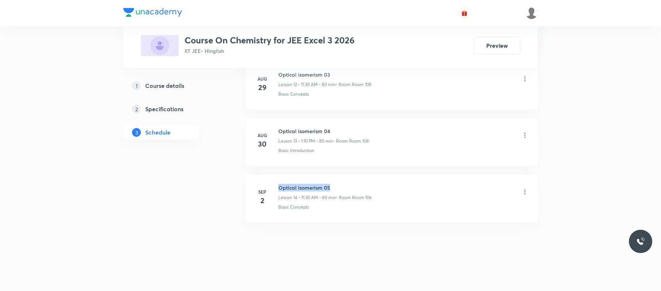
drag, startPoint x: 330, startPoint y: 173, endPoint x: 279, endPoint y: 178, distance: 51.3
copy h6 "Optical isomerism 05"
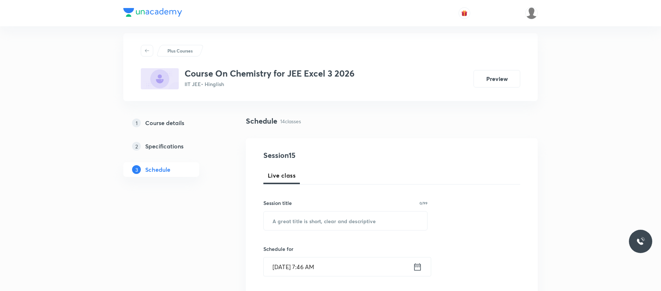
scroll to position [0, 0]
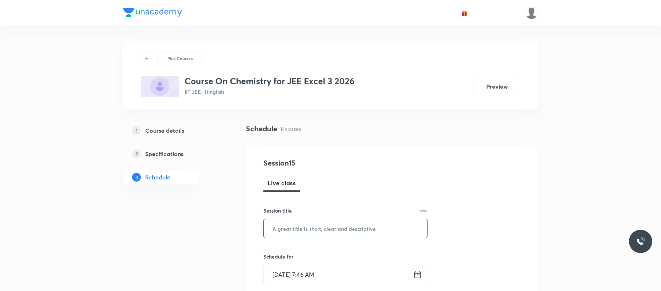
paste input "Optical isomerism 05"
click at [349, 227] on input "Optical isomerism 05" at bounding box center [345, 228] width 163 height 19
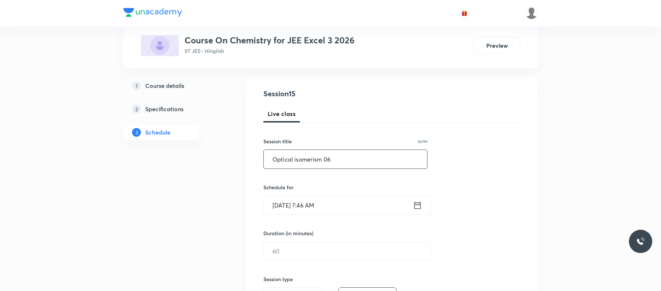
scroll to position [70, 0]
type input "Optical isomerism 06"
click at [340, 200] on input "[DATE] 7:46 AM" at bounding box center [338, 204] width 149 height 19
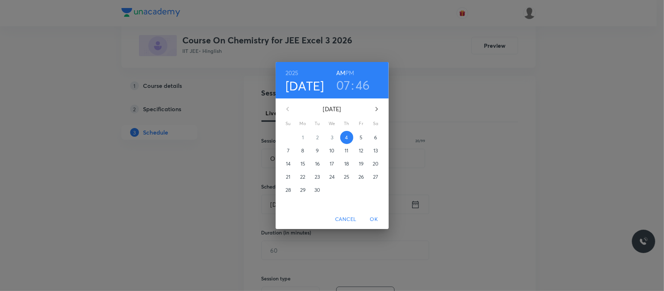
click at [346, 85] on h3 "07" at bounding box center [343, 84] width 14 height 15
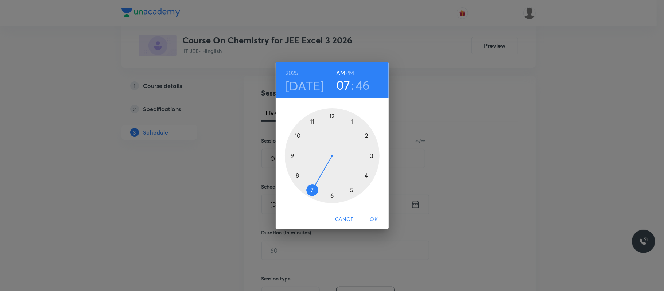
click at [298, 135] on div at bounding box center [332, 155] width 95 height 95
click at [333, 114] on div at bounding box center [332, 155] width 95 height 95
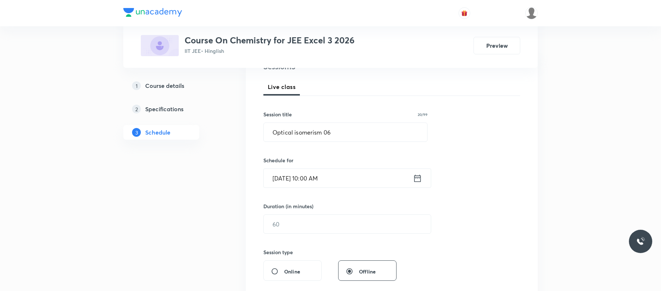
scroll to position [97, 0]
click at [312, 225] on input "text" at bounding box center [347, 223] width 167 height 19
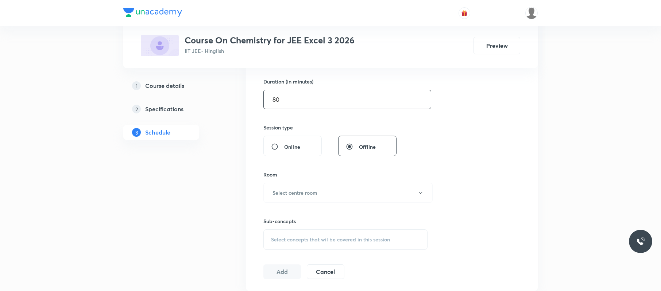
scroll to position [222, 0]
type input "80"
click at [328, 195] on button "Select centre room" at bounding box center [347, 192] width 169 height 20
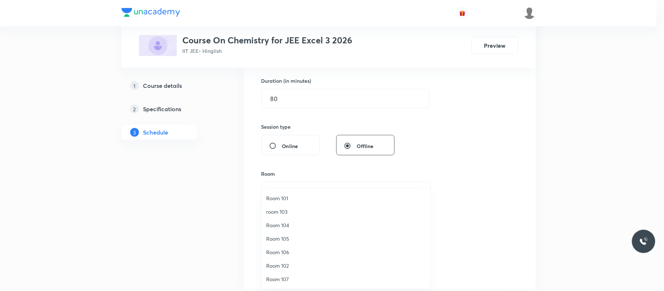
click at [292, 250] on span "Room 106" at bounding box center [346, 252] width 160 height 8
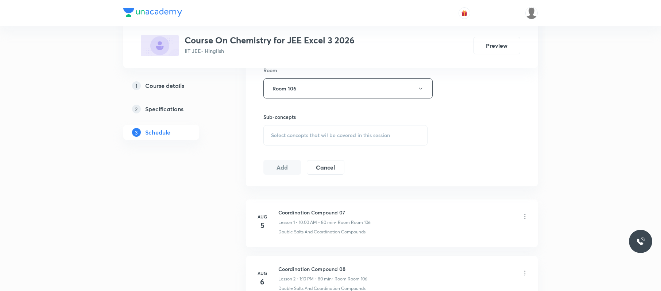
scroll to position [326, 0]
click at [380, 134] on span "Select concepts that wil be covered in this session" at bounding box center [330, 135] width 119 height 6
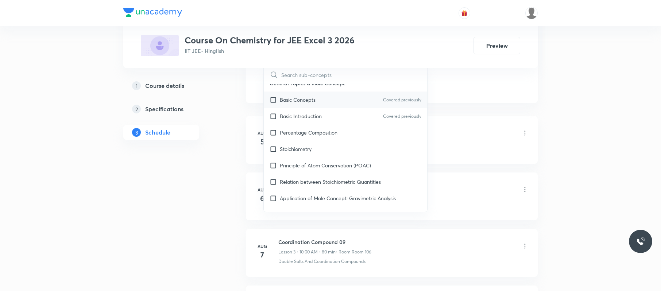
scroll to position [76, 0]
click at [367, 183] on p "Relation between Stoichiometric Quantities" at bounding box center [330, 180] width 101 height 8
checkbox input "true"
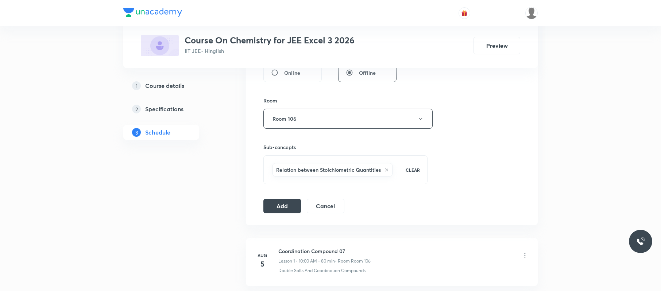
scroll to position [295, 0]
click at [287, 204] on button "Add" at bounding box center [282, 205] width 38 height 15
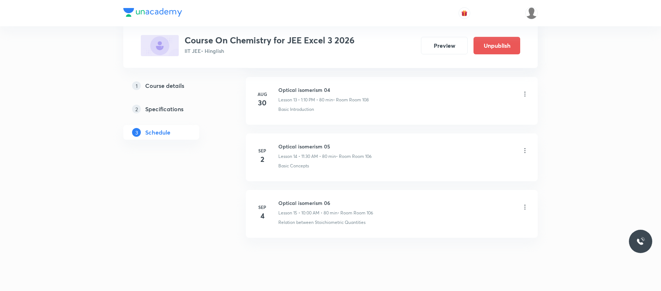
scroll to position [810, 0]
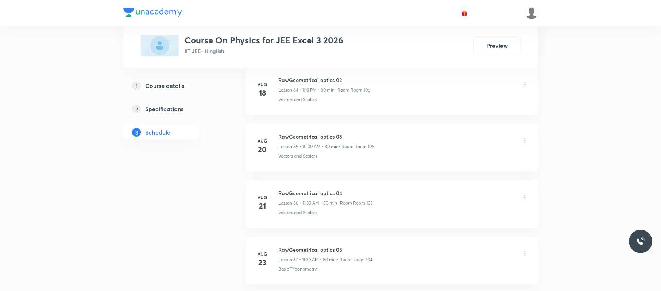
scroll to position [5460, 0]
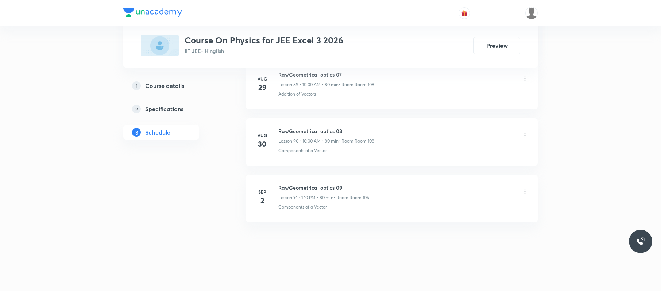
click at [355, 182] on li "[DATE] Ray/Geometrical optics 09 Lesson 91 • 1:10 PM • 80 min • Room Room 106 C…" at bounding box center [392, 199] width 292 height 48
drag, startPoint x: 279, startPoint y: 184, endPoint x: 343, endPoint y: 179, distance: 65.1
click at [343, 179] on li "Sep 2 Ray/Geometrical optics 09 Lesson 91 • 1:10 PM • 80 min • Room Room 106 Co…" at bounding box center [392, 199] width 292 height 48
copy h6 "Ray/Geometrical optics 09"
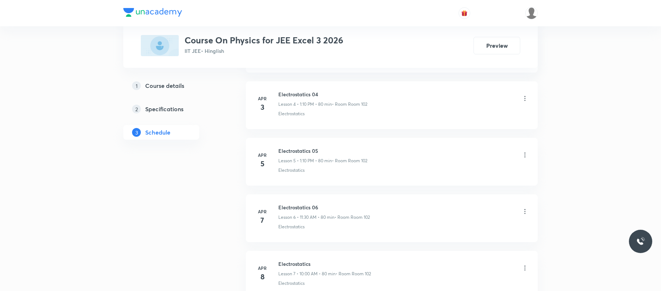
scroll to position [0, 0]
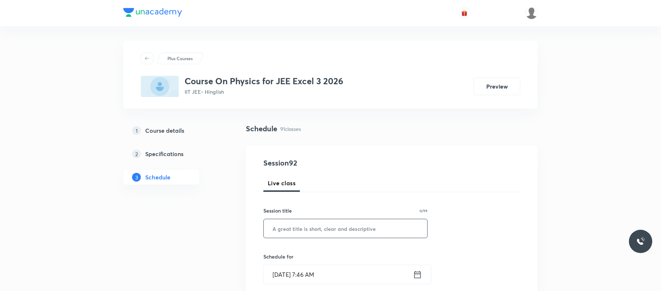
click at [349, 228] on input "text" at bounding box center [345, 228] width 163 height 19
paste input "Ray/Geometrical optics 09"
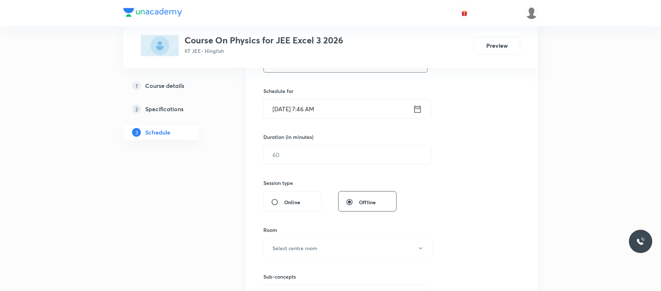
scroll to position [166, 0]
type input "Ray/Geometrical optics 10"
click at [370, 105] on input "Sep 4, 2025, 7:46 AM" at bounding box center [338, 108] width 149 height 19
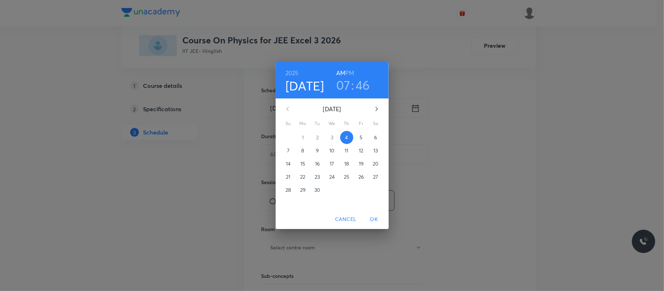
click at [346, 82] on h3 "07" at bounding box center [343, 84] width 14 height 15
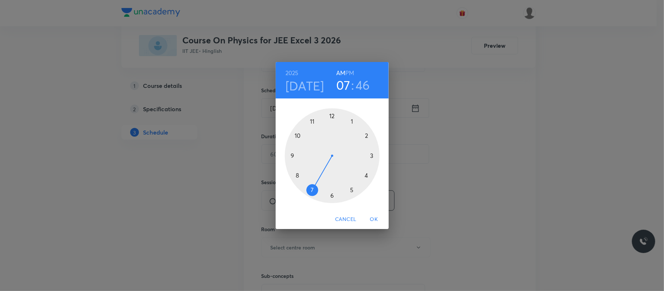
click at [311, 119] on div at bounding box center [332, 155] width 95 height 95
click at [333, 193] on div at bounding box center [332, 155] width 95 height 95
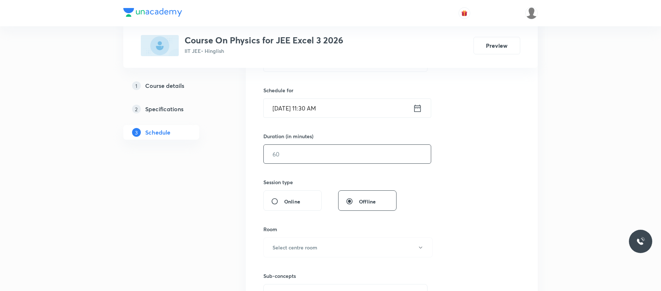
click at [321, 151] on input "text" at bounding box center [347, 154] width 167 height 19
type input "80"
click at [280, 250] on h6 "Select centre room" at bounding box center [294, 248] width 45 height 8
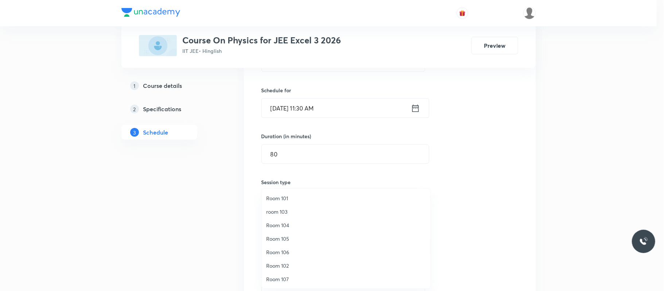
click at [288, 251] on span "Room 106" at bounding box center [346, 252] width 160 height 8
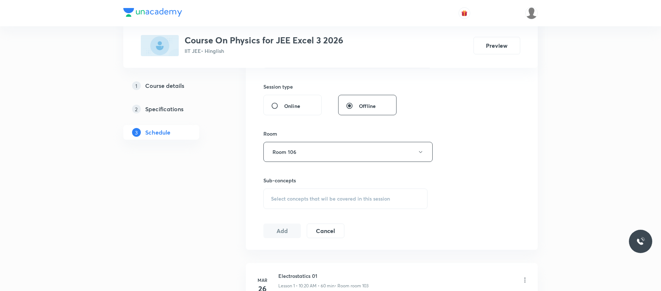
scroll to position [265, 0]
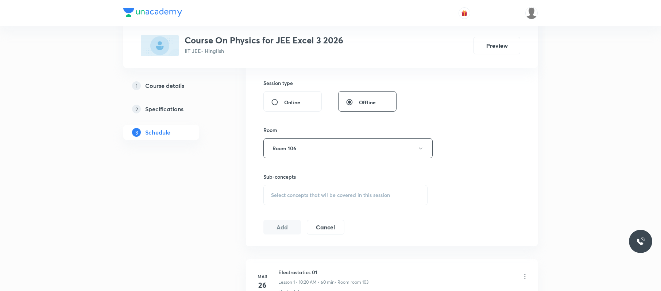
click at [378, 193] on span "Select concepts that wil be covered in this session" at bounding box center [330, 195] width 119 height 6
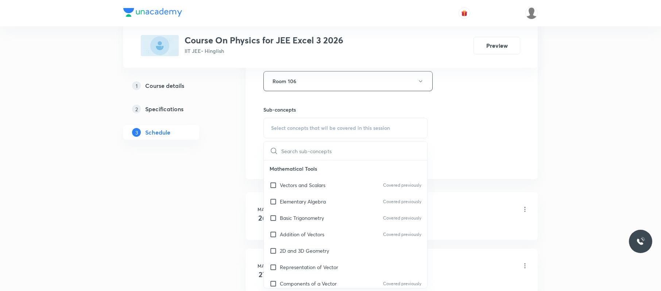
scroll to position [11, 0]
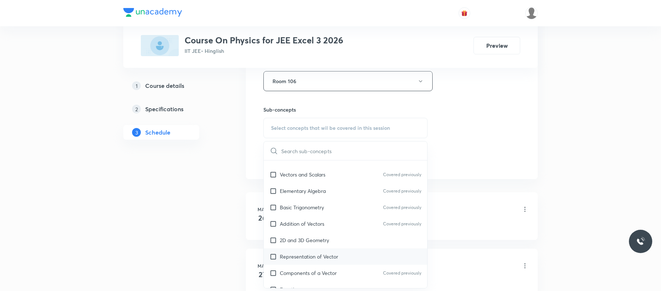
click at [345, 258] on div "Representation of Vector" at bounding box center [345, 256] width 163 height 16
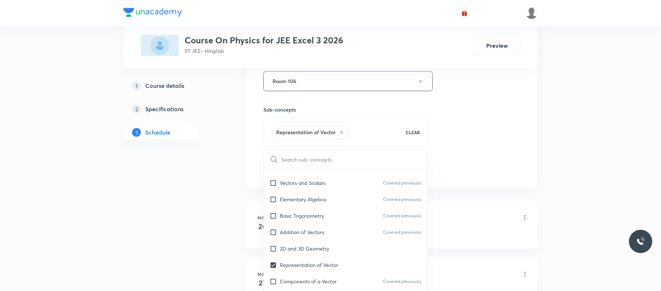
click at [435, 143] on div "Session 92 Live class Session title 25/99 Ray/Geometrical optics 10 ​ Schedule …" at bounding box center [391, 0] width 257 height 351
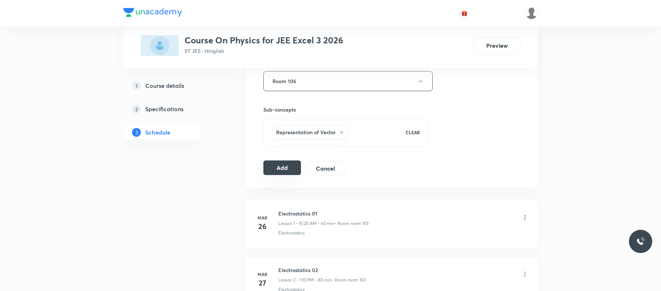
click at [295, 168] on button "Add" at bounding box center [282, 167] width 38 height 15
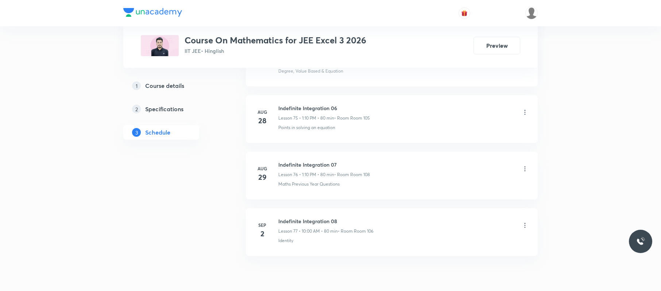
scroll to position [4666, 0]
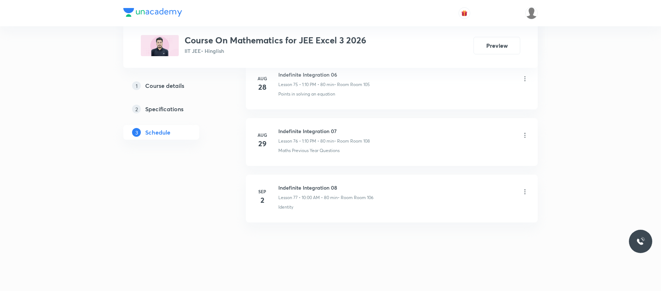
click at [357, 176] on li "[DATE] Indefinite Integration 08 Lesson 77 • 10:00 AM • 80 min • Room Room 106 …" at bounding box center [392, 199] width 292 height 48
drag, startPoint x: 357, startPoint y: 176, endPoint x: 276, endPoint y: 168, distance: 80.6
copy h6 "Indefinite Integration 08"
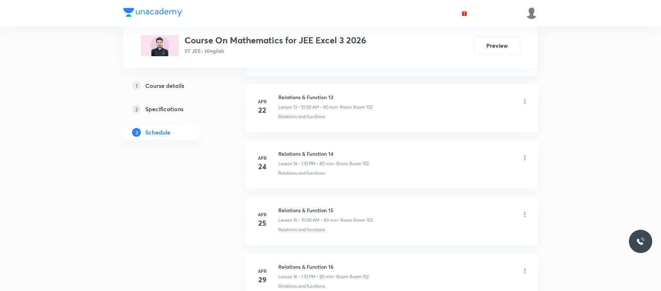
scroll to position [0, 0]
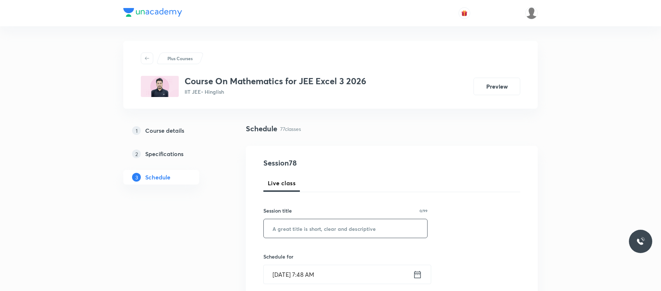
paste input "Indefinite Integration 08"
click at [334, 224] on input "Indefinite Integration 08" at bounding box center [345, 228] width 163 height 19
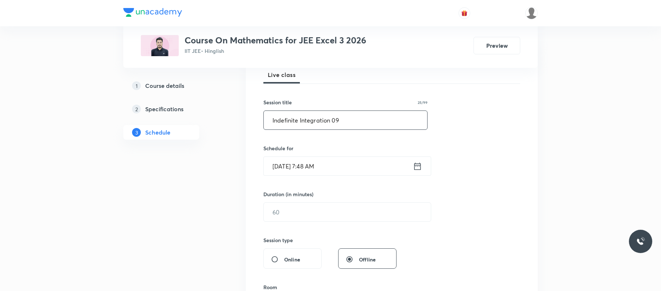
scroll to position [110, 0]
type input "Indefinite Integration 09"
click at [362, 163] on input "[DATE] 7:48 AM" at bounding box center [338, 164] width 149 height 19
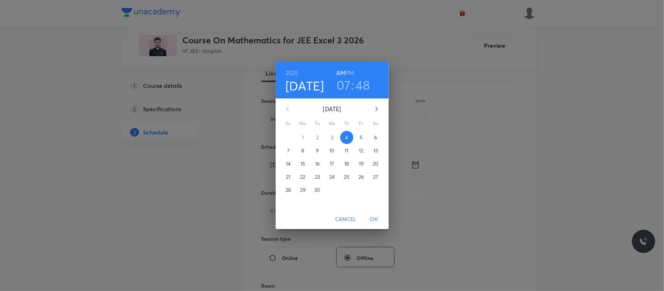
click at [341, 82] on h3 "07" at bounding box center [344, 84] width 14 height 15
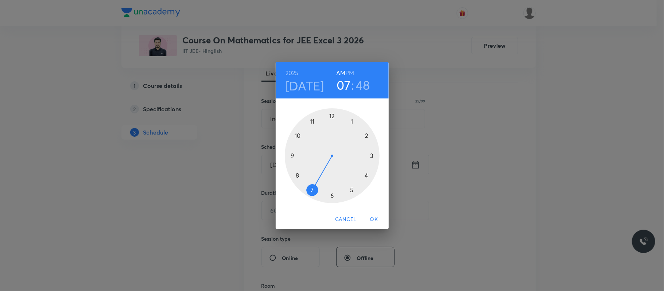
click at [353, 122] on div at bounding box center [332, 155] width 95 height 95
click at [350, 69] on h6 "PM" at bounding box center [349, 73] width 9 height 10
click at [368, 136] on div at bounding box center [332, 155] width 95 height 95
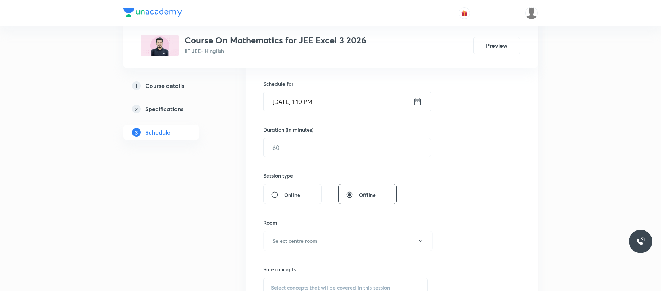
scroll to position [174, 0]
click at [327, 151] on input "text" at bounding box center [347, 146] width 167 height 19
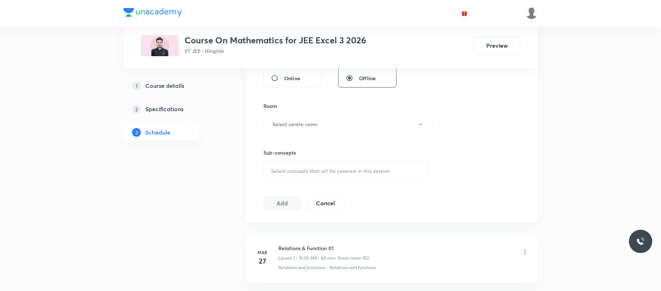
scroll to position [293, 0]
type input "80"
click at [335, 124] on button "Select centre room" at bounding box center [347, 120] width 169 height 20
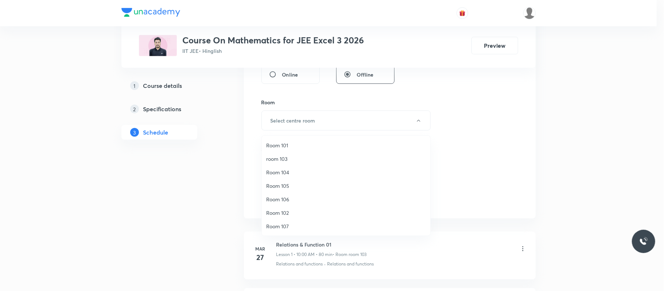
click at [296, 197] on span "Room 106" at bounding box center [346, 199] width 160 height 8
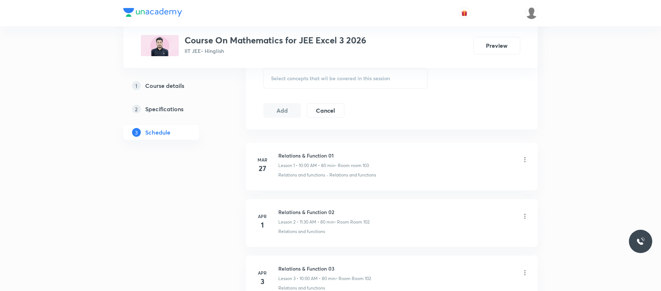
scroll to position [383, 0]
click at [336, 80] on span "Select concepts that wil be covered in this session" at bounding box center [330, 78] width 119 height 6
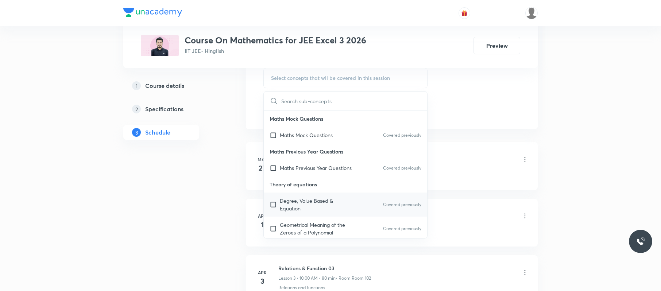
click at [326, 203] on p "Degree, Value Based & Equation" at bounding box center [317, 204] width 74 height 15
checkbox input "true"
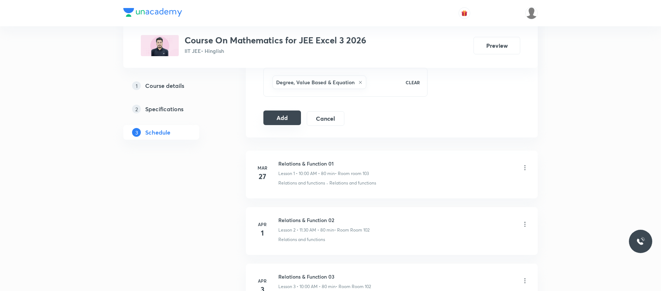
click at [291, 120] on button "Add" at bounding box center [282, 117] width 38 height 15
